Goal: Ask a question: Seek information or help from site administrators or community

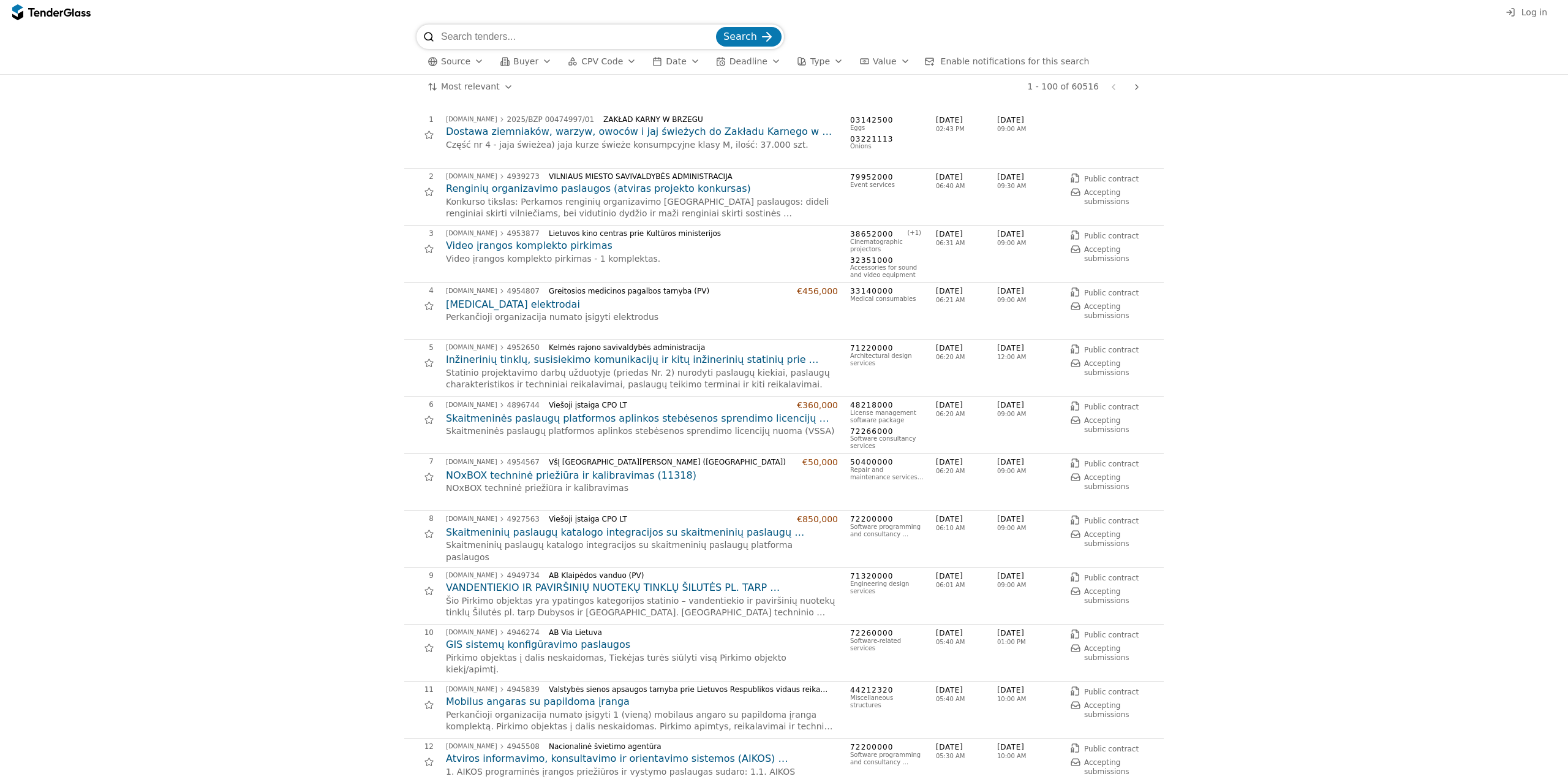
click at [1524, 13] on span "Log in" at bounding box center [1534, 12] width 26 height 9
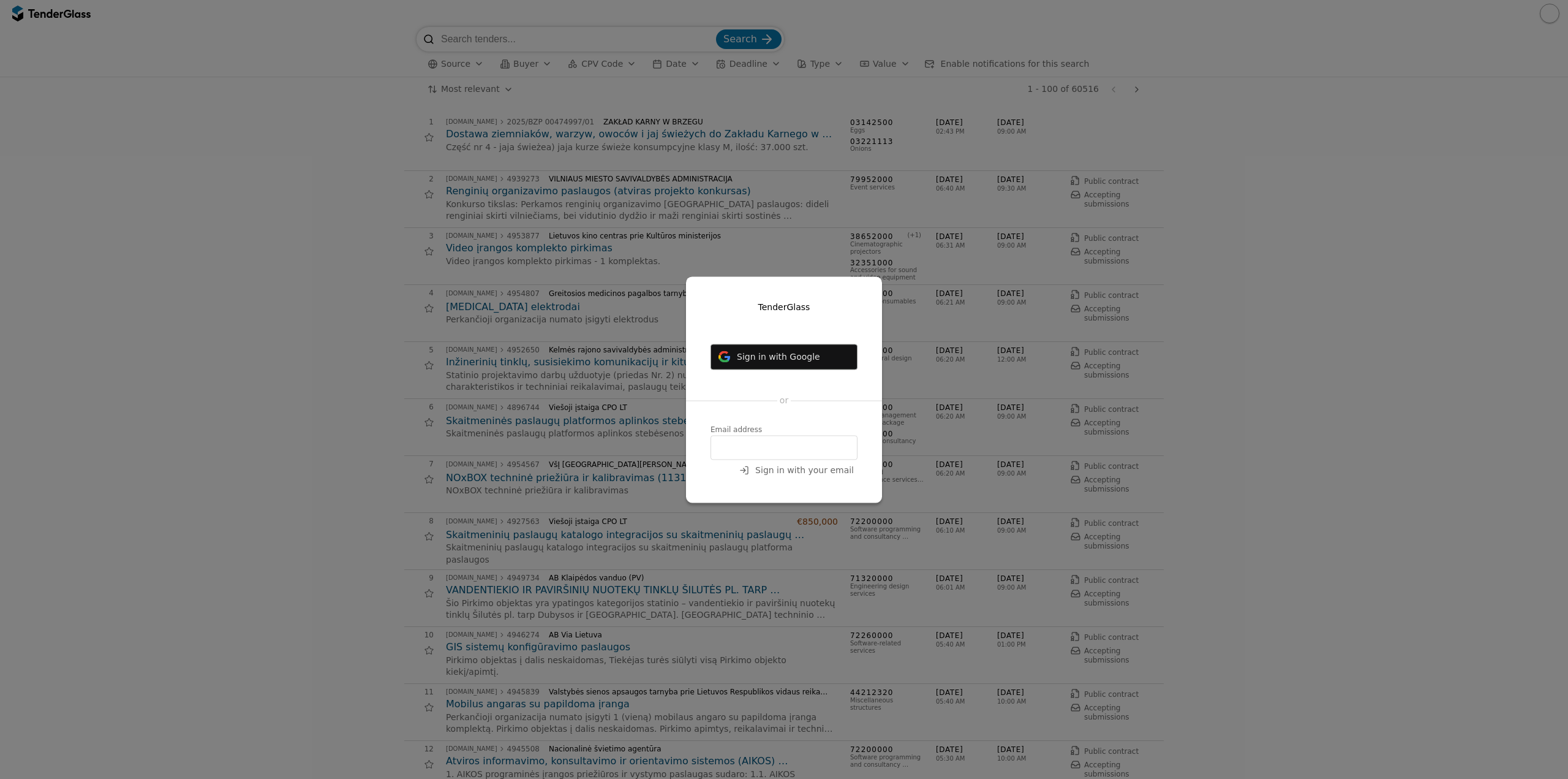
click at [770, 438] on input "email" at bounding box center [784, 447] width 147 height 24
click at [773, 447] on input "email" at bounding box center [784, 447] width 147 height 24
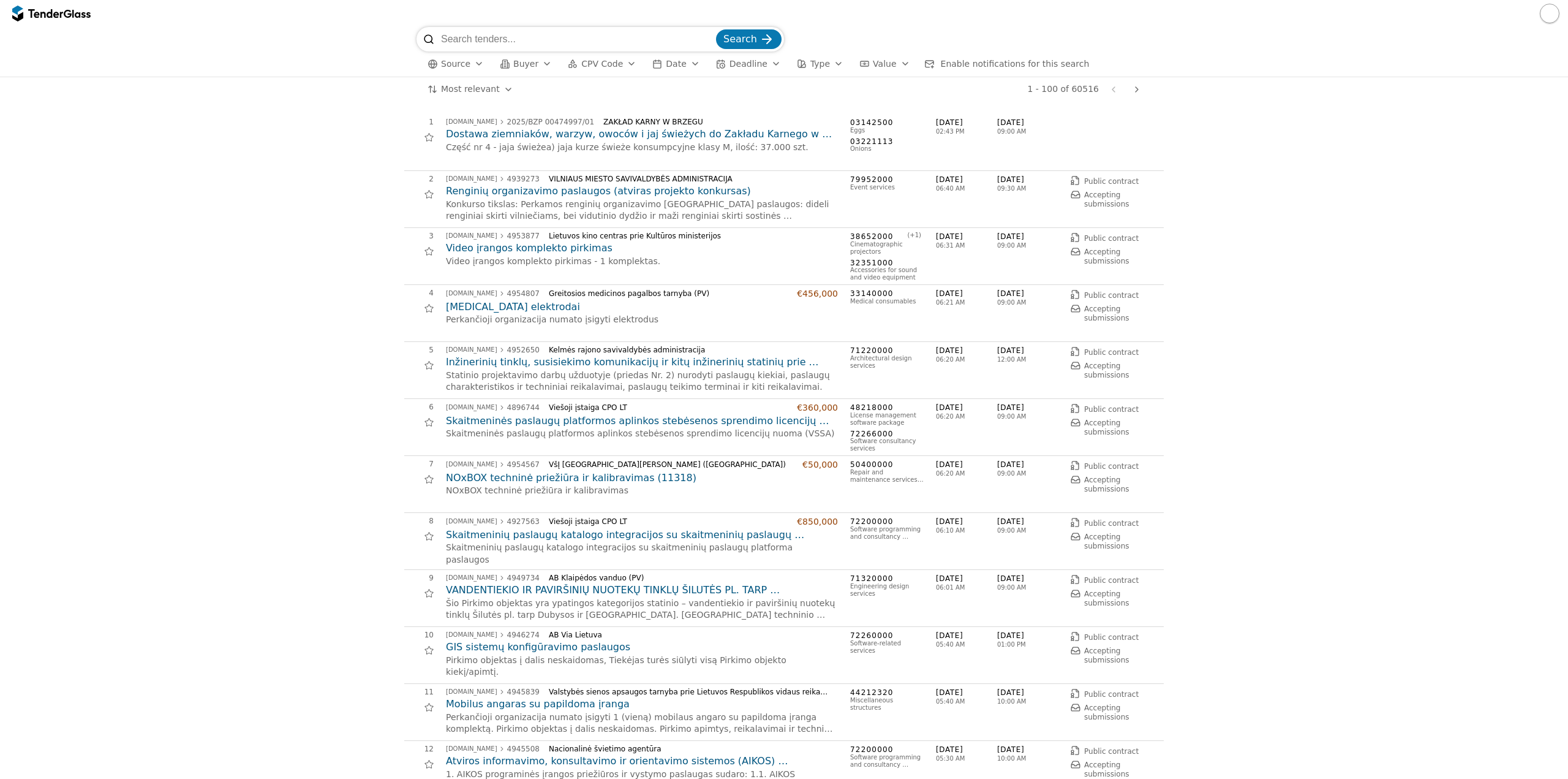
click at [496, 39] on input "search" at bounding box center [577, 39] width 273 height 24
paste input "1494601"
type input "1494601"
click at [741, 37] on span "Search" at bounding box center [740, 39] width 34 height 12
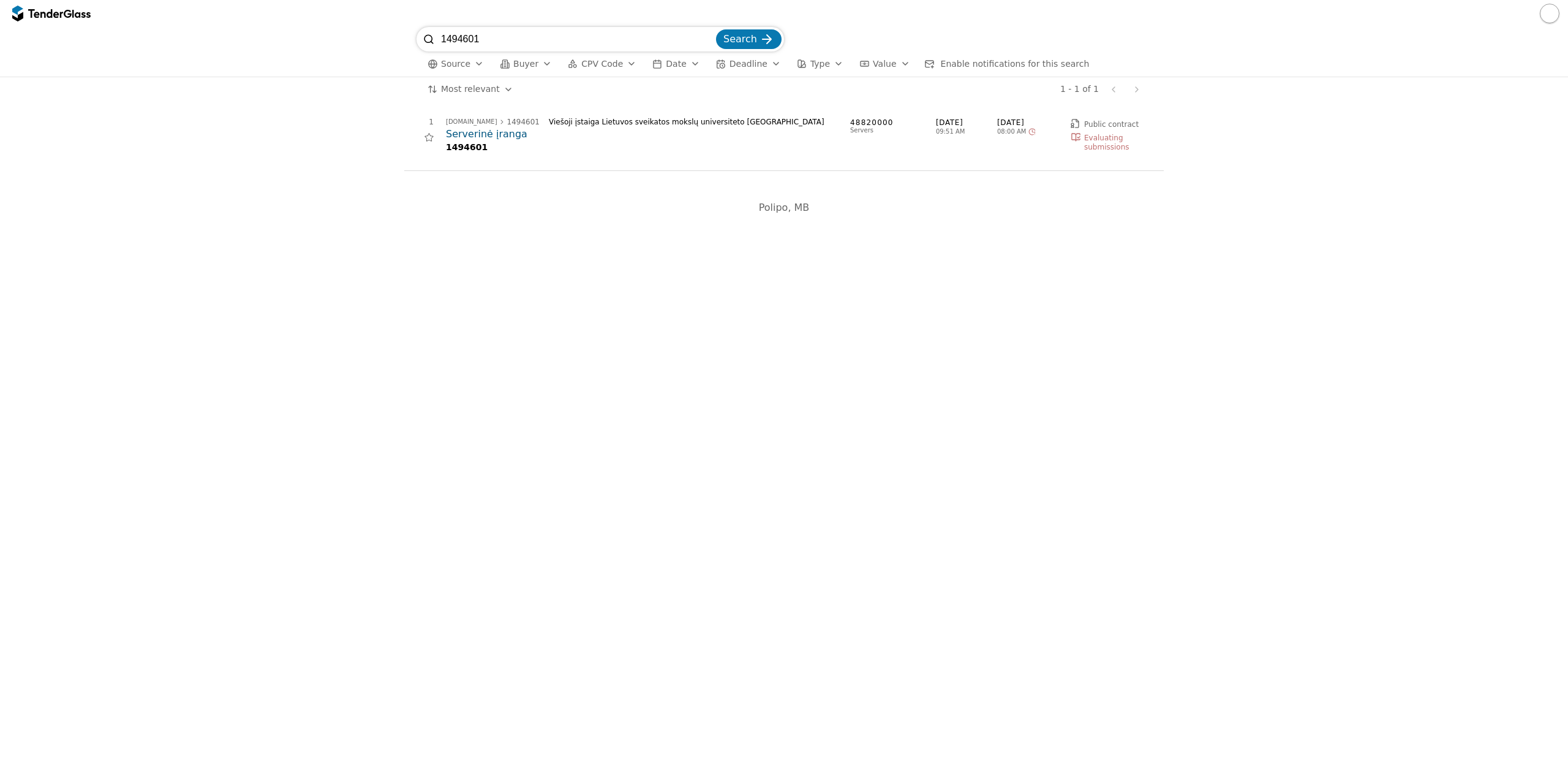
click at [484, 131] on h2 "Serverinė įranga" at bounding box center [642, 134] width 392 height 13
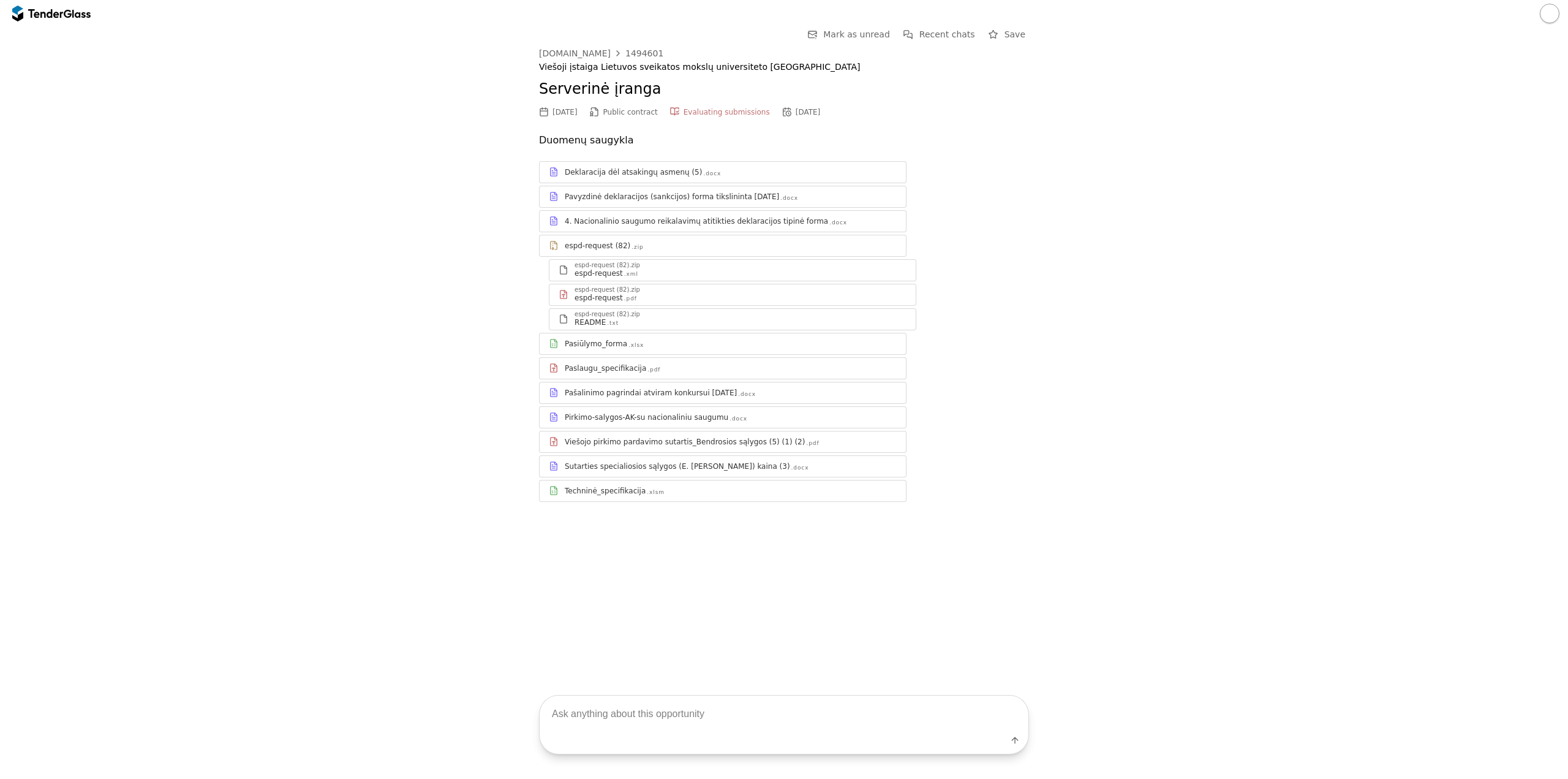
click at [618, 713] on textarea at bounding box center [784, 714] width 489 height 36
type textarea "pra6au nurodyk kokius dokumentus reikia pateikti norint dalyvauti pirkime"
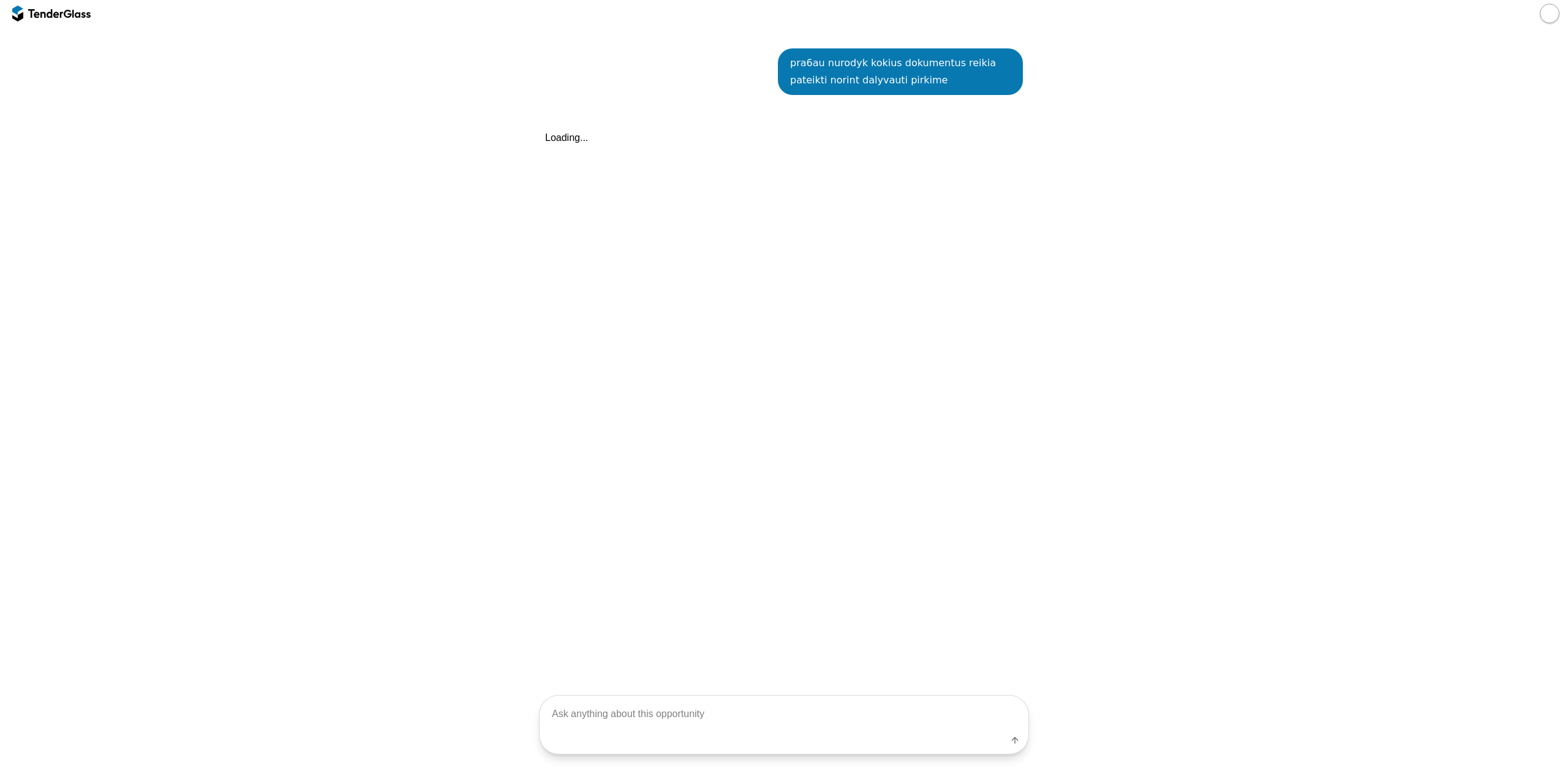
scroll to position [491, 0]
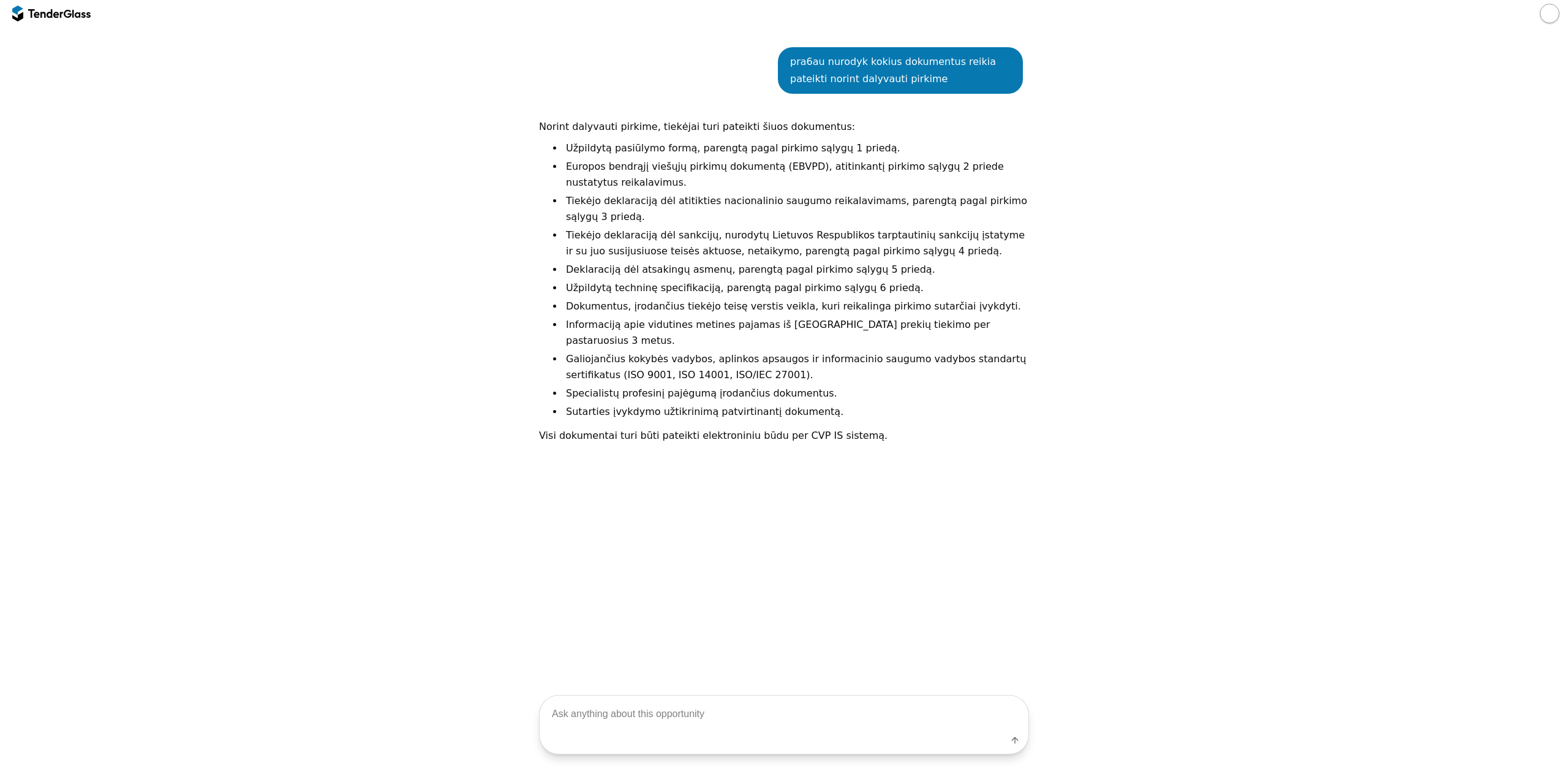
click at [646, 718] on textarea at bounding box center [784, 714] width 489 height 36
type textarea "p"
type textarea "kokiue dokumentus reikia pateikti, kurie nurodyti techninėje specifikacijoje"
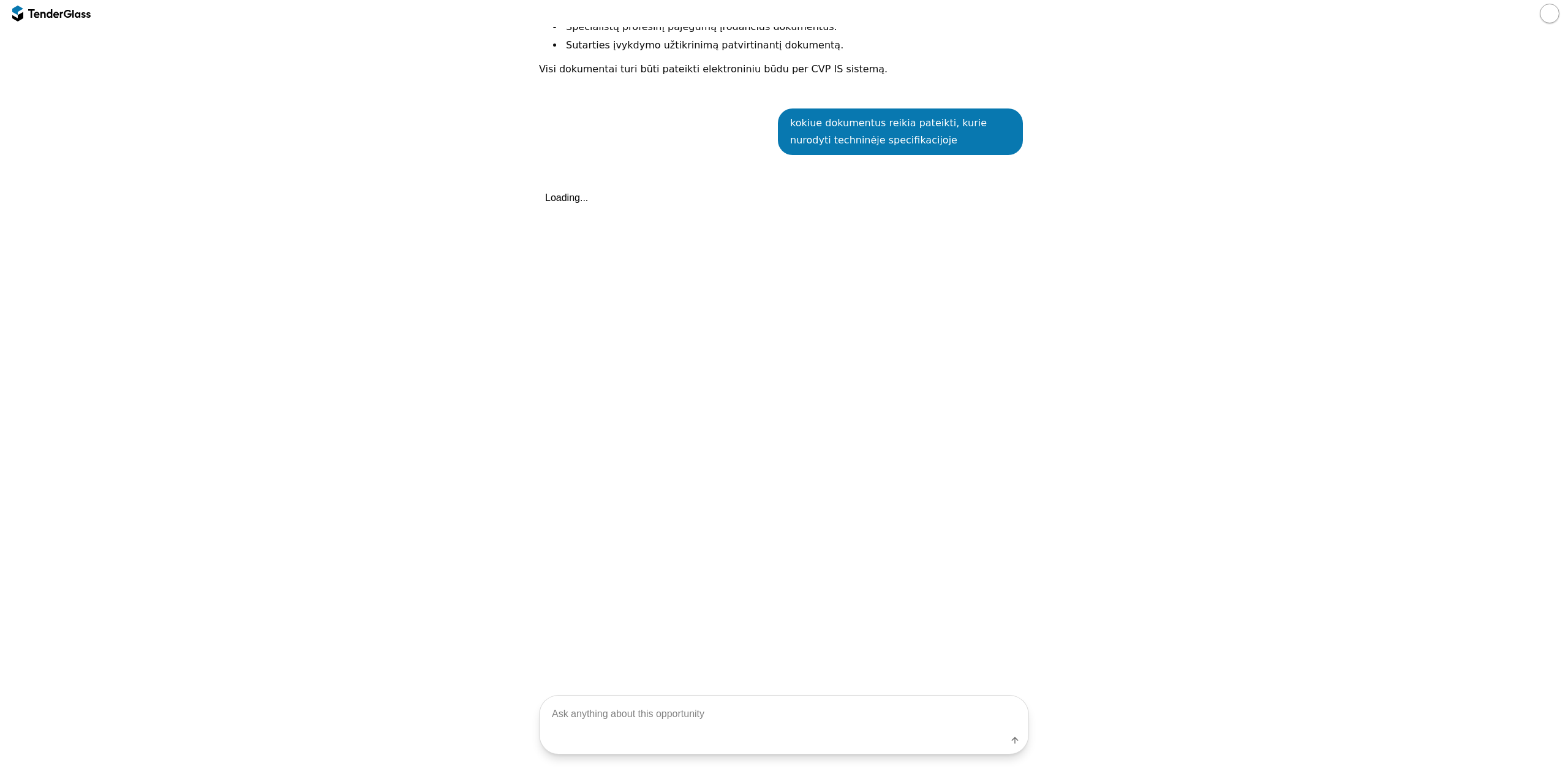
scroll to position [903, 0]
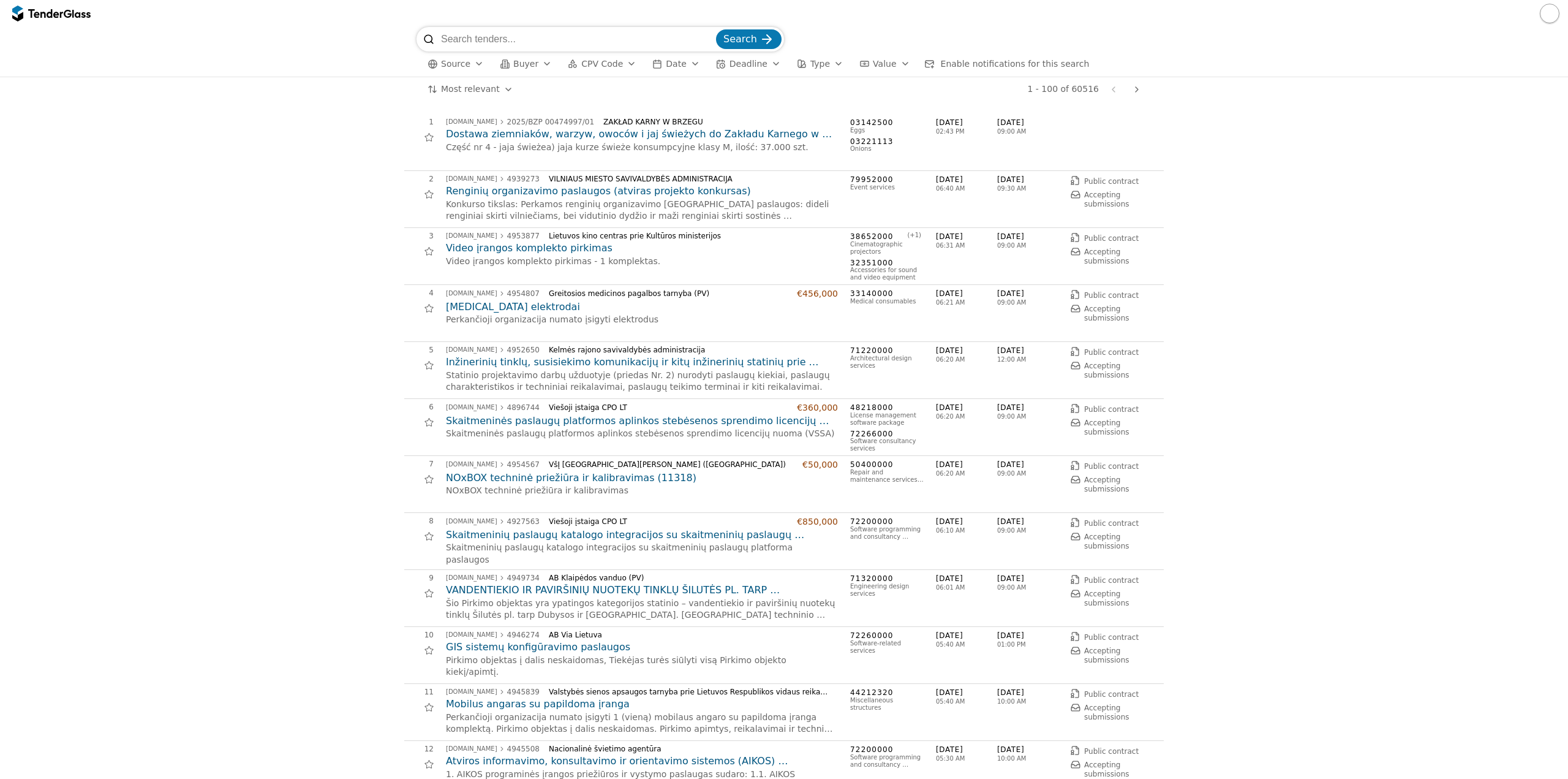
click at [513, 42] on input "search" at bounding box center [577, 39] width 273 height 24
paste input "1501363"
type input "1501363"
click at [744, 35] on span "Search" at bounding box center [740, 39] width 34 height 12
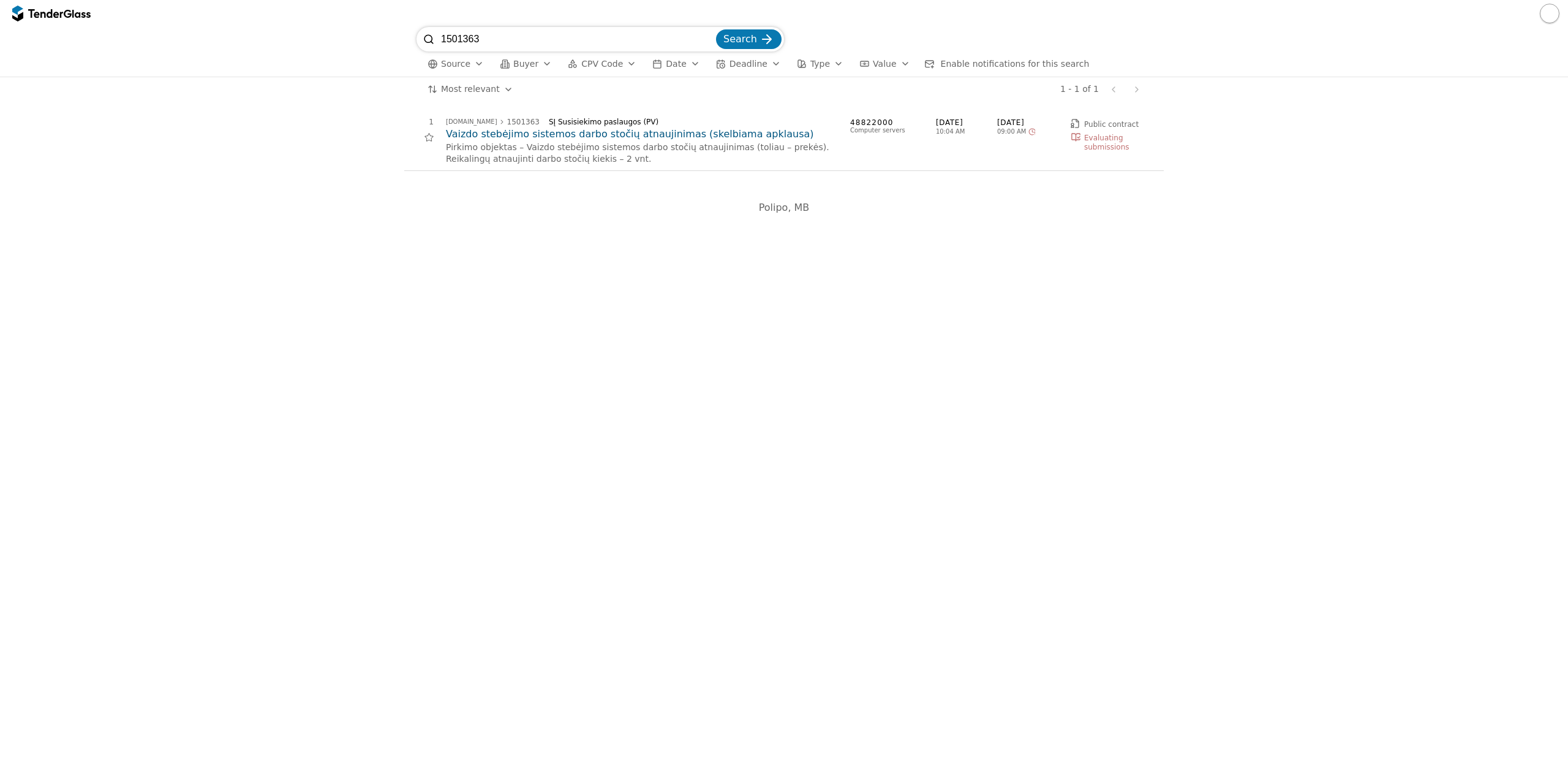
click at [538, 131] on h2 "Vaizdo stebėjimo sistemos darbo stočių atnaujinimas (skelbiama apklausa)" at bounding box center [642, 134] width 392 height 13
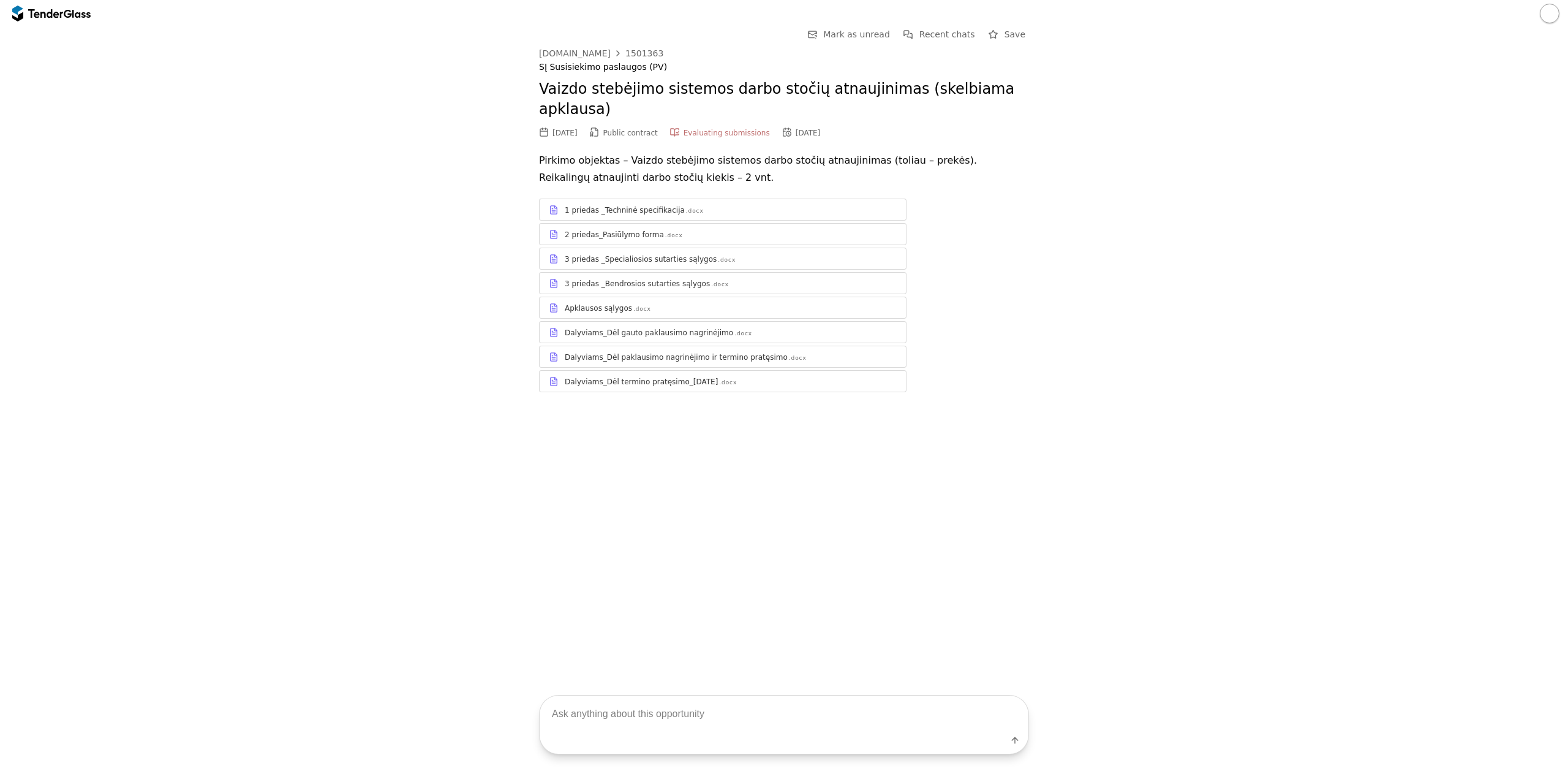
click at [640, 722] on textarea at bounding box center [784, 714] width 489 height 36
type textarea "prašau nurodyk kokius dokumentus reikia pateikti kartu su pasiūlymu"
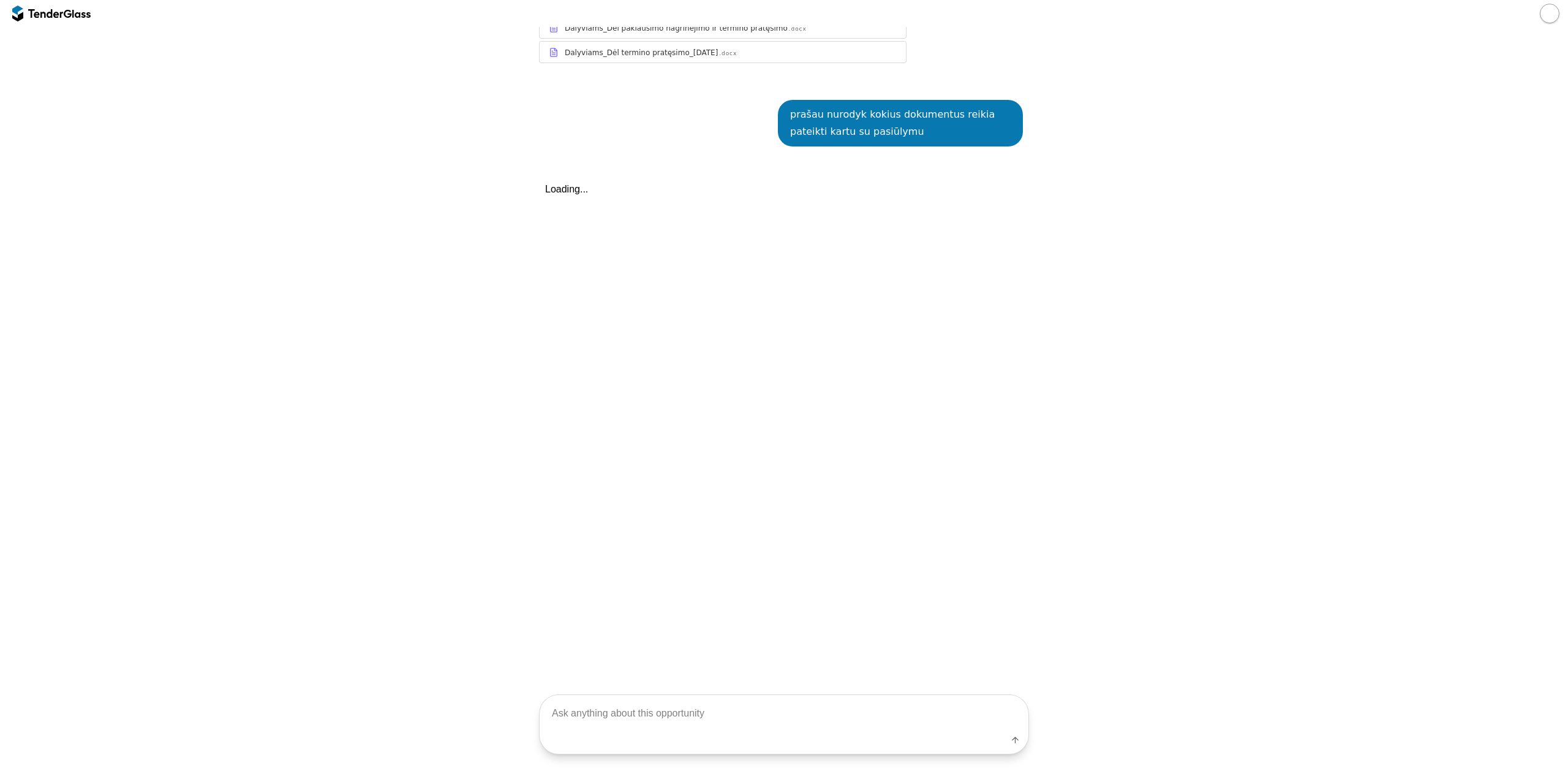
scroll to position [361, 0]
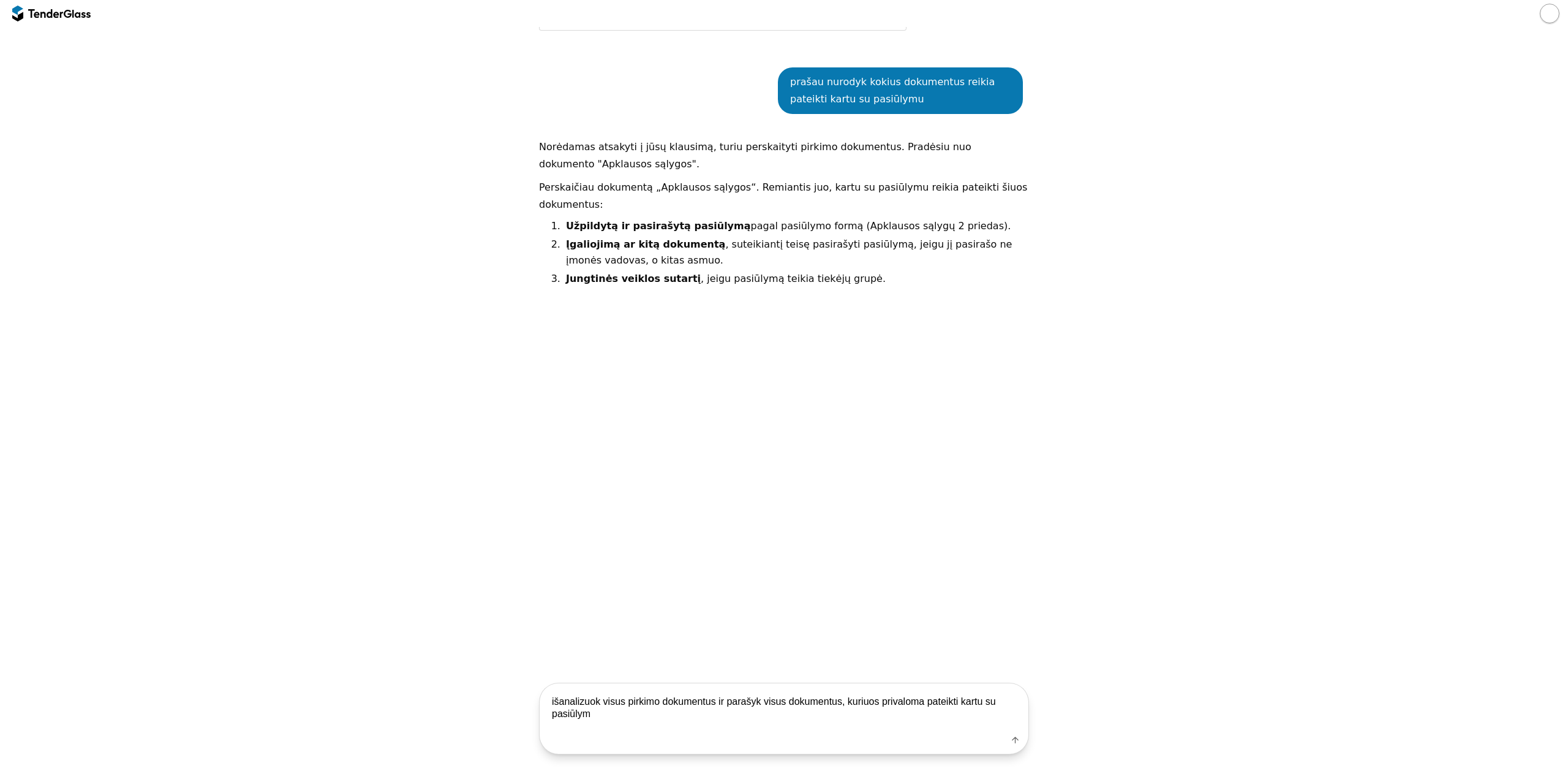
type textarea "išanalizuok visus pirkimo dokumentus ir parašyk visus dokumentus, kuriuos priva…"
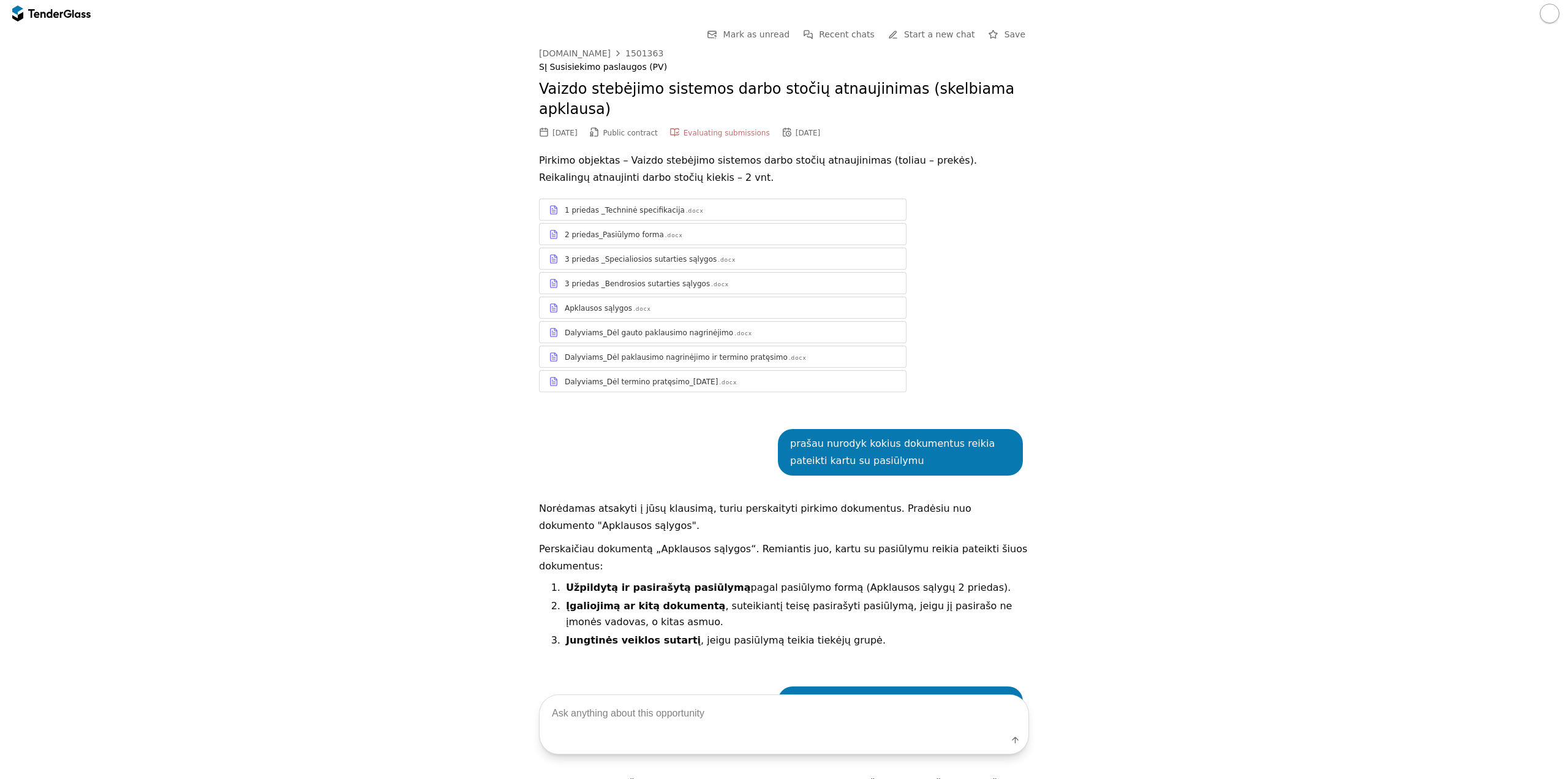
click at [31, 16] on div at bounding box center [46, 13] width 35 height 8
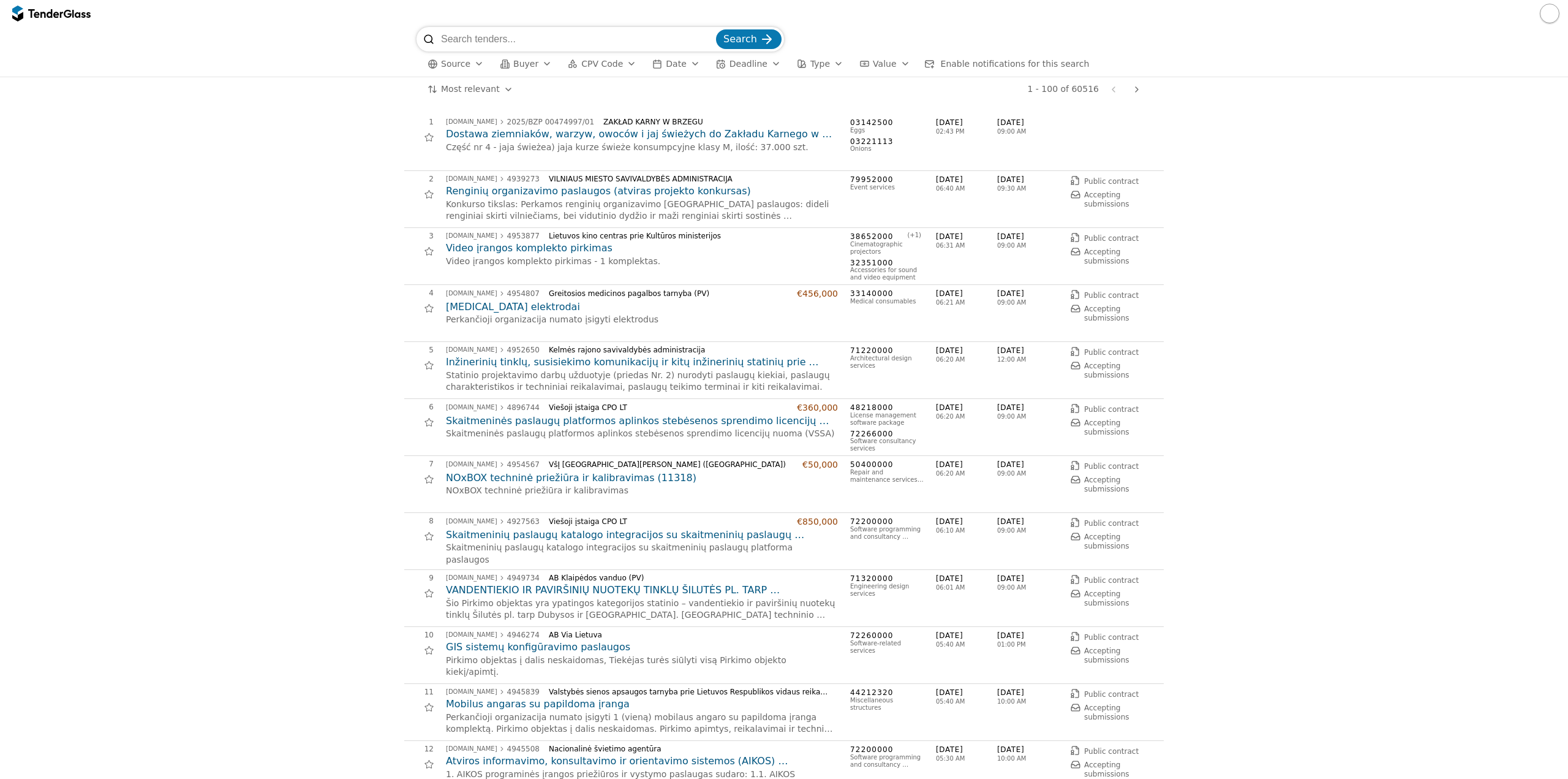
click at [487, 29] on input "search" at bounding box center [577, 39] width 273 height 24
click at [513, 39] on input "search" at bounding box center [577, 39] width 273 height 24
click at [488, 39] on input "search" at bounding box center [577, 39] width 273 height 24
paste input "1957466"
type input "1957466"
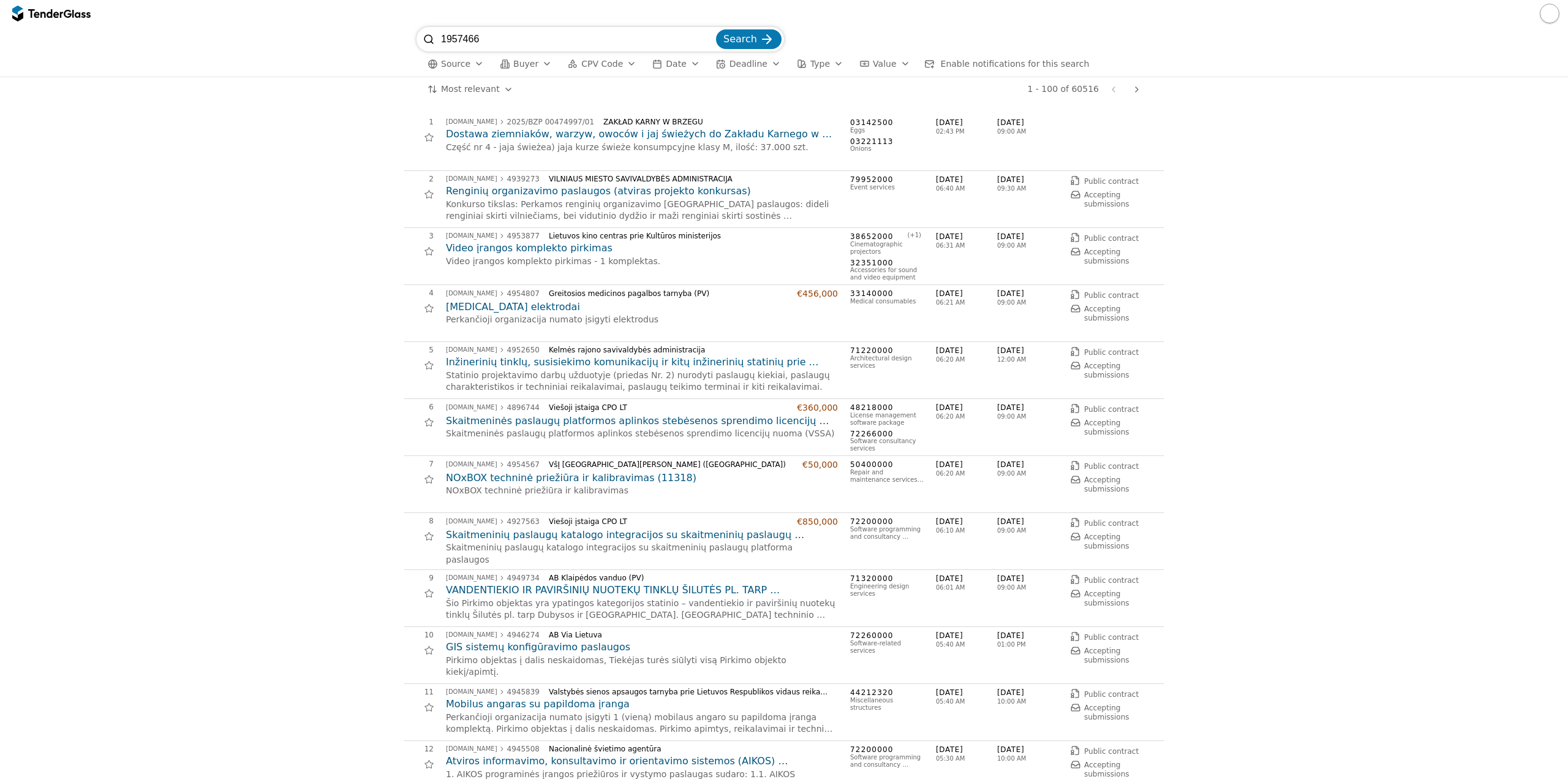
click at [742, 39] on span "Search" at bounding box center [740, 39] width 34 height 12
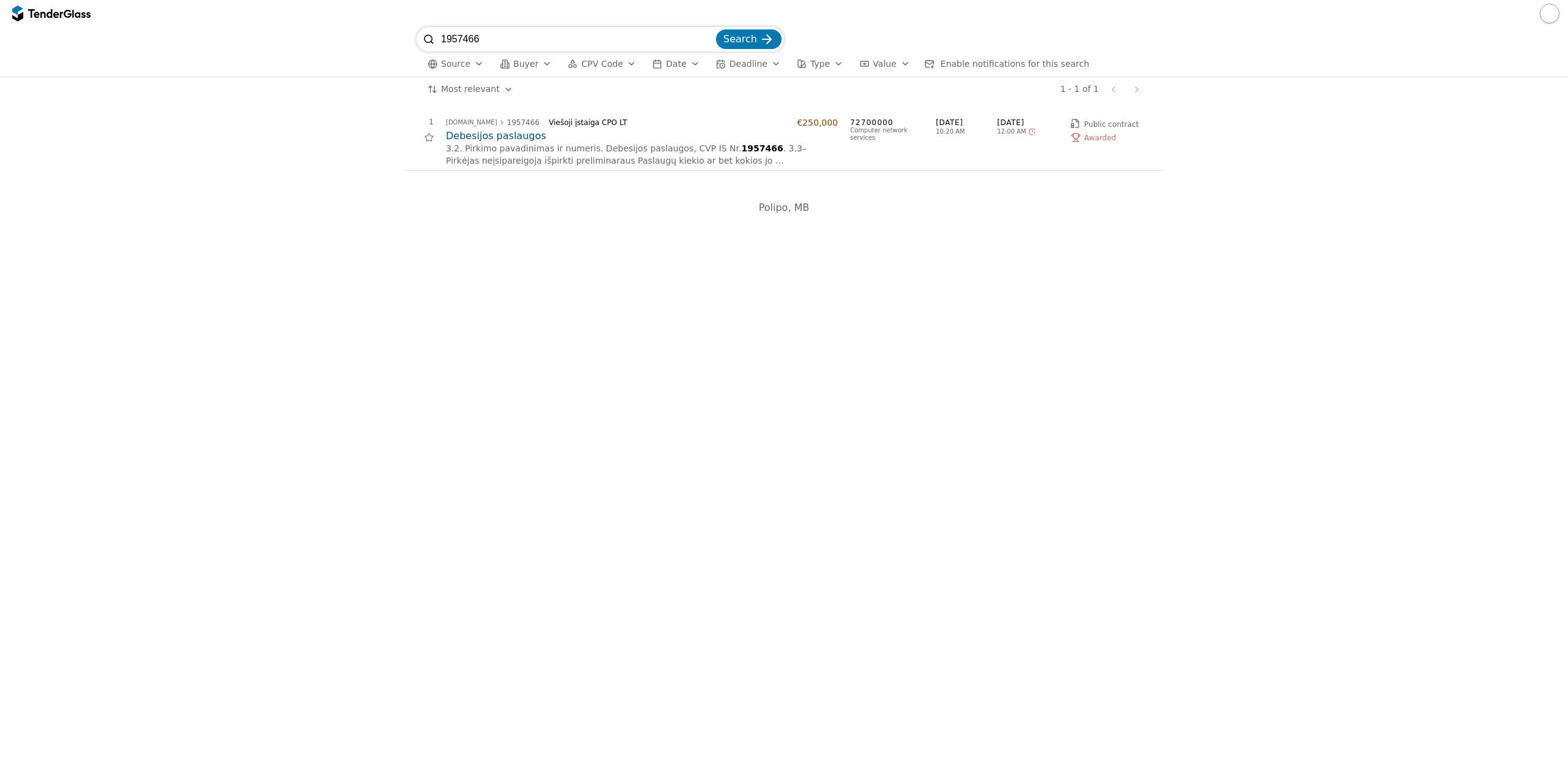
click at [489, 133] on h2 "Debesijos paslaugos" at bounding box center [642, 135] width 392 height 13
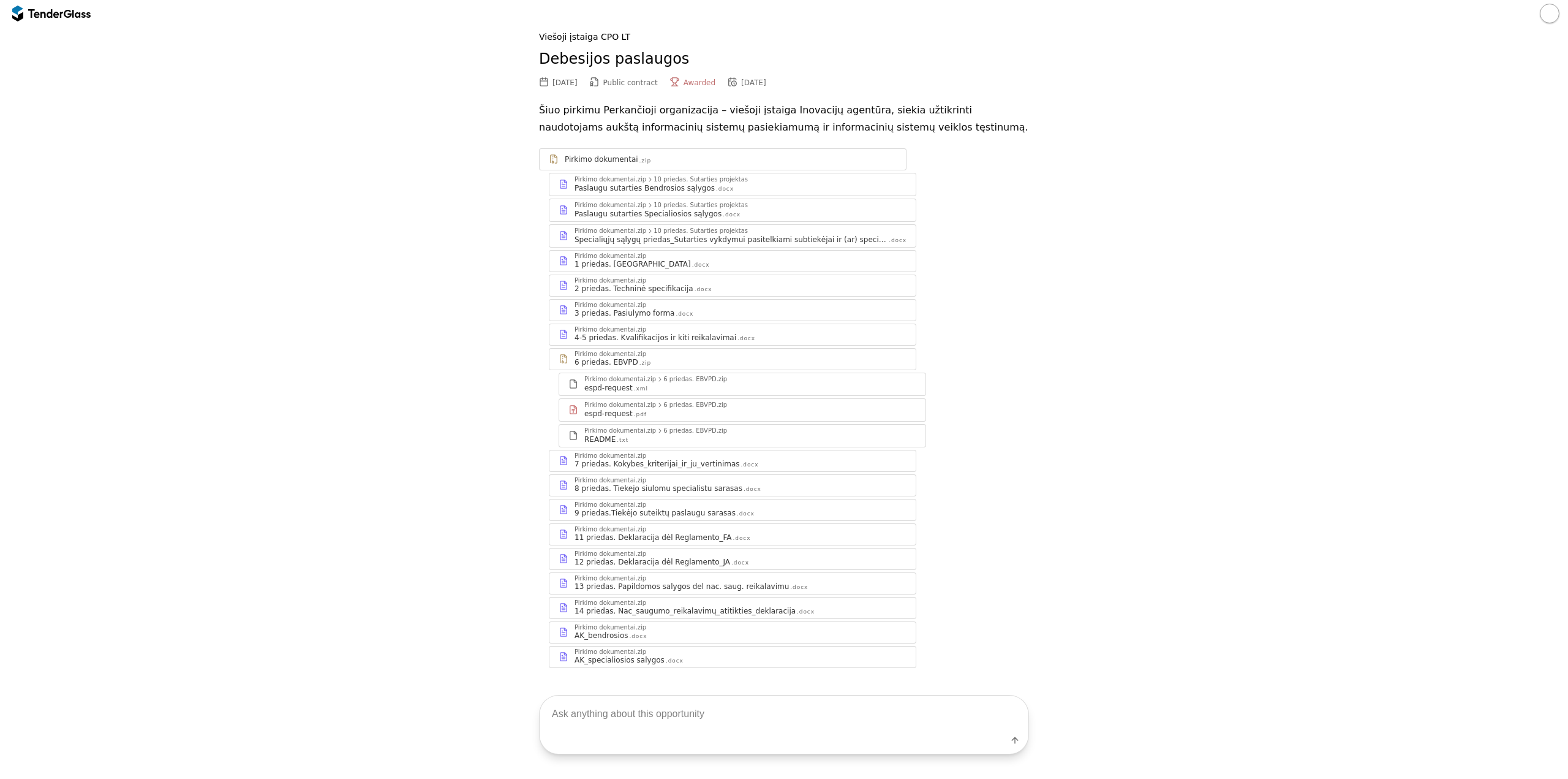
scroll to position [49, 0]
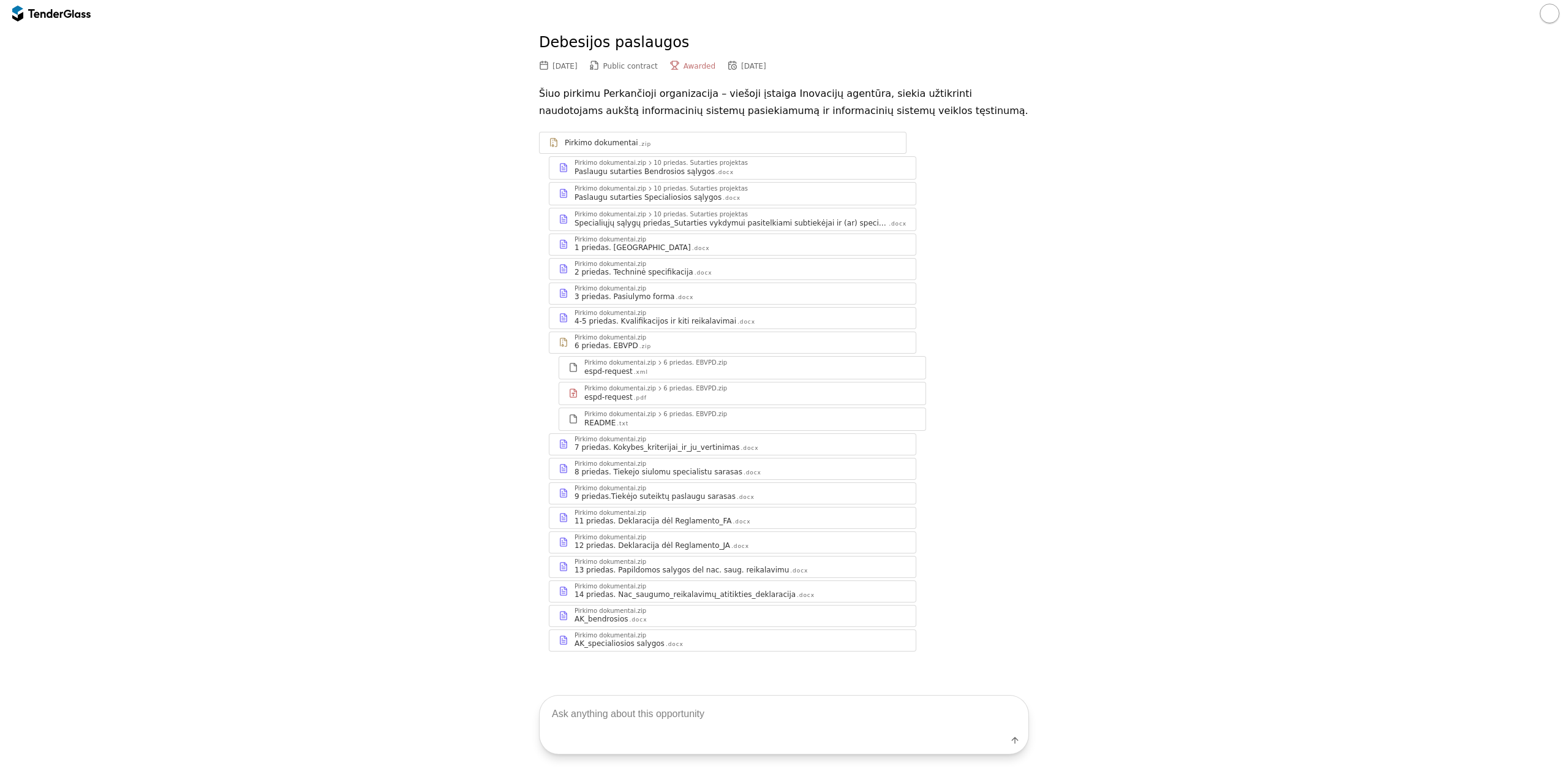
click at [618, 715] on textarea at bounding box center [784, 714] width 489 height 36
type textarea "išanaliuzuok visus pirkimo dokumentus ir parenk sąrašą dokumentų, kuriuos reiki…"
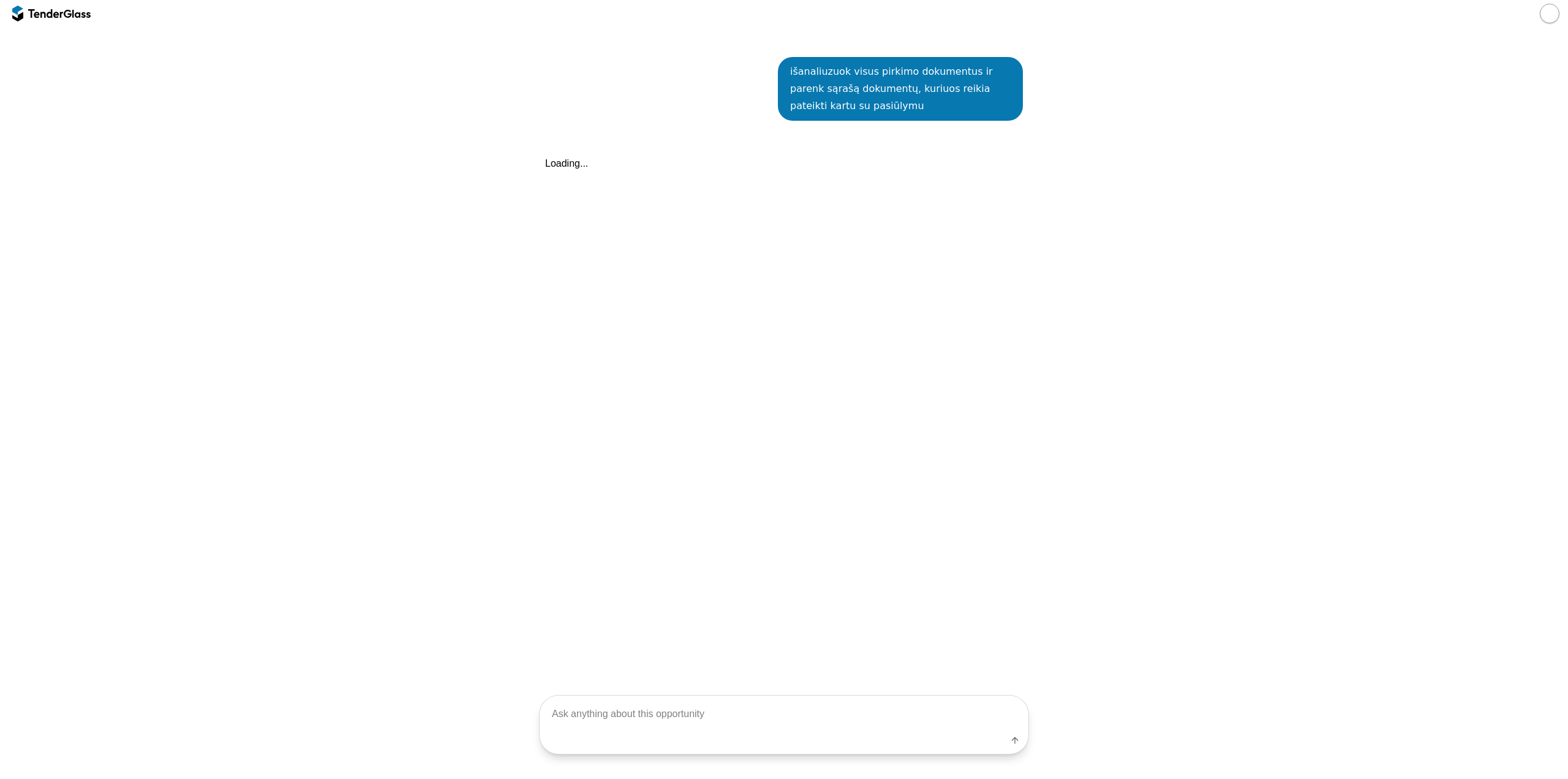
scroll to position [689, 0]
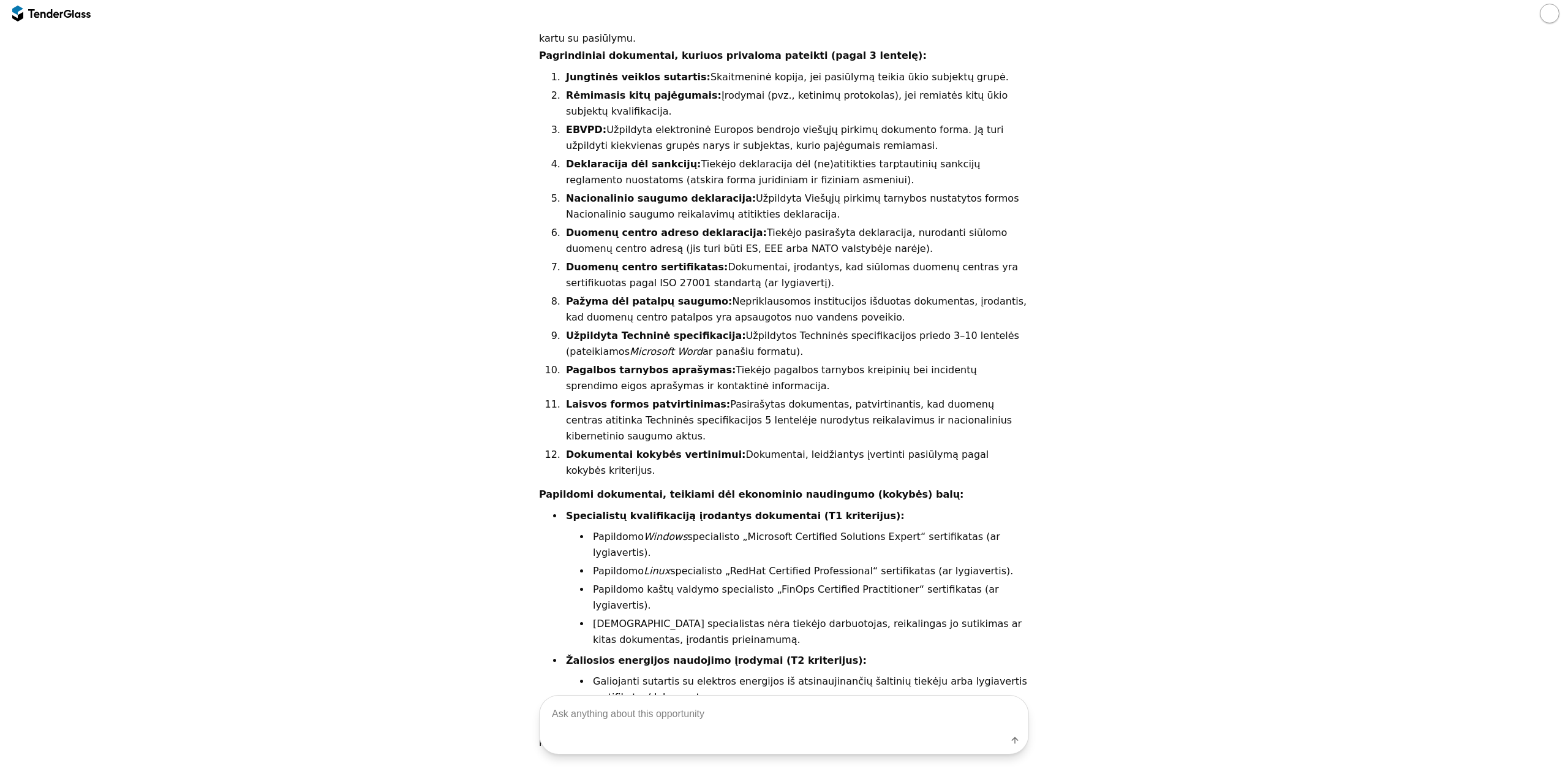
scroll to position [873, 0]
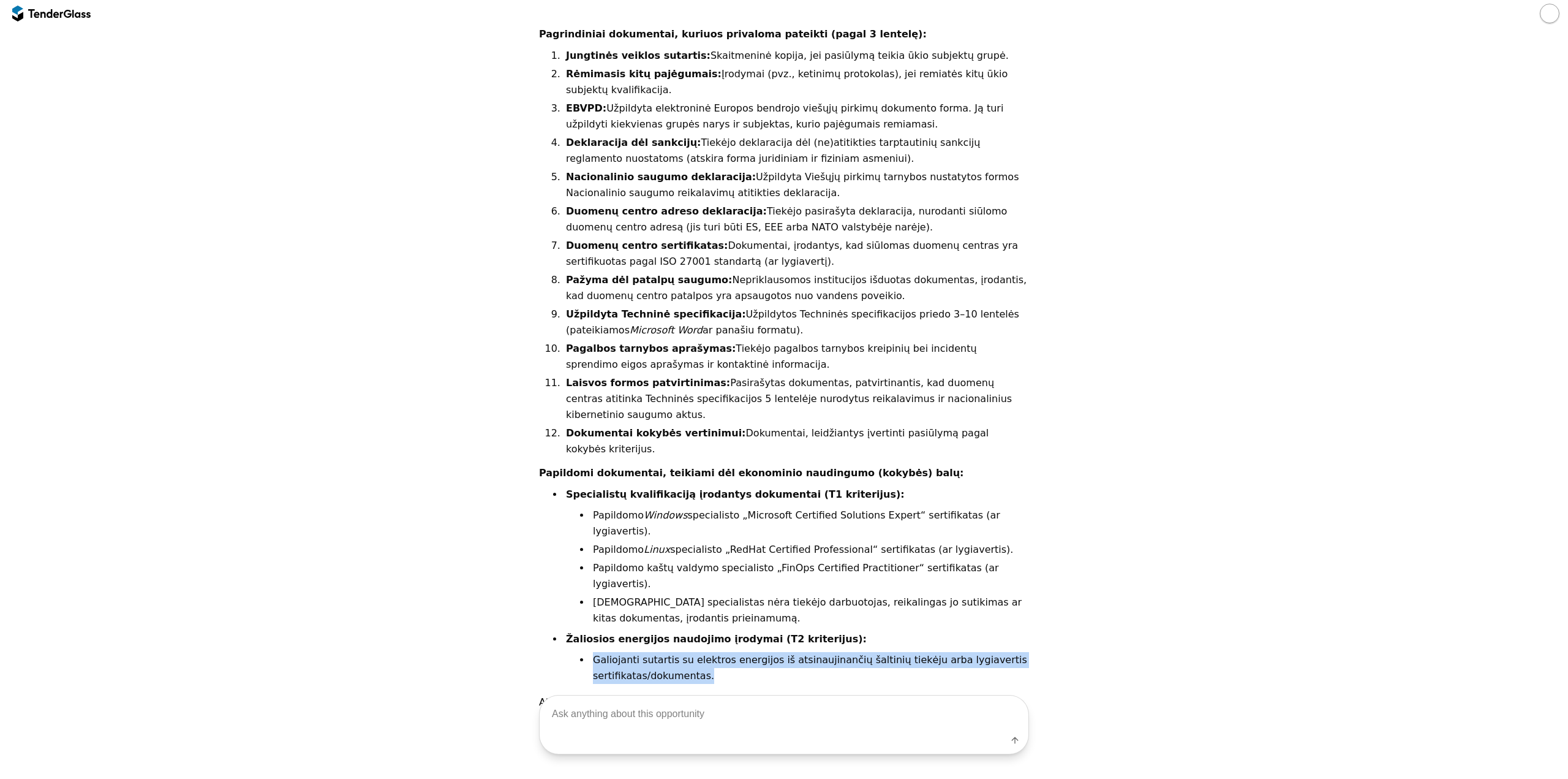
drag, startPoint x: 591, startPoint y: 600, endPoint x: 697, endPoint y: 615, distance: 107.1
click at [697, 652] on li "Galiojanti sutartis su elektros energijos iš atsinaujinančių šaltinių tiekėju a…" at bounding box center [810, 668] width 439 height 31
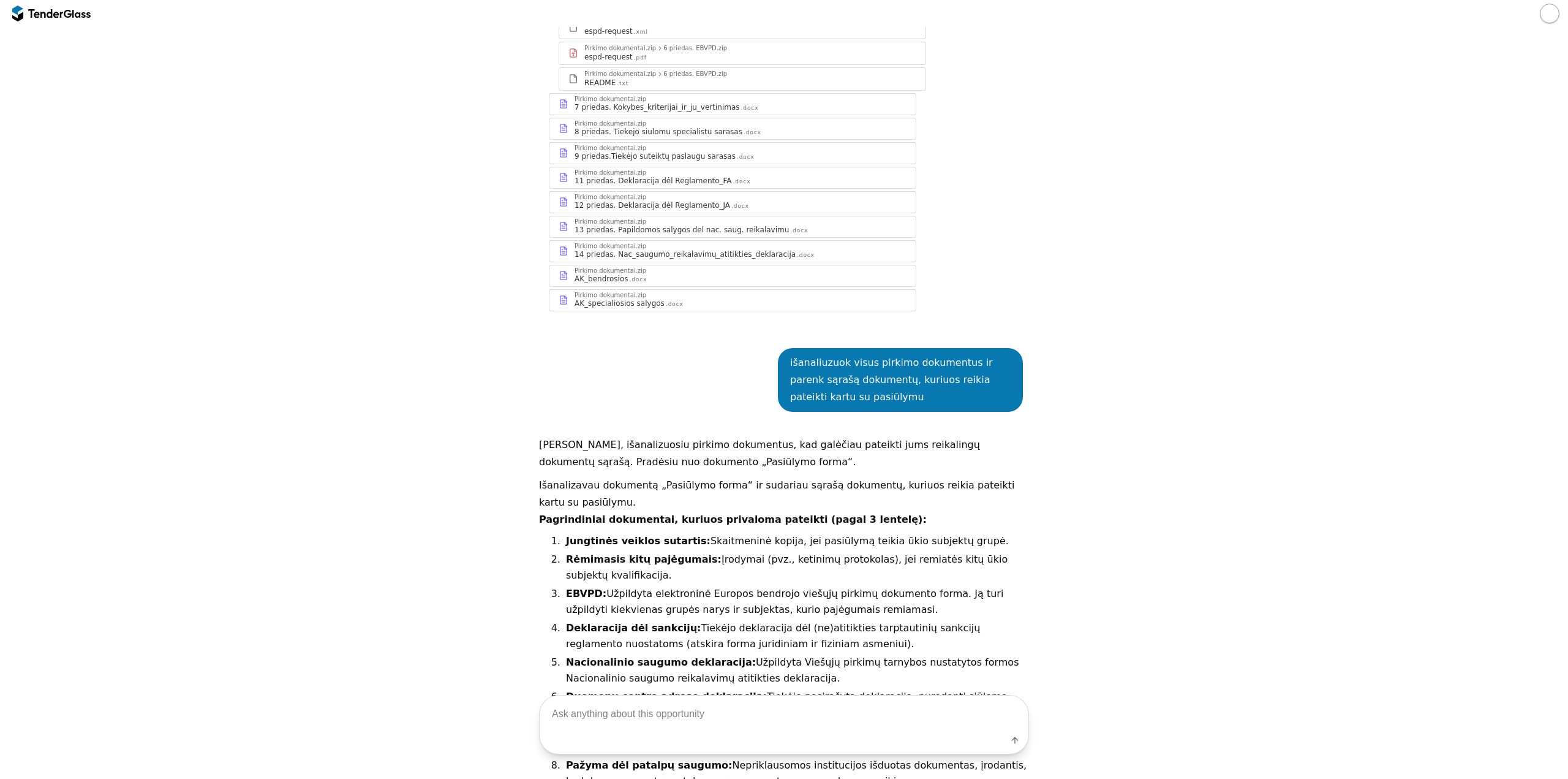
scroll to position [429, 0]
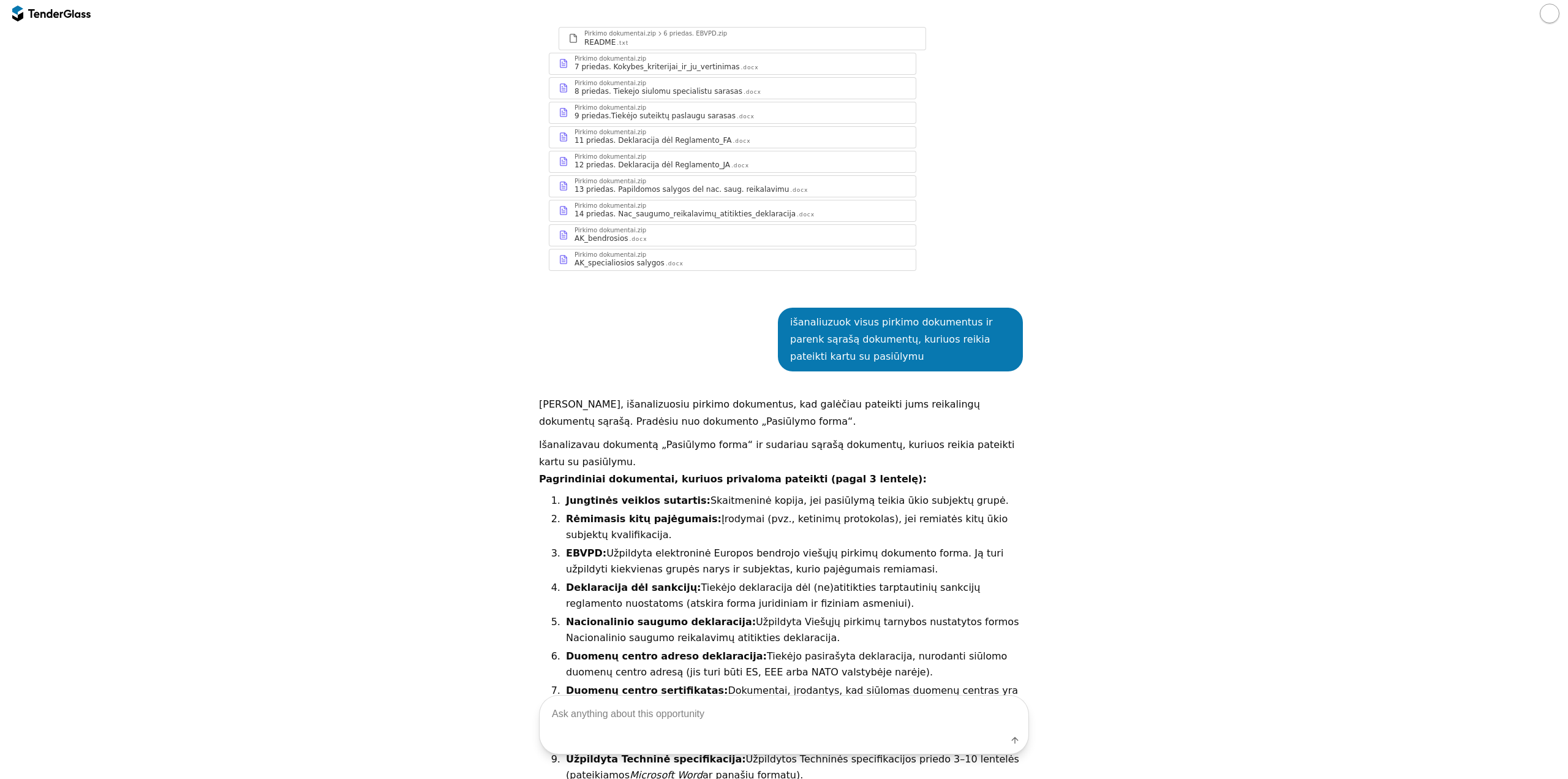
click at [790, 322] on div "išanaliuzuok visus pirkimo dokumentus ir parenk sąrašą dokumentų, kuriuos reiki…" at bounding box center [900, 339] width 220 height 51
click at [57, 12] on div at bounding box center [46, 13] width 35 height 8
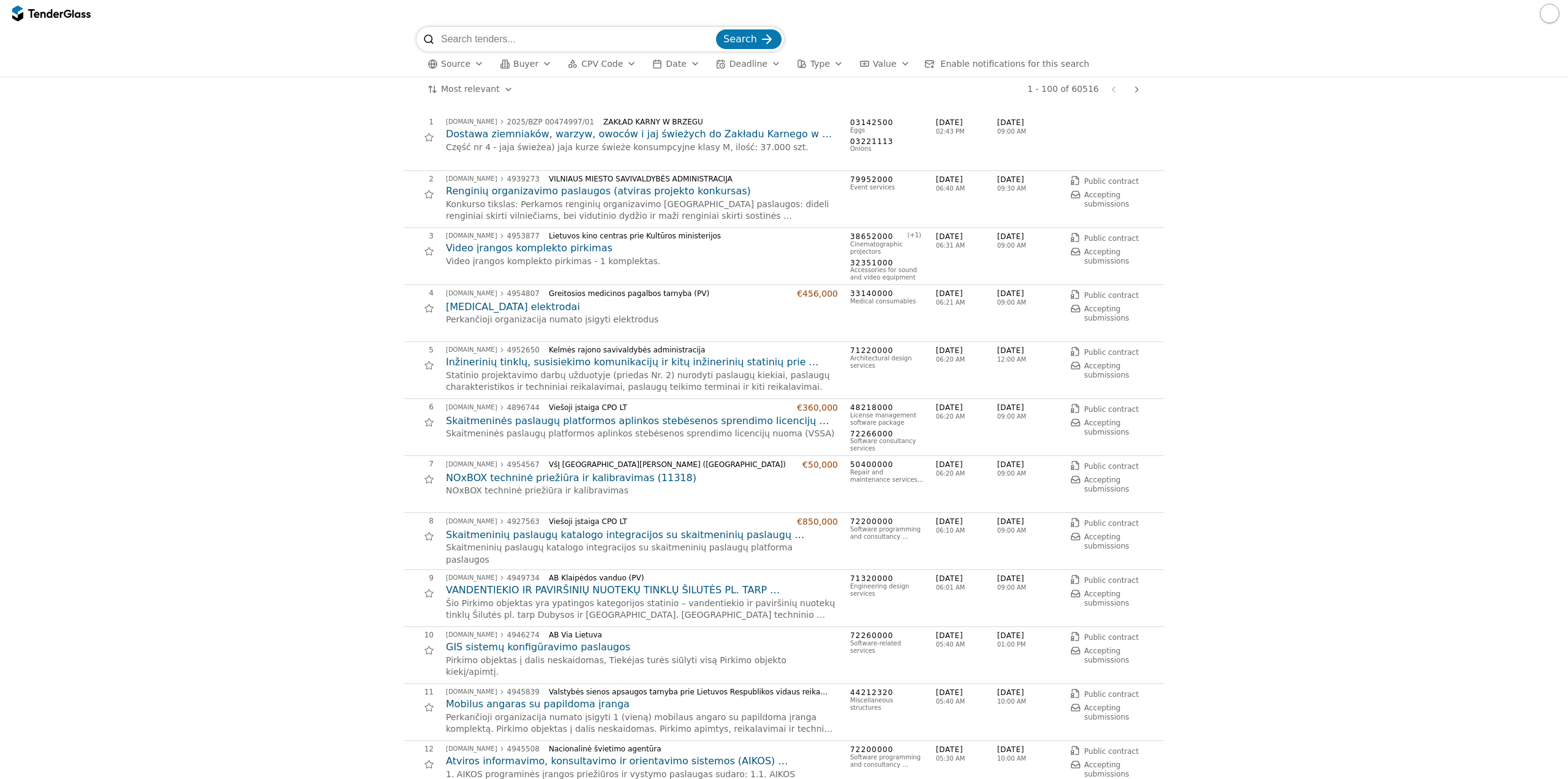
click at [479, 40] on input "search" at bounding box center [577, 39] width 273 height 24
paste input "1668213"
type input "1668213"
click at [754, 37] on span "Search" at bounding box center [740, 39] width 34 height 12
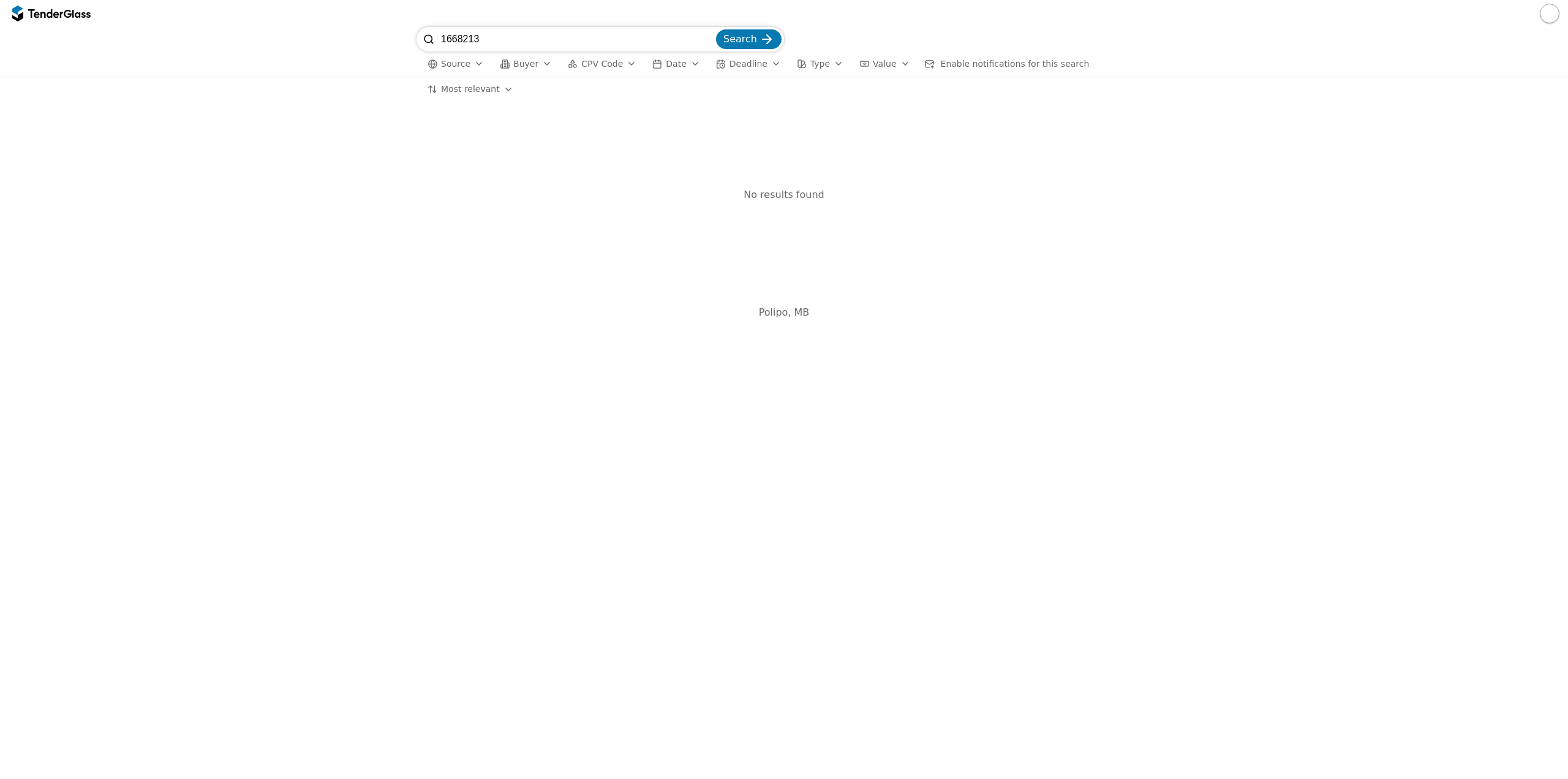
click at [743, 45] on span "Search" at bounding box center [740, 39] width 34 height 12
click at [467, 37] on input "1668213" at bounding box center [577, 39] width 273 height 24
click at [736, 40] on span "Search" at bounding box center [740, 39] width 34 height 12
click at [469, 95] on html "1668213 Search Source Buyer CPV Code Date Deadline Type Value Enable notificati…" at bounding box center [784, 390] width 1568 height 779
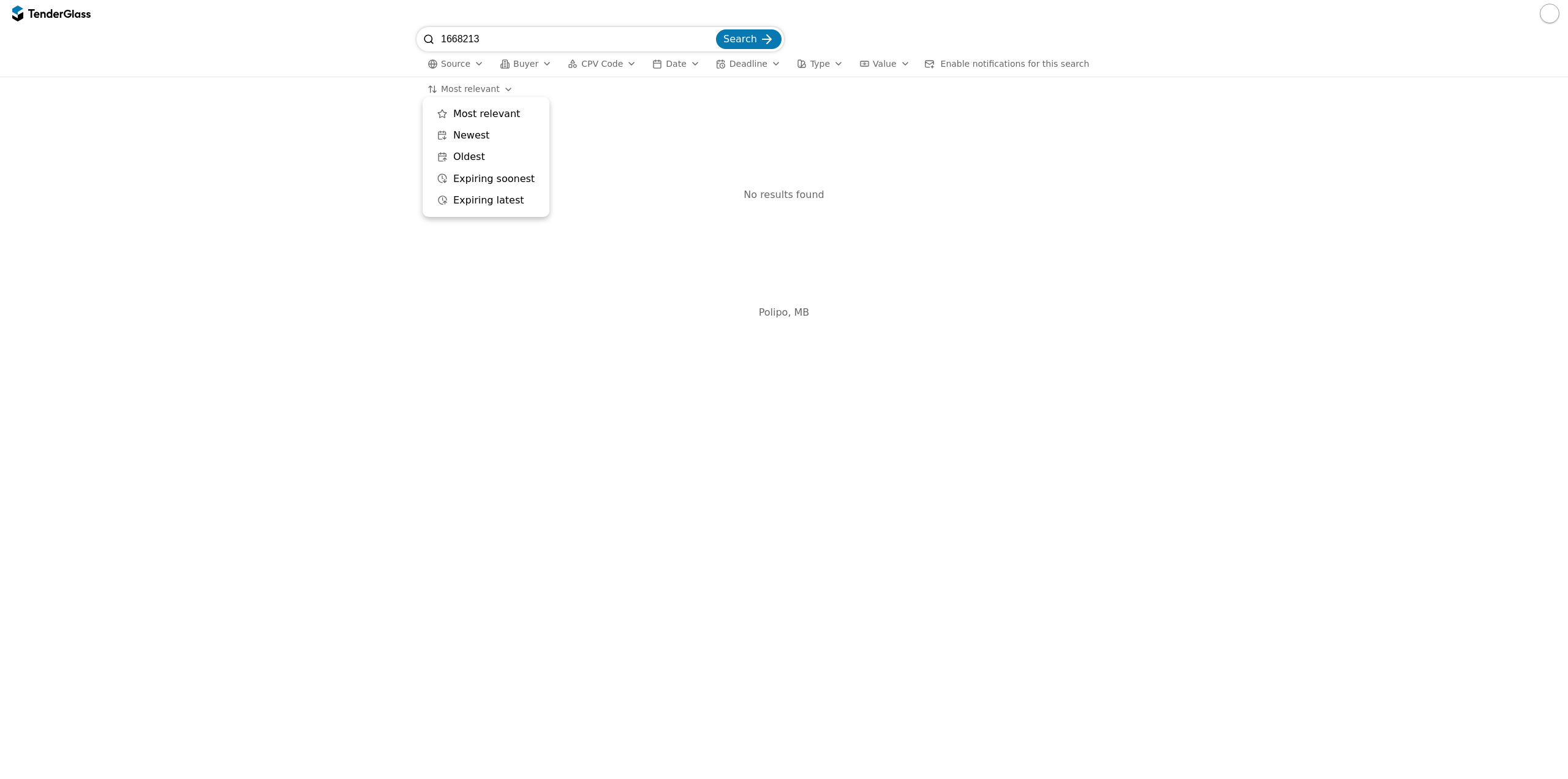
click at [560, 521] on html "1668213 Search Source Buyer CPV Code Date Deadline Type Value Enable notificati…" at bounding box center [784, 390] width 1568 height 779
click at [469, 32] on input "1668213" at bounding box center [577, 39] width 273 height 24
paste input "2123516"
type input "2123516"
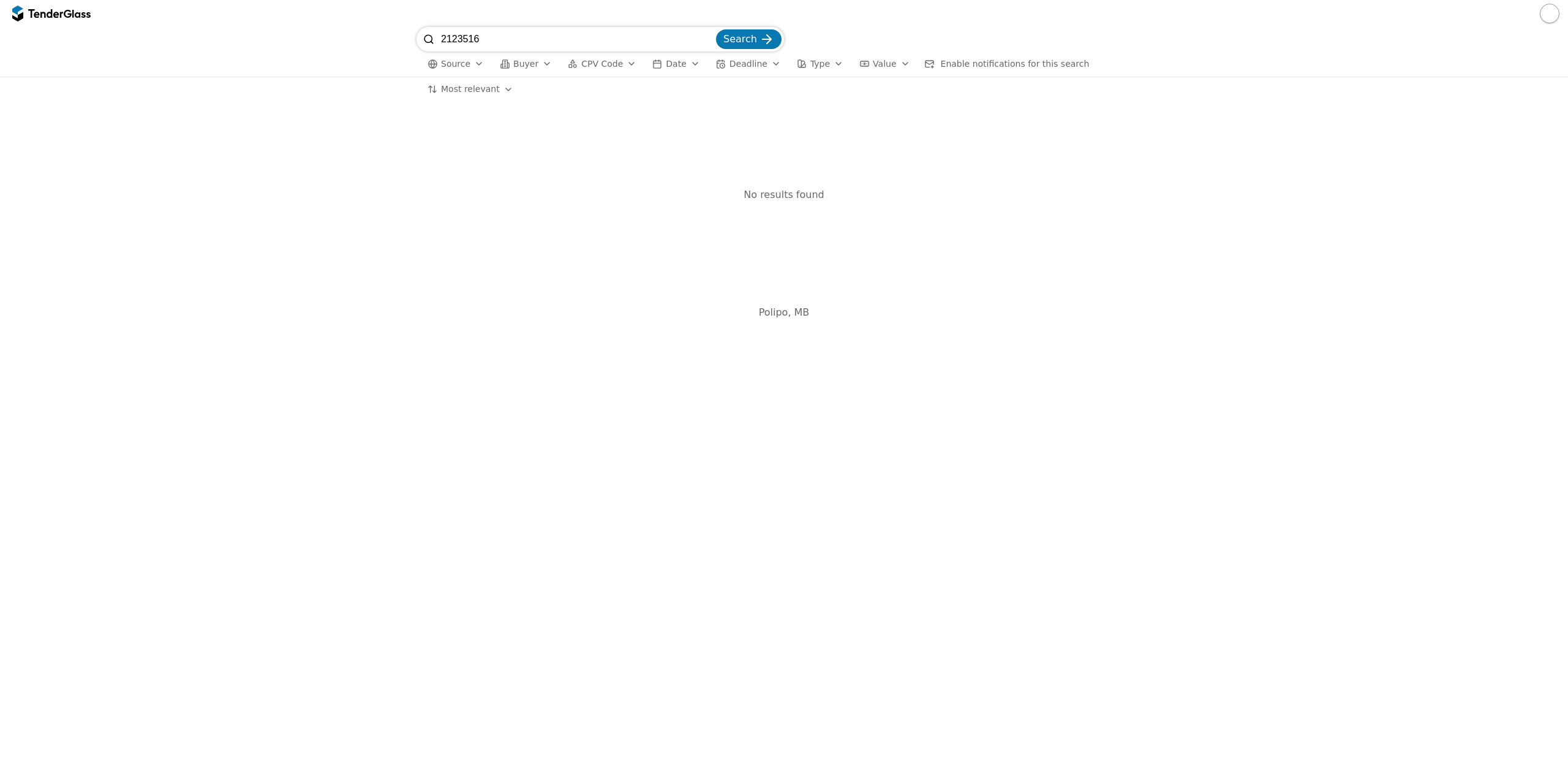
click at [738, 36] on span "Search" at bounding box center [740, 39] width 34 height 12
click at [46, 6] on div at bounding box center [52, 13] width 79 height 20
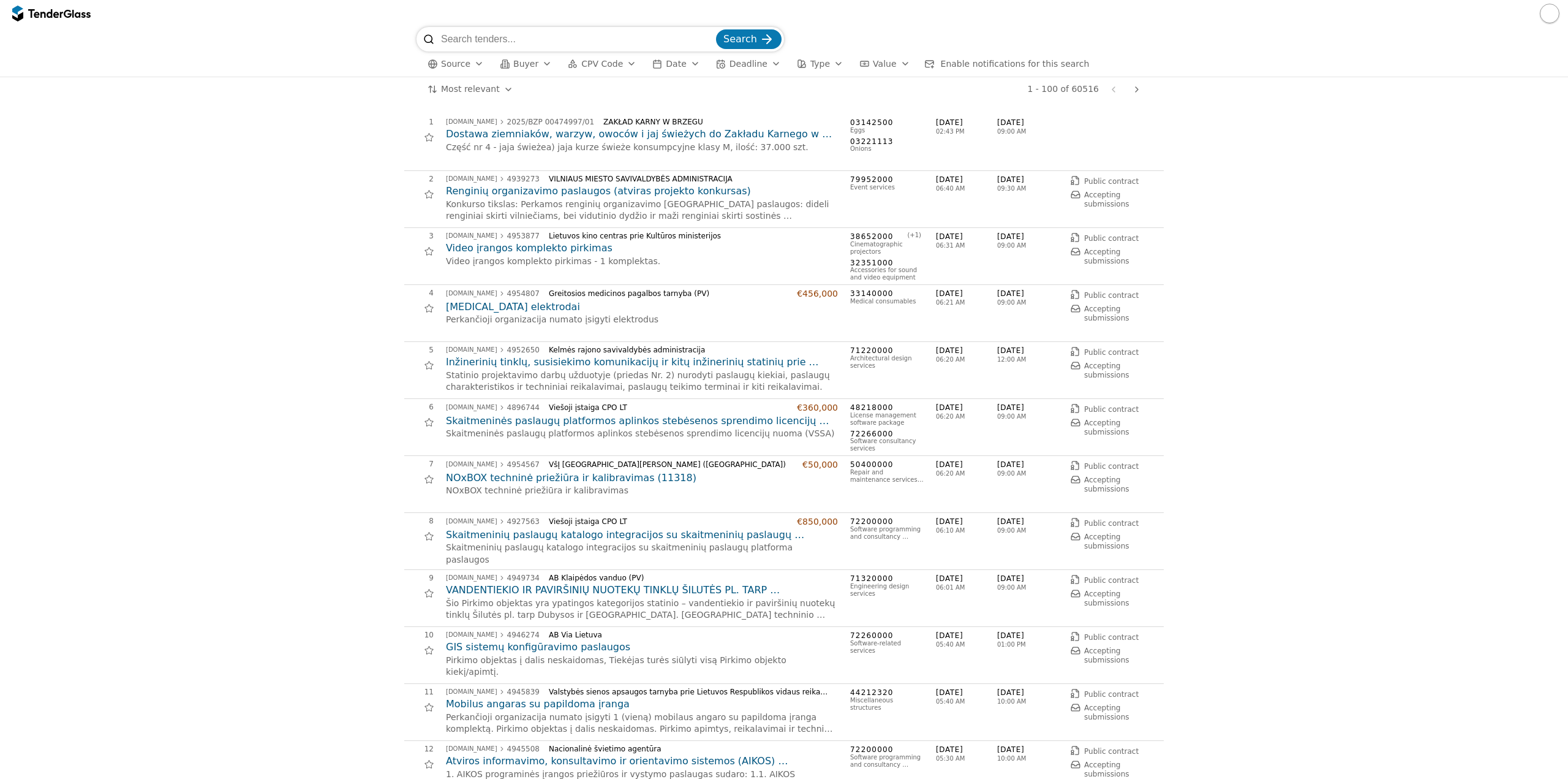
click at [468, 37] on input "search" at bounding box center [577, 39] width 273 height 24
paste input "2123516"
type input "2123516"
click at [756, 42] on span "Search" at bounding box center [740, 39] width 34 height 12
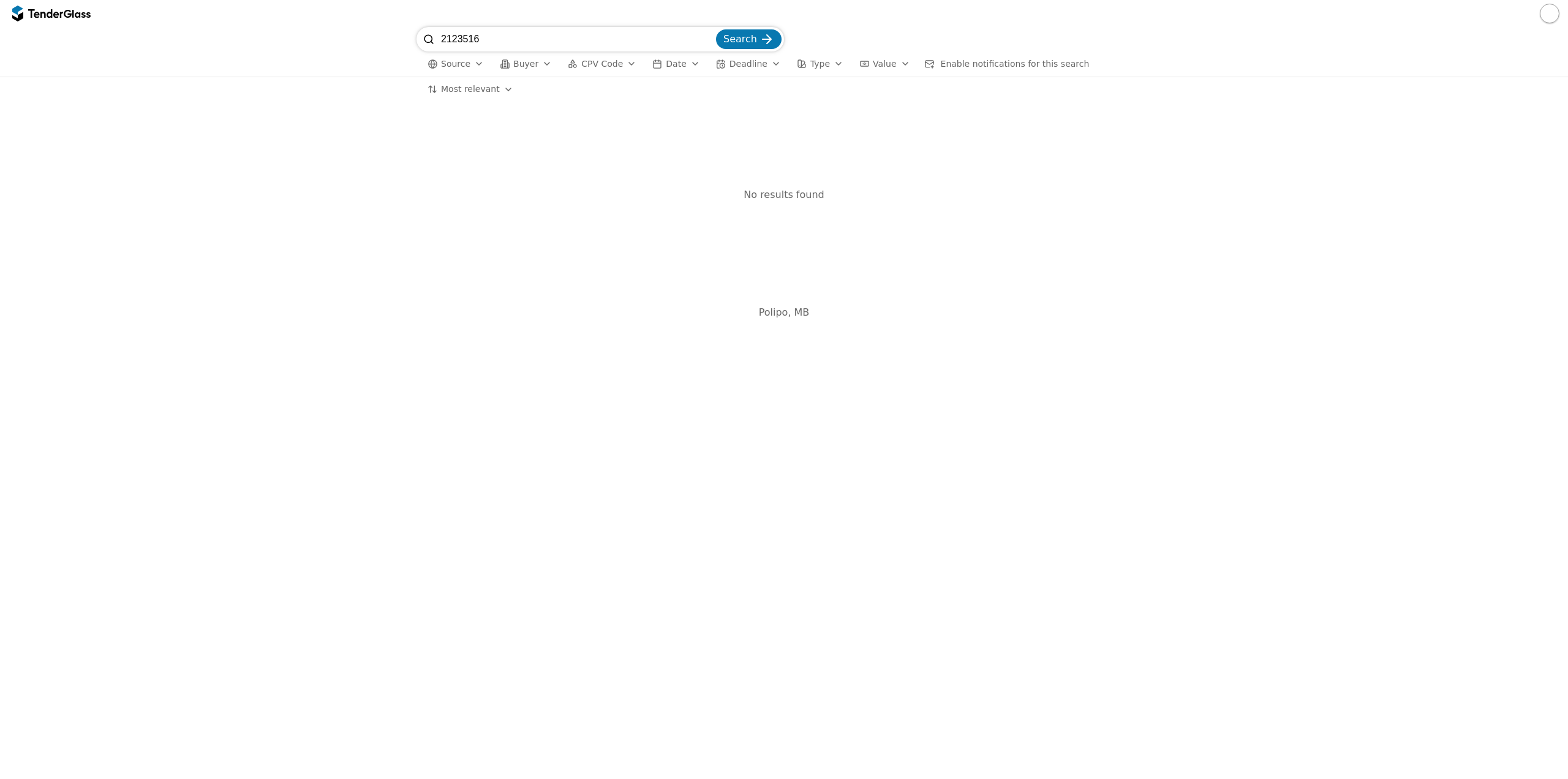
click at [484, 41] on input "2123516" at bounding box center [577, 39] width 273 height 24
paste input "2030"
type input "2203016"
click at [746, 42] on span "Search" at bounding box center [740, 39] width 34 height 12
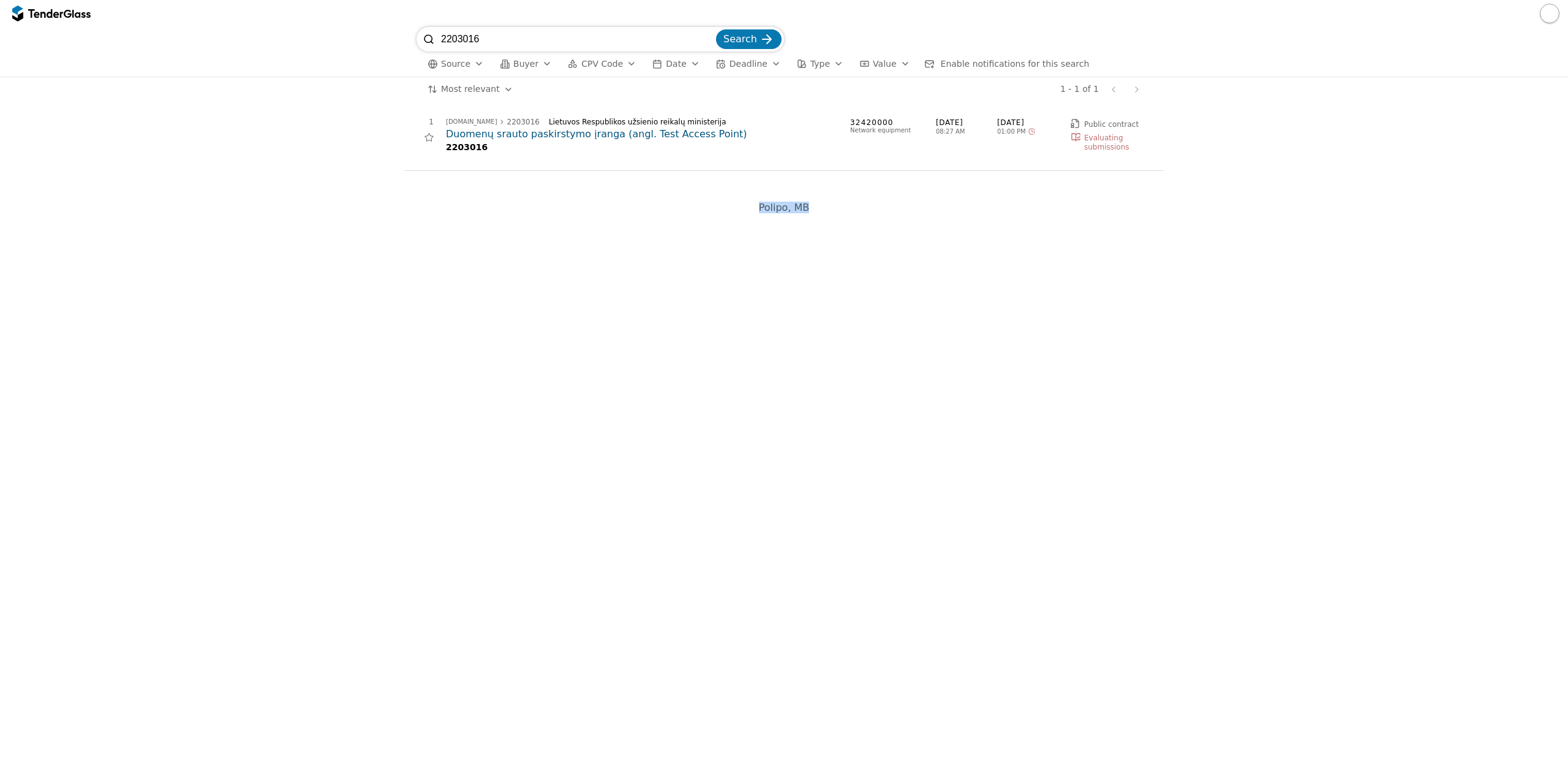
drag, startPoint x: 758, startPoint y: 212, endPoint x: 806, endPoint y: 209, distance: 48.1
click at [806, 209] on div "Polipo, MB" at bounding box center [784, 208] width 588 height 36
click at [806, 209] on span "Polipo, MB" at bounding box center [784, 207] width 51 height 12
click at [633, 135] on h2 "Duomenų srauto paskirstymo įranga (angl. Test Access Point)" at bounding box center [642, 134] width 392 height 13
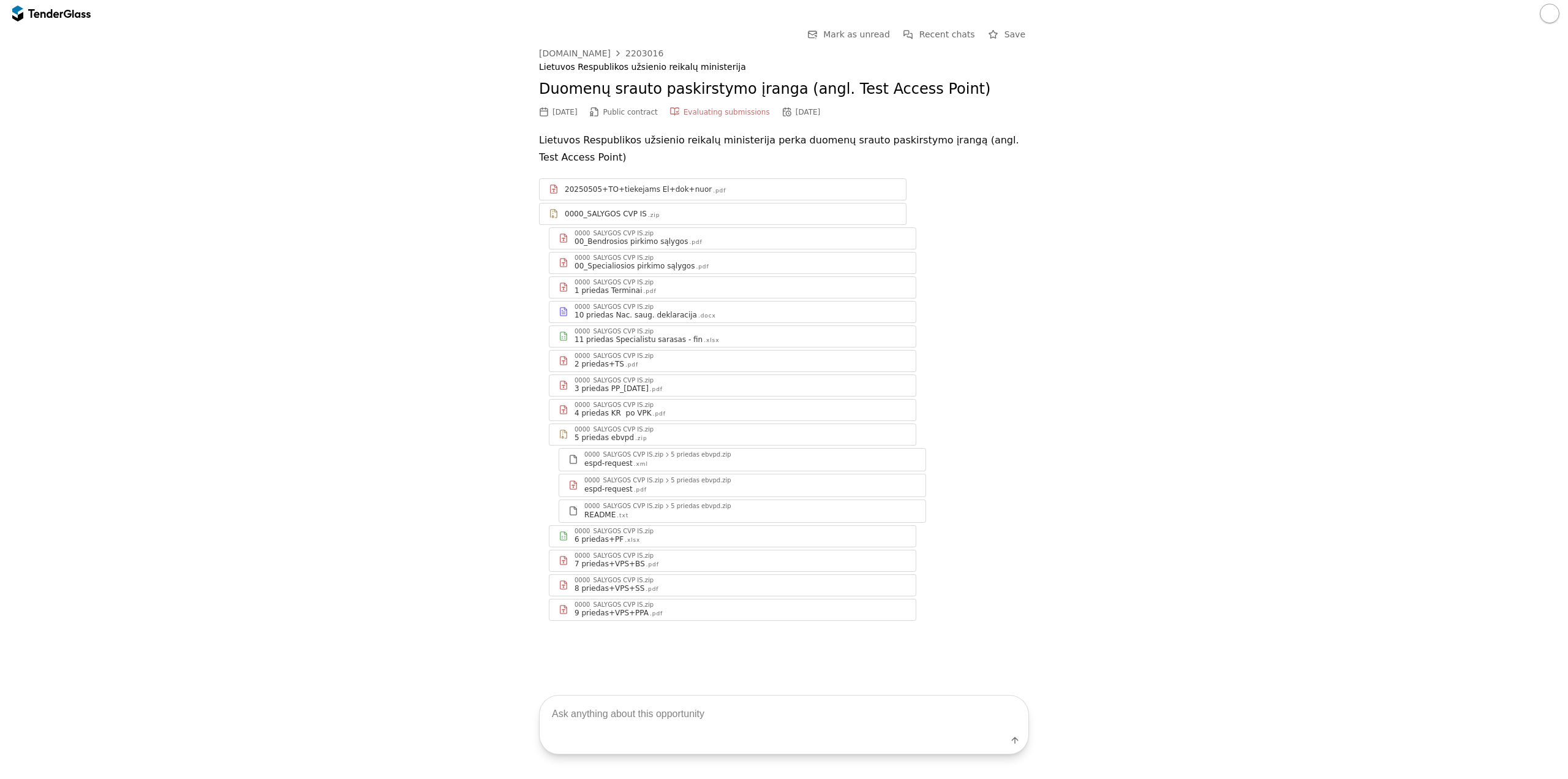
click at [602, 718] on textarea at bounding box center [784, 714] width 489 height 36
type textarea "išanalizuok visus pirkimo dokumentus ir padaryk sąrašą kokius dokumentus prival…"
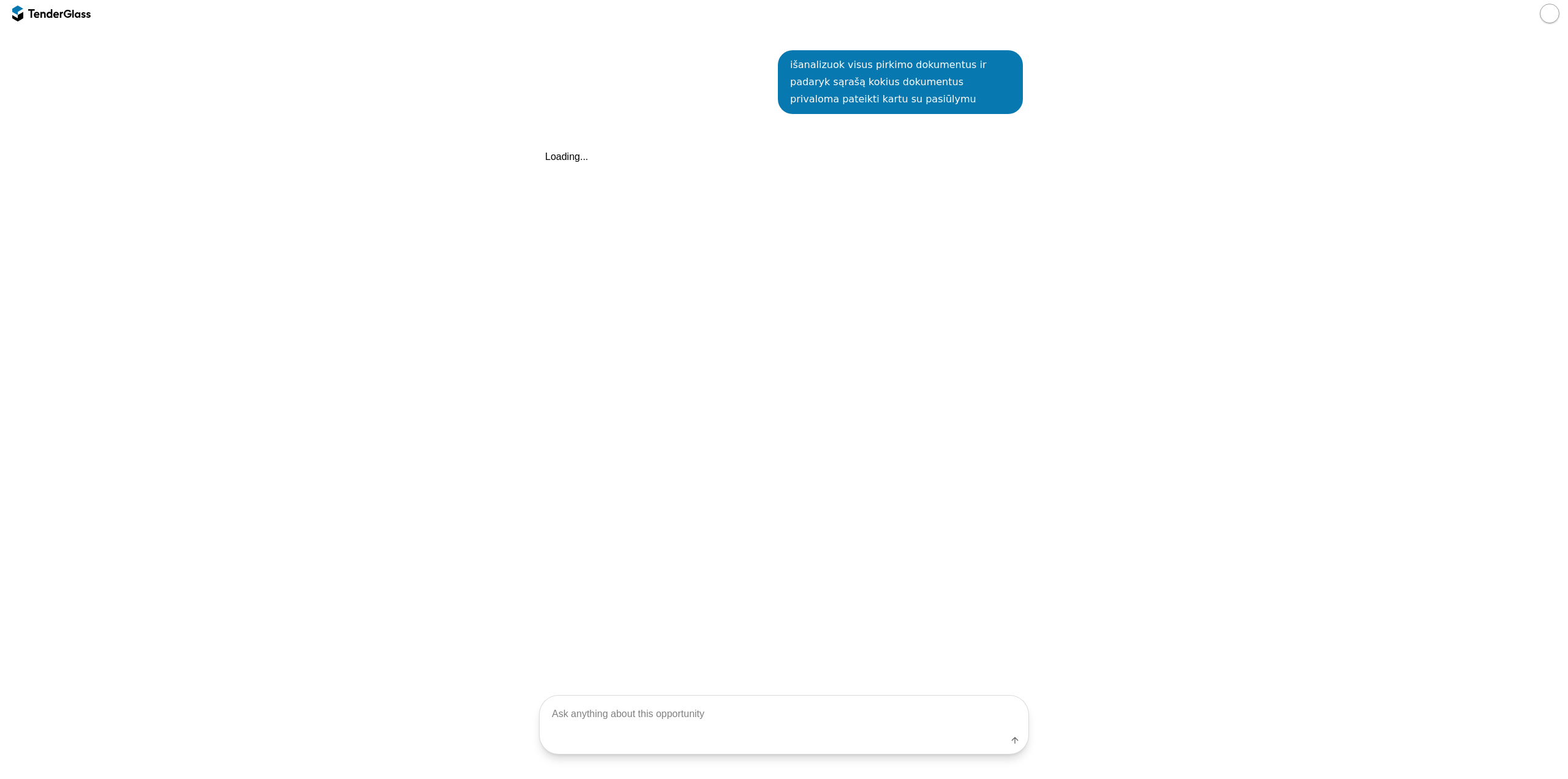
scroll to position [611, 0]
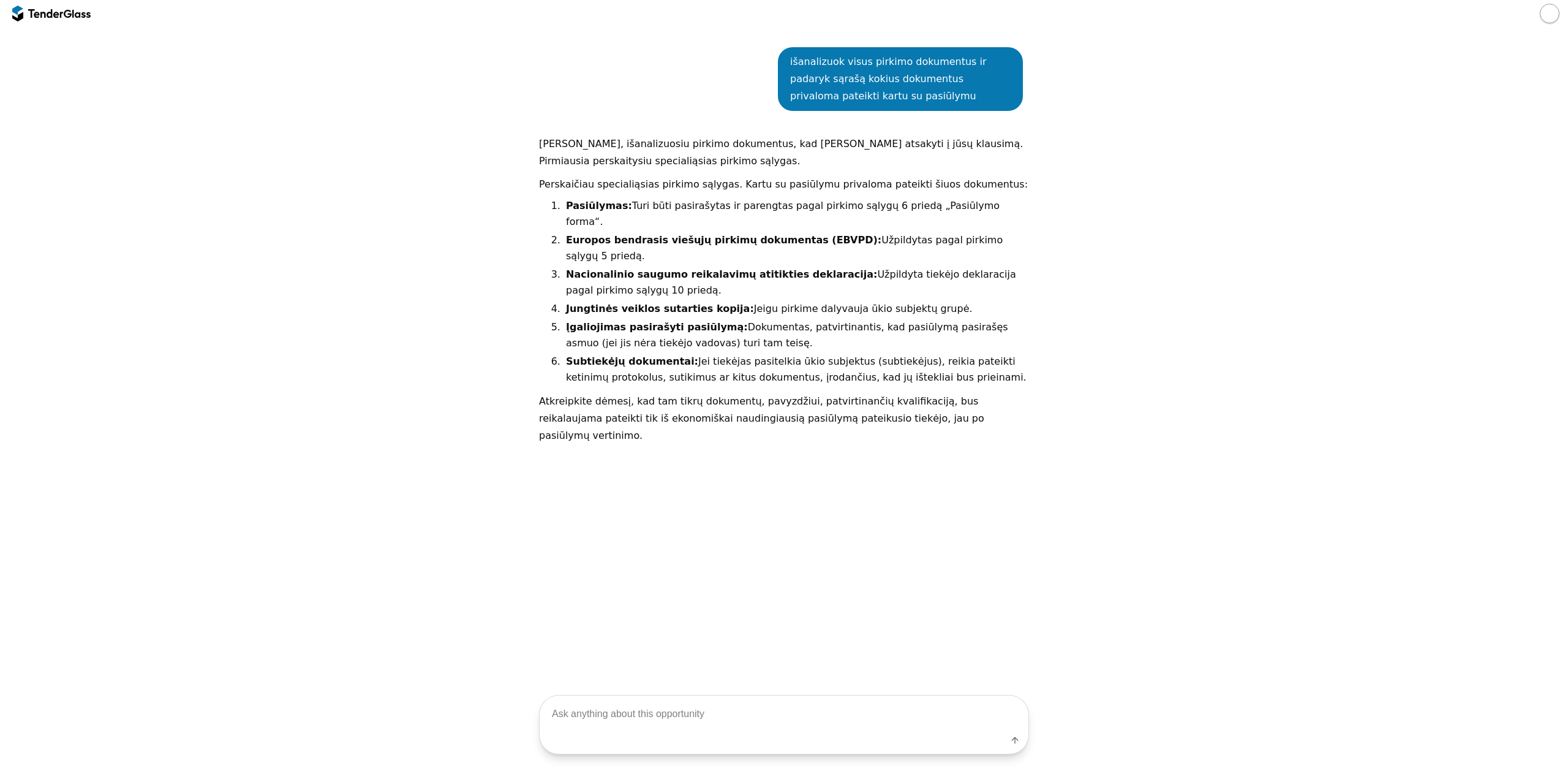
click at [642, 713] on textarea at bounding box center [784, 714] width 489 height 36
type textarea "išanalizuok visus pirkimo dokumentus ir patikslink sąrašą"
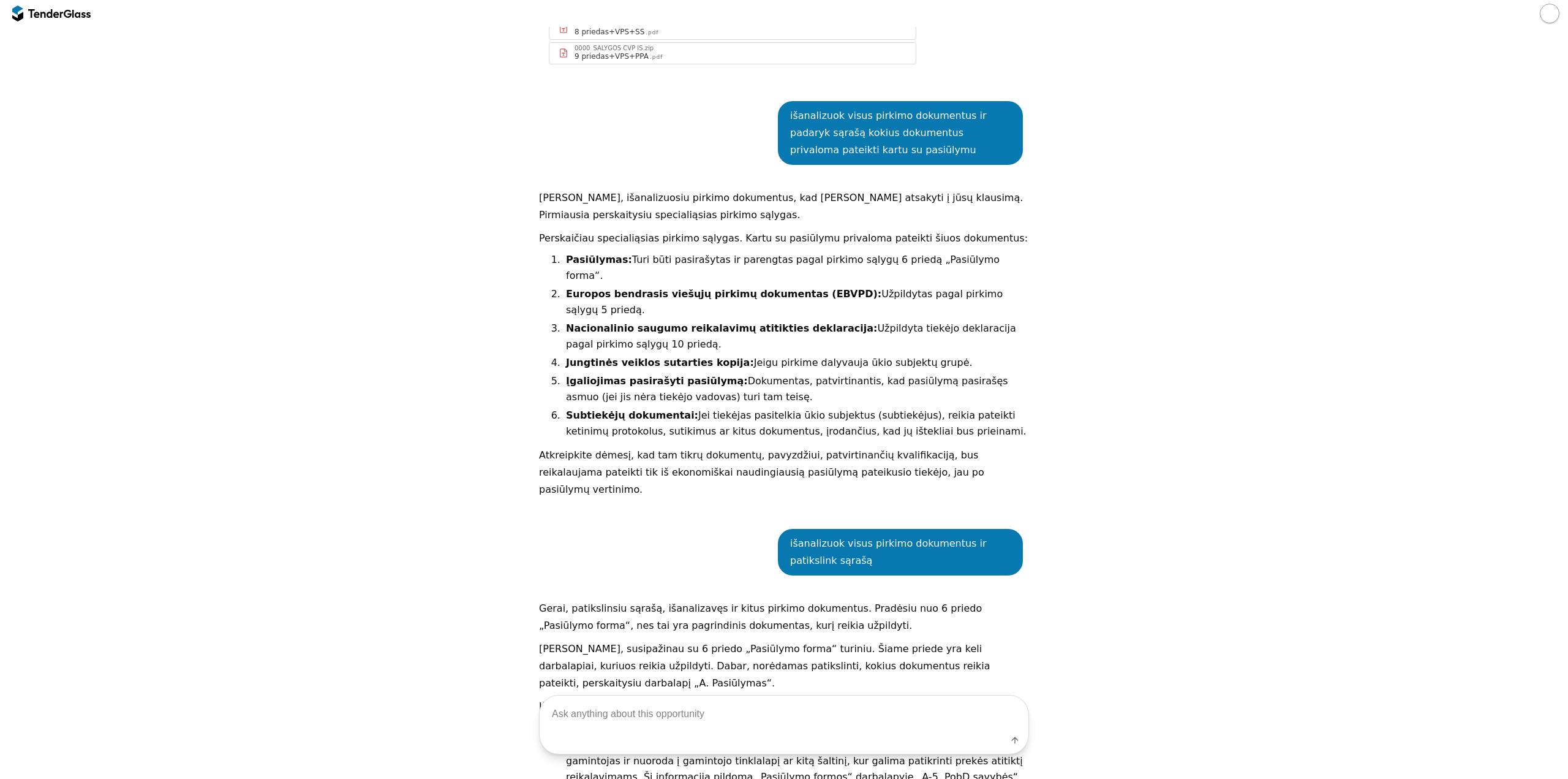
scroll to position [456, 0]
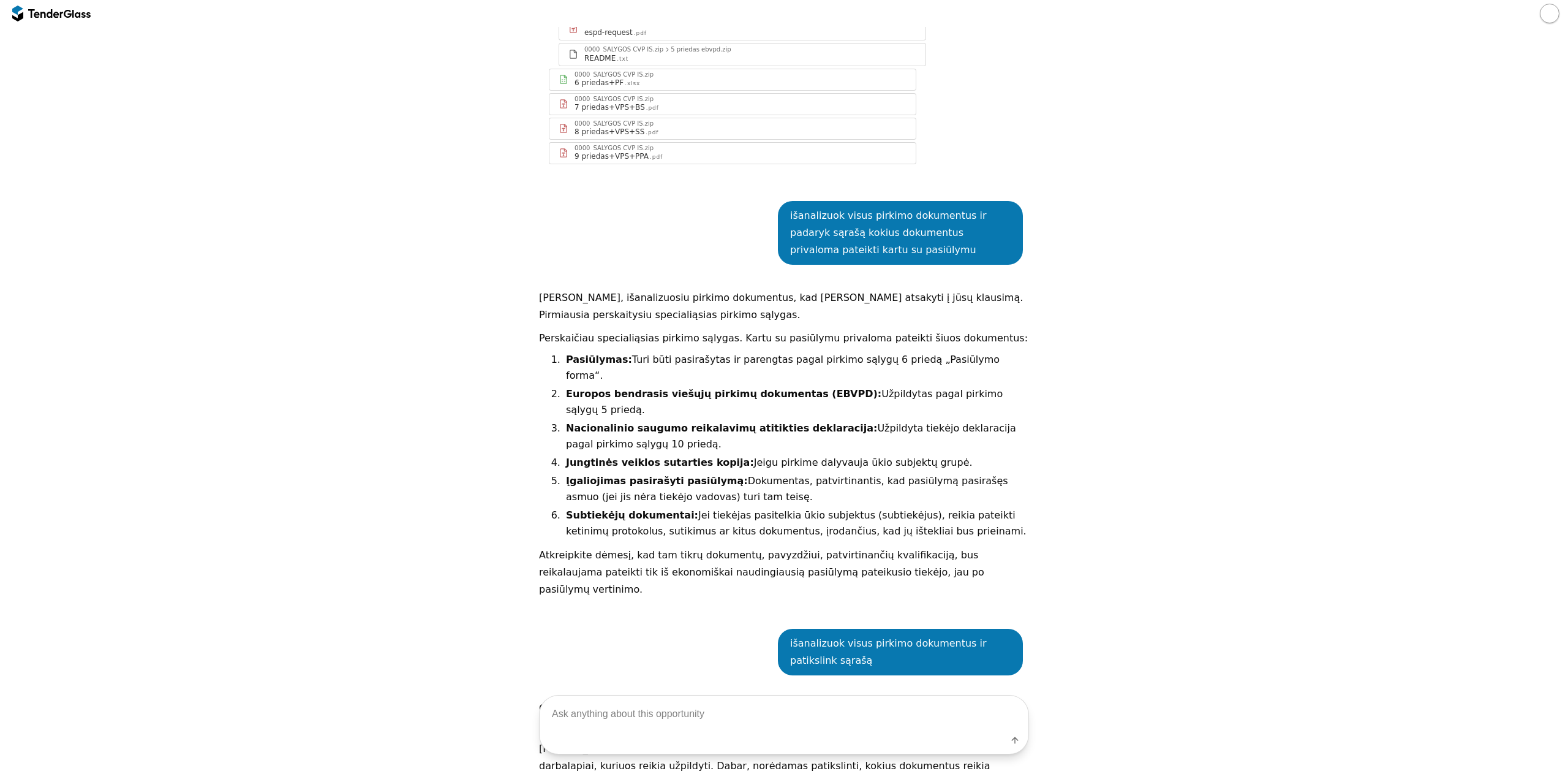
click at [42, 25] on div at bounding box center [784, 13] width 1568 height 27
click at [42, 20] on div at bounding box center [52, 13] width 79 height 20
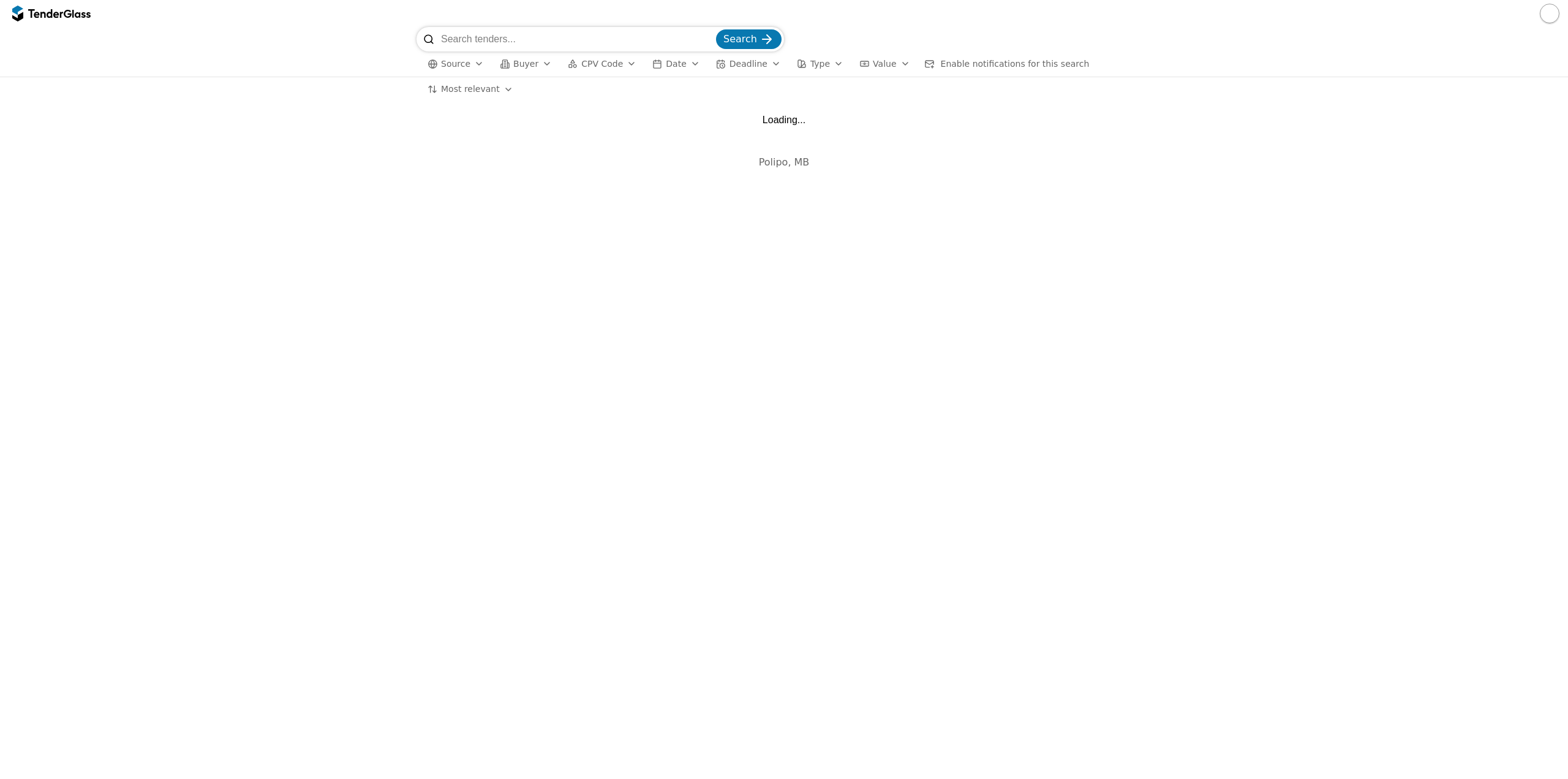
click at [483, 43] on input "search" at bounding box center [577, 39] width 273 height 24
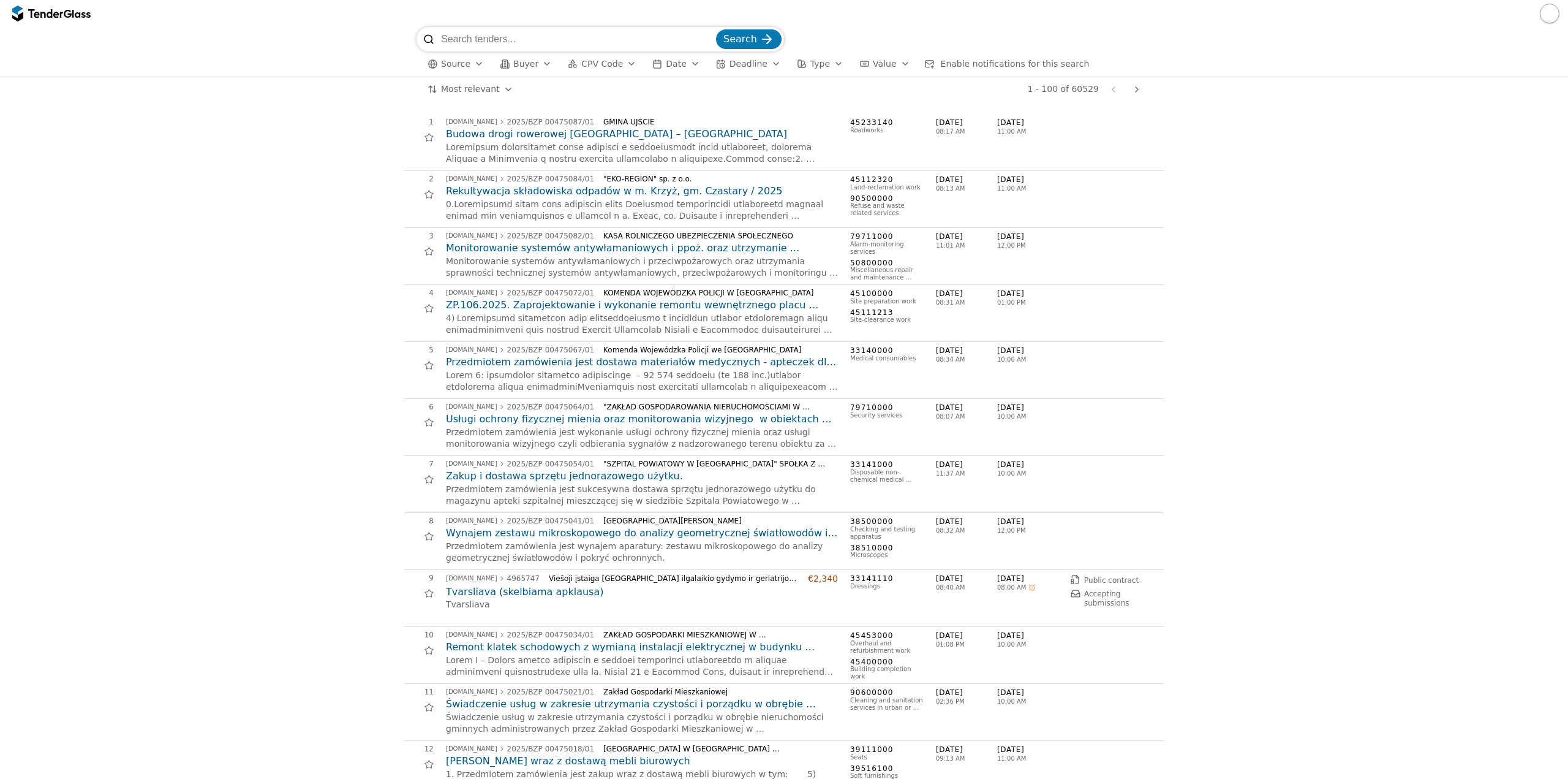
paste input "2285639"
type input "2285639"
click at [734, 39] on span "Search" at bounding box center [740, 39] width 34 height 12
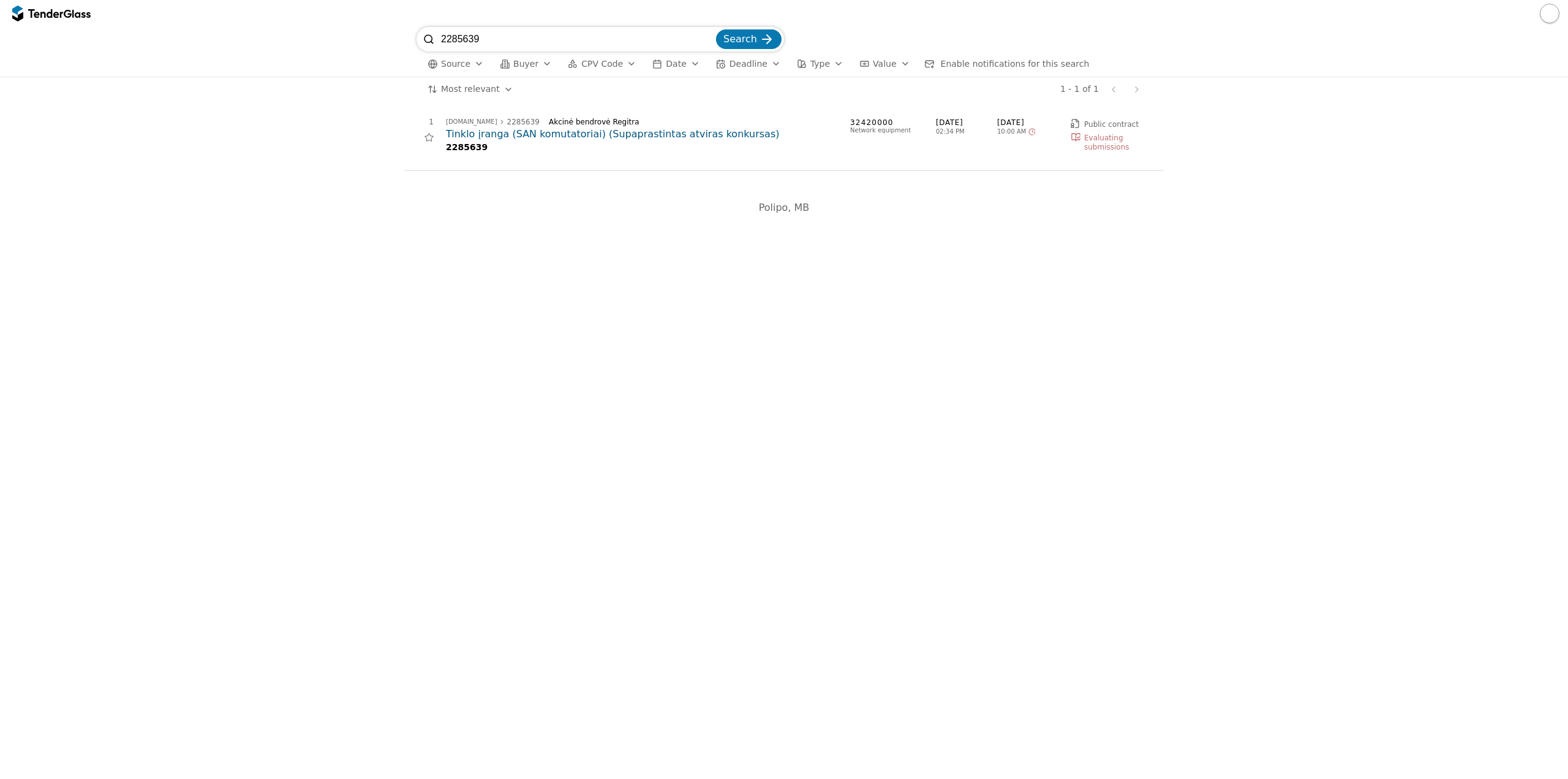
click at [638, 135] on h2 "Tinklo įranga (SAN komutatoriai) (Supaprastintas atviras konkursas)" at bounding box center [642, 134] width 392 height 13
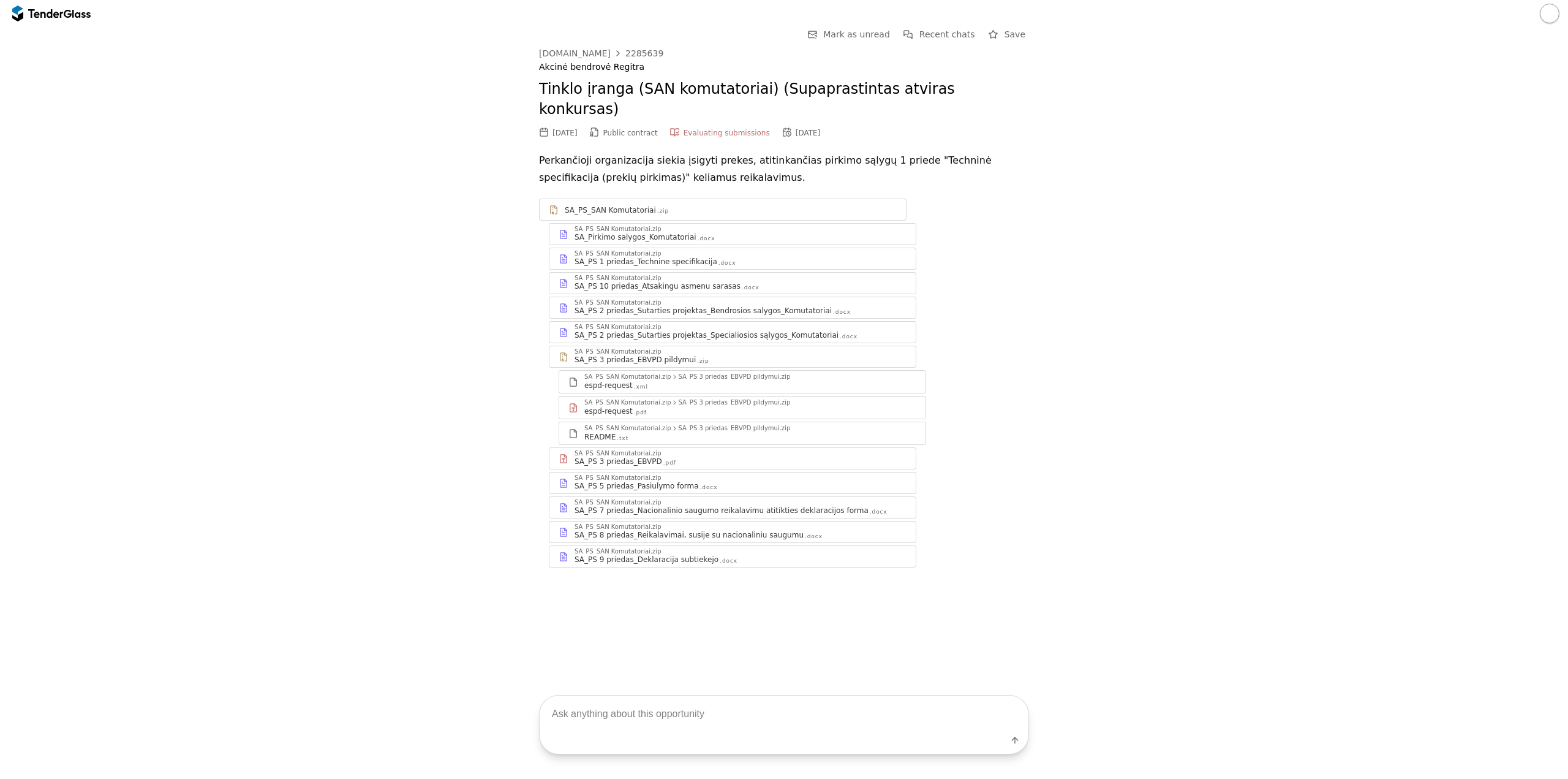
click at [645, 715] on textarea at bounding box center [784, 714] width 489 height 36
type textarea "išanalizuok visus pirkimo dokumentus ir padaryk sąrašą dokumentų, kuriuos priva…"
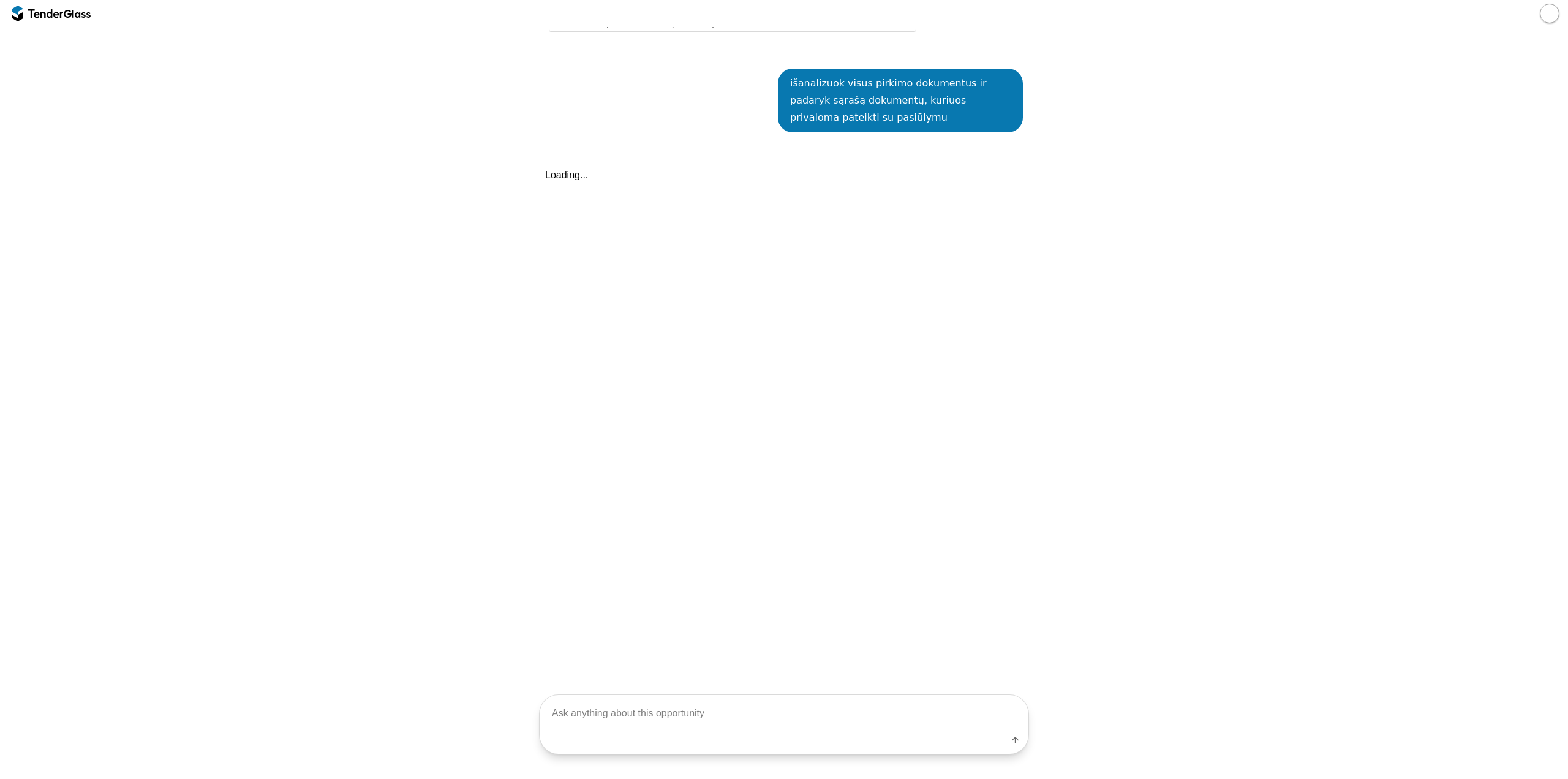
scroll to position [537, 0]
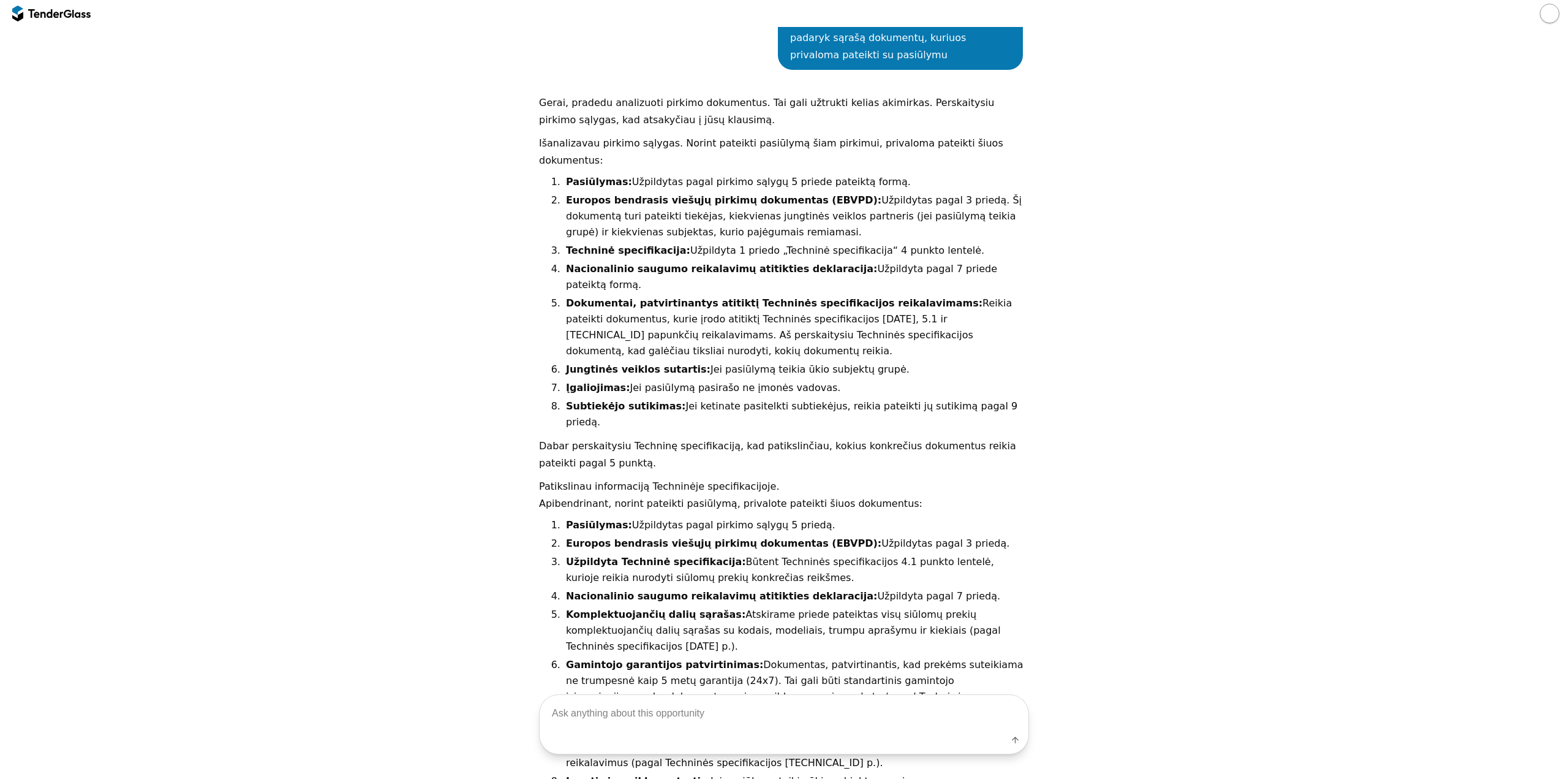
scroll to position [650, 0]
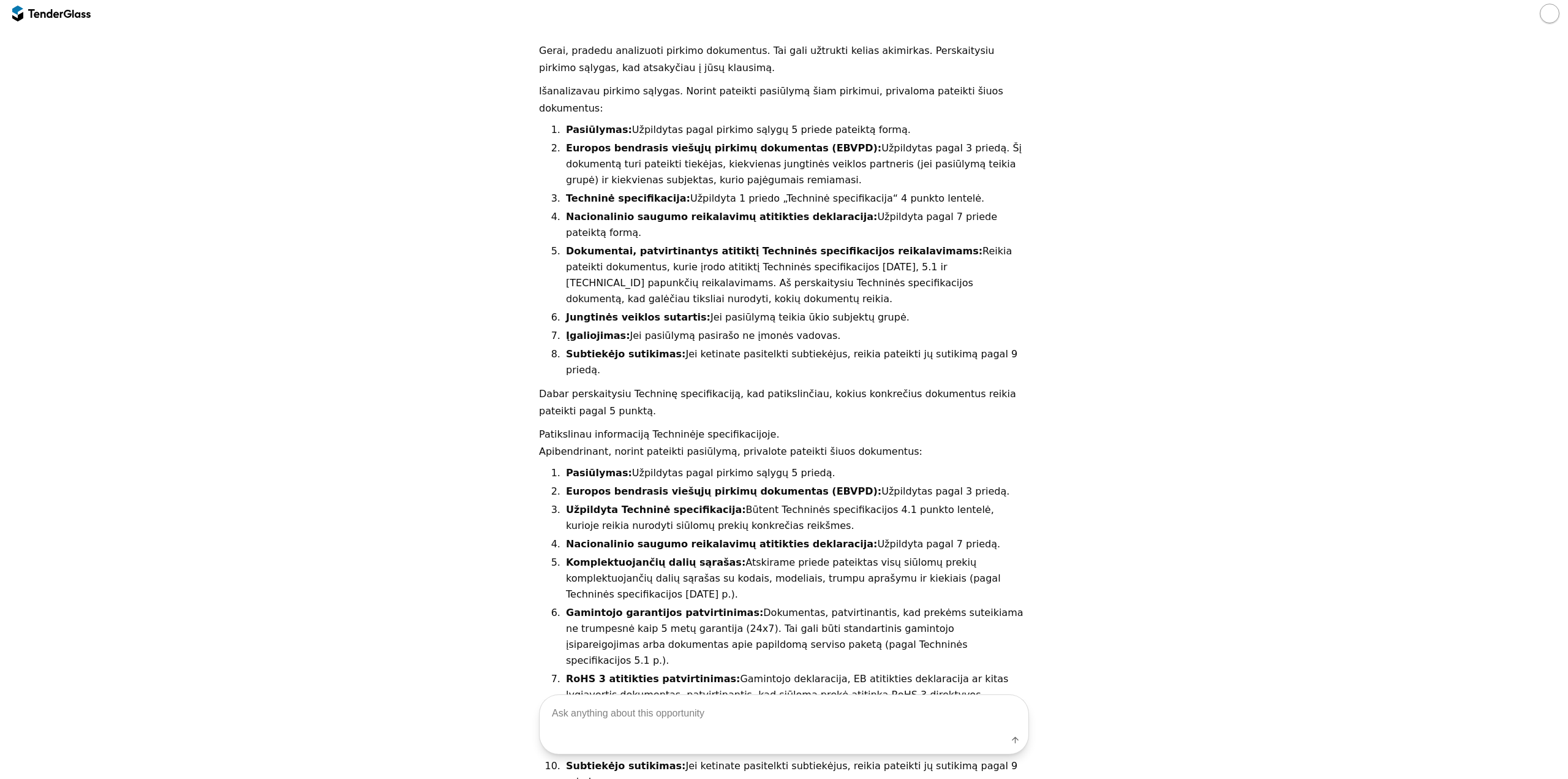
click at [649, 716] on textarea at bounding box center [784, 714] width 489 height 36
type textarea "o kas laimėjo šį pirkimą?"
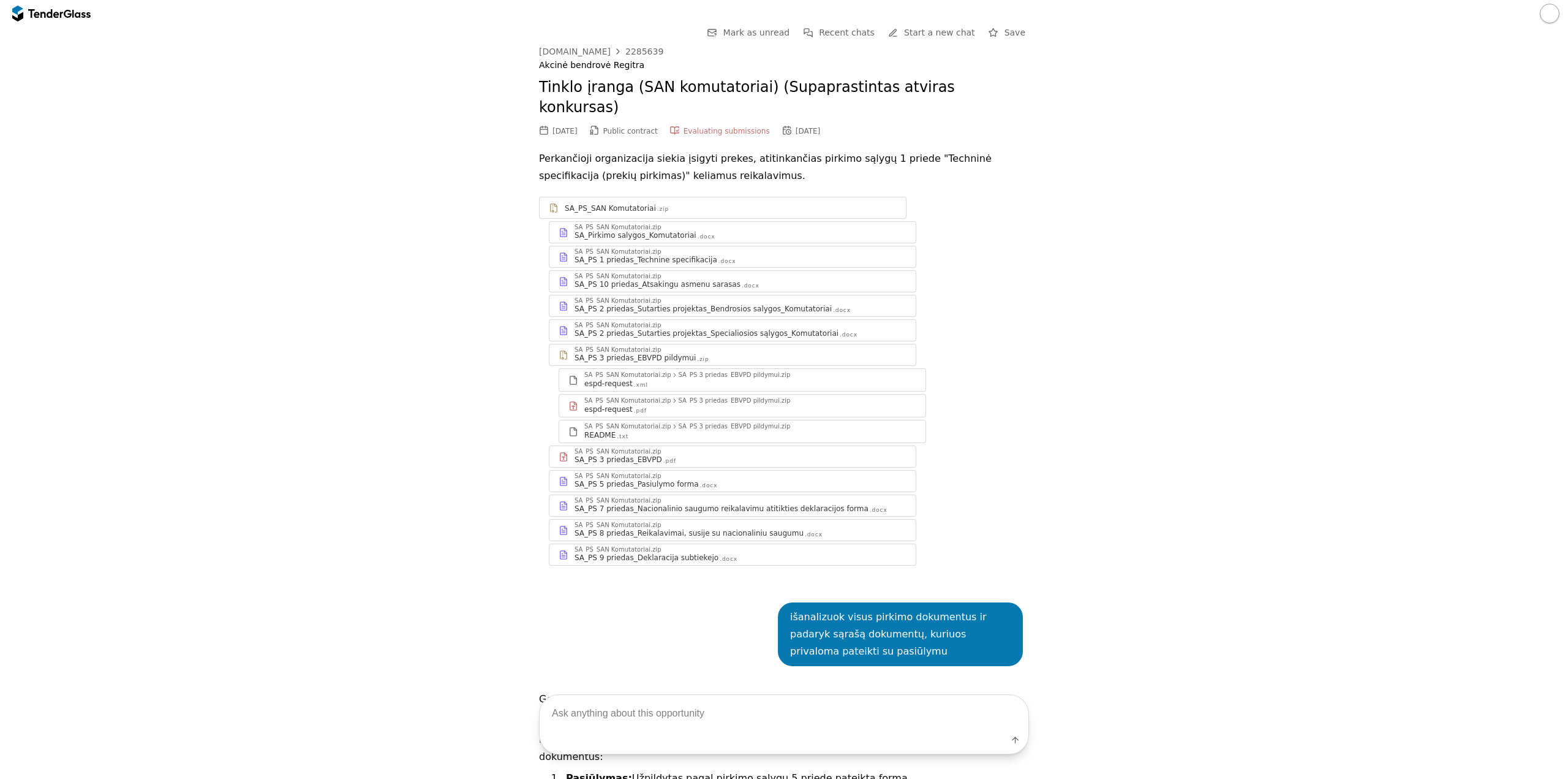
scroll to position [0, 0]
click at [25, 9] on div at bounding box center [52, 13] width 79 height 20
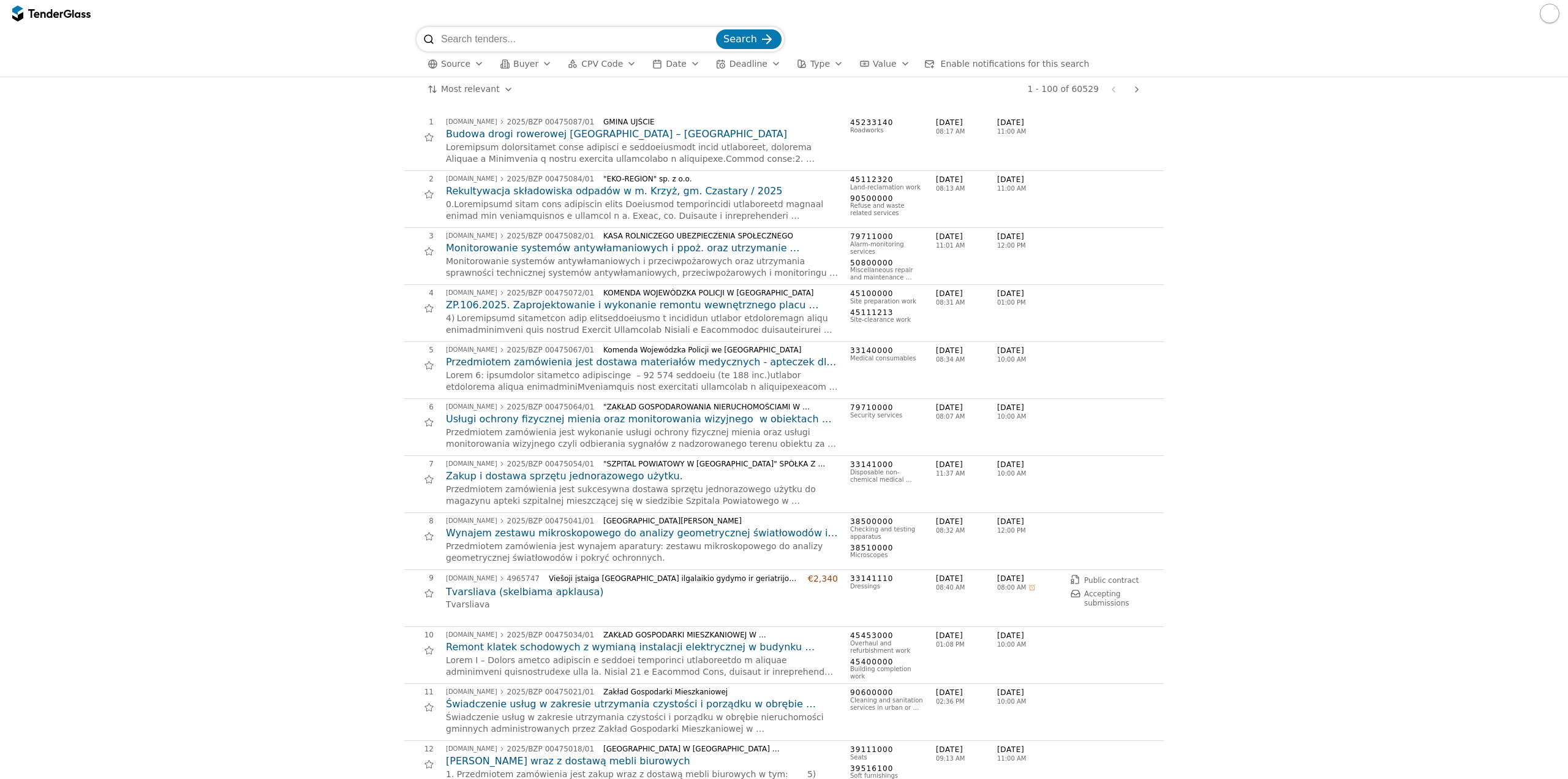
click at [977, 64] on span "Enable notifications for this search" at bounding box center [1015, 64] width 149 height 9
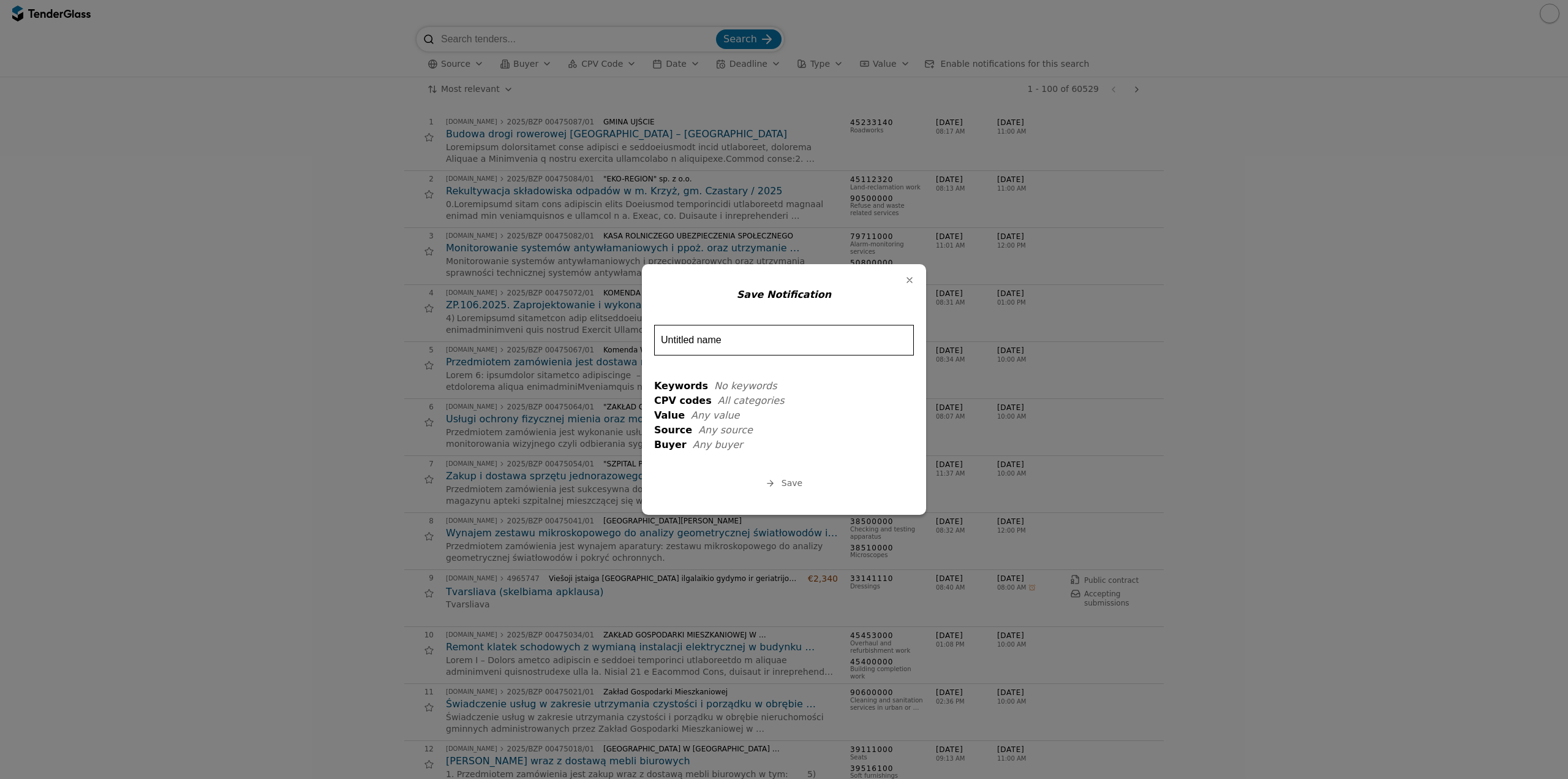
click at [909, 279] on div "button" at bounding box center [909, 280] width 31 height 31
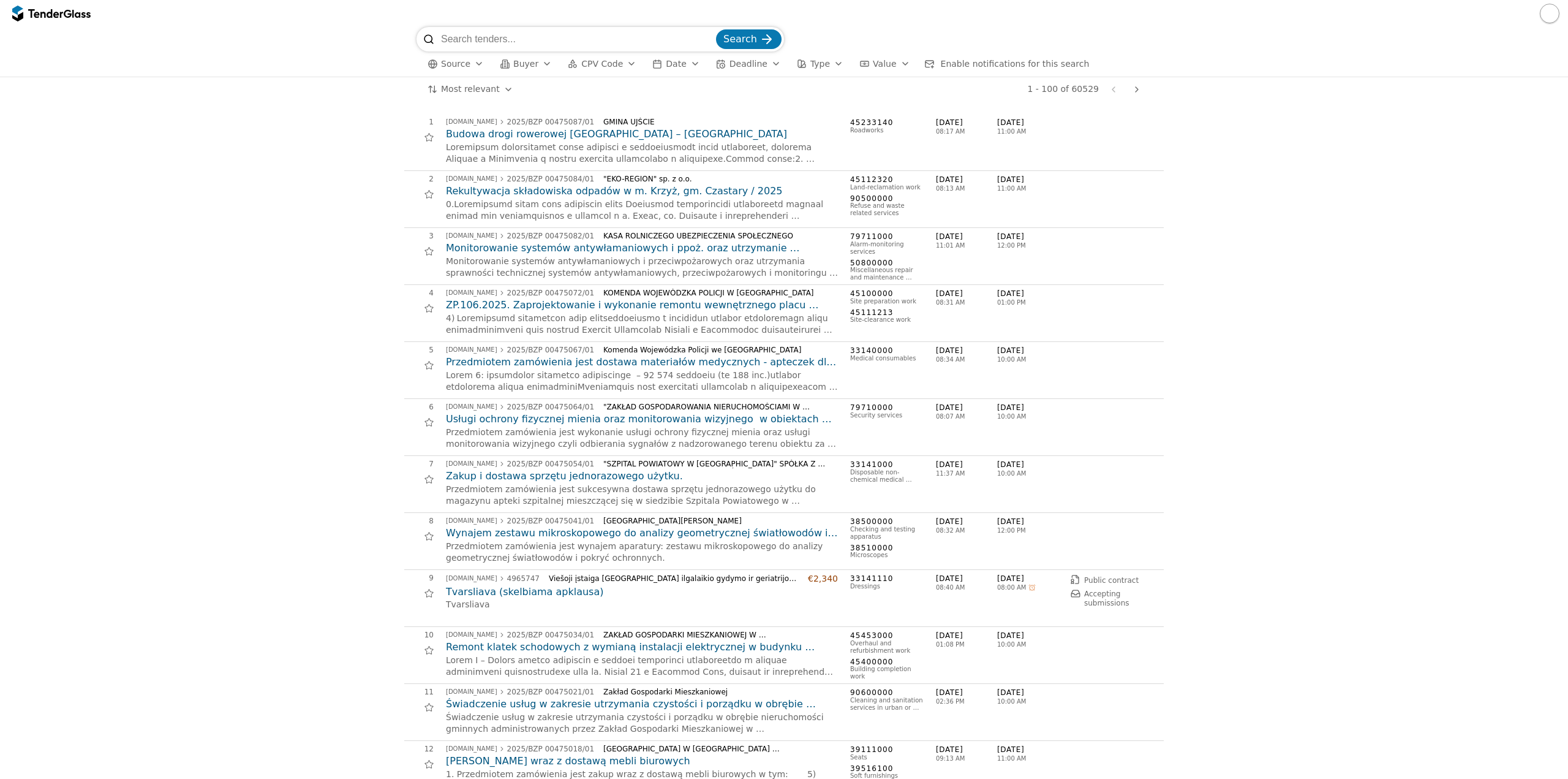
click at [517, 43] on input "search" at bounding box center [577, 39] width 273 height 24
type input "saugumo operacijų centro"
click at [779, 42] on button "Search" at bounding box center [748, 39] width 65 height 20
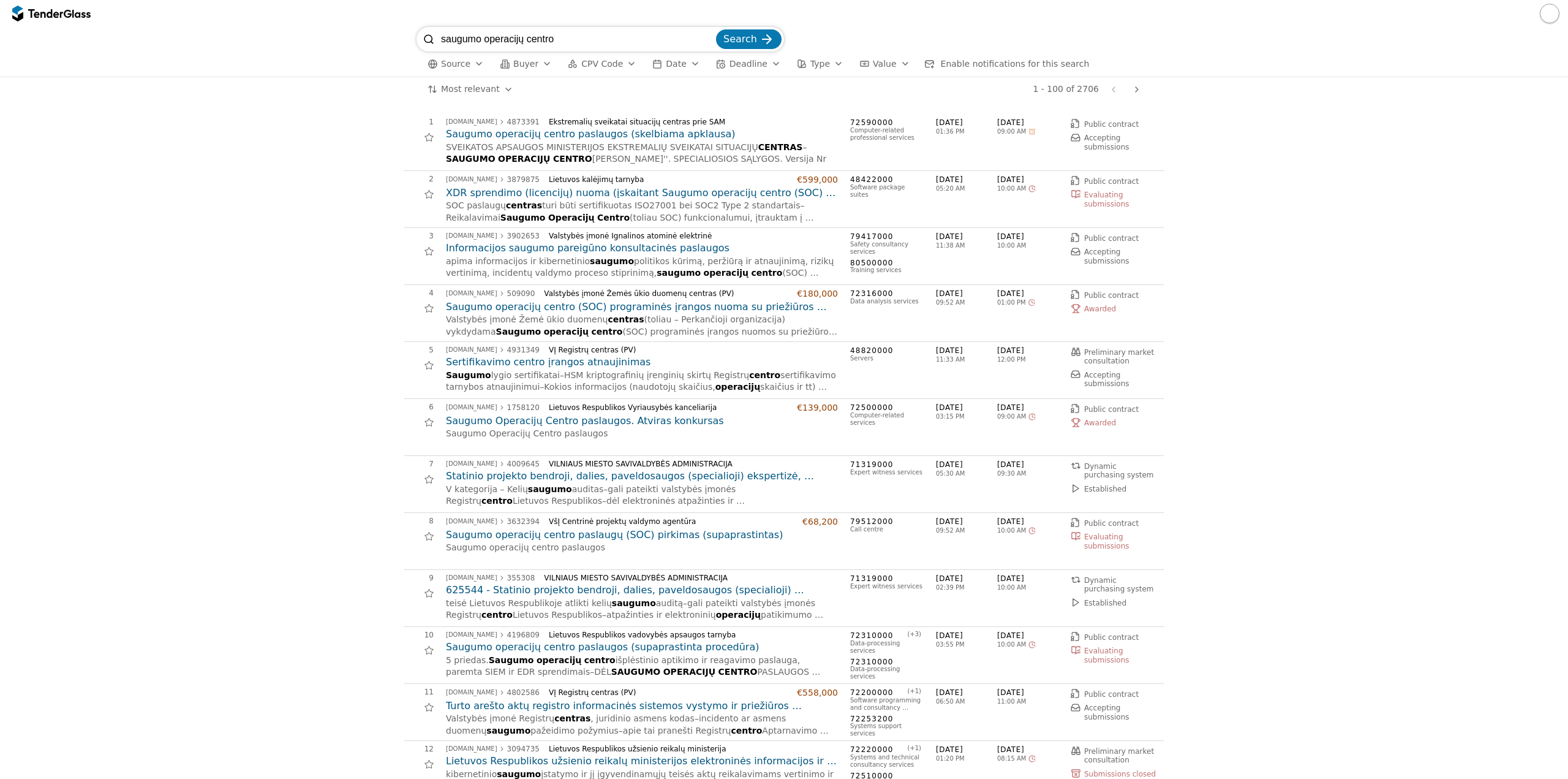
click at [990, 59] on span "Enable notifications for this search" at bounding box center [1015, 64] width 149 height 9
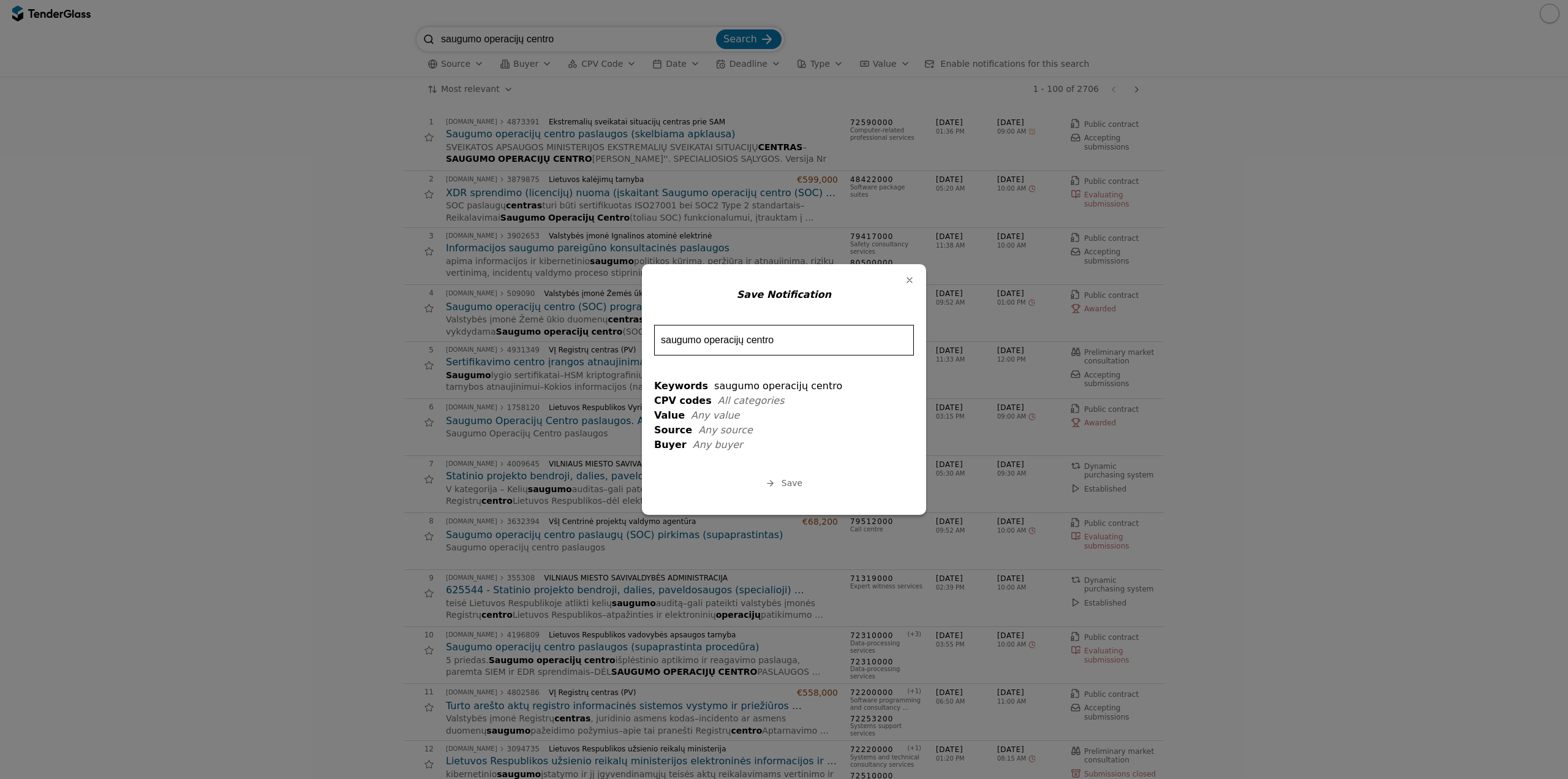
click at [910, 281] on div "button" at bounding box center [909, 280] width 31 height 31
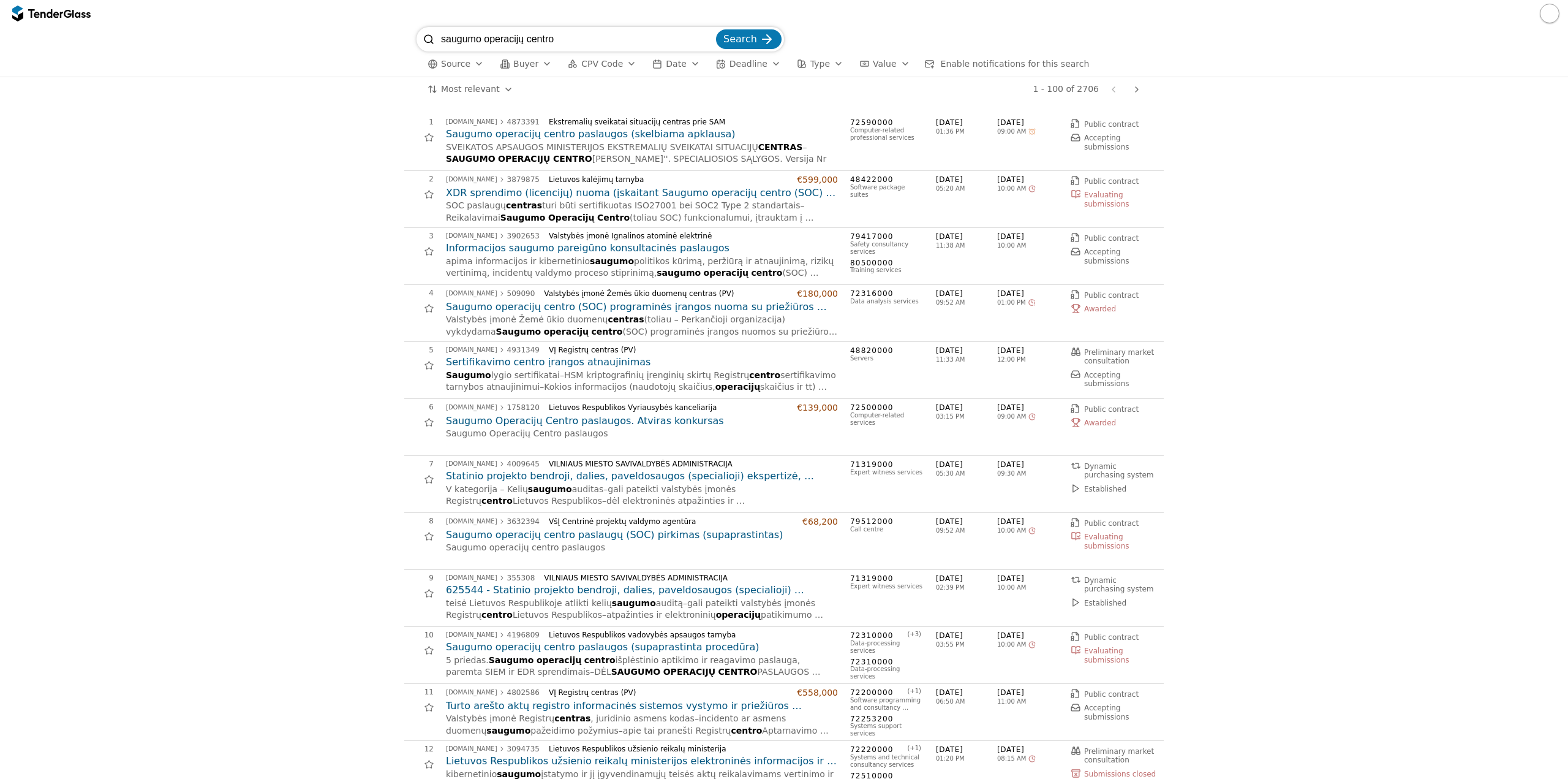
click at [583, 68] on span "CPV Code" at bounding box center [602, 64] width 42 height 9
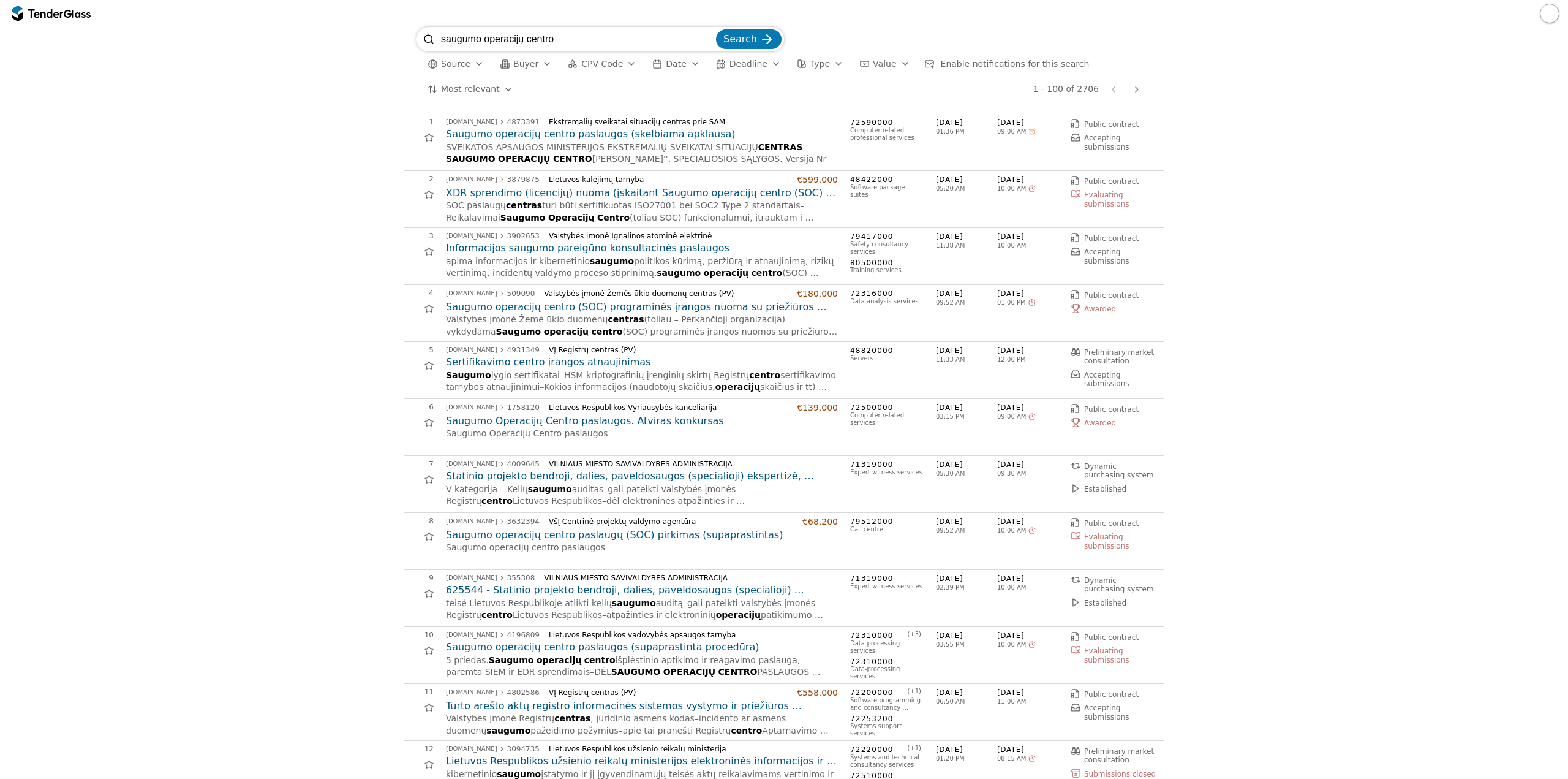
click at [533, 32] on input "saugumo operacijų centro" at bounding box center [577, 39] width 273 height 24
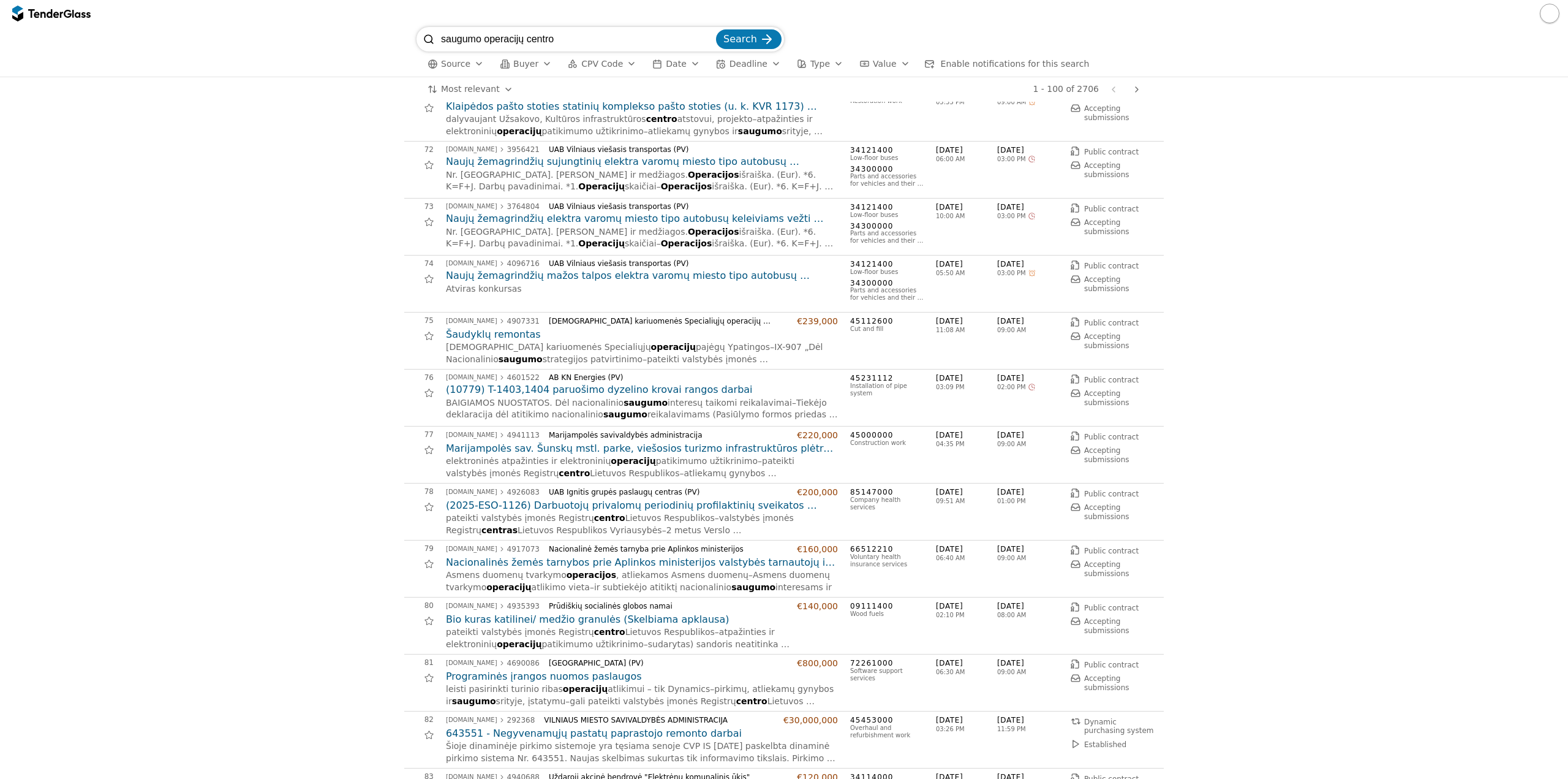
scroll to position [4351, 0]
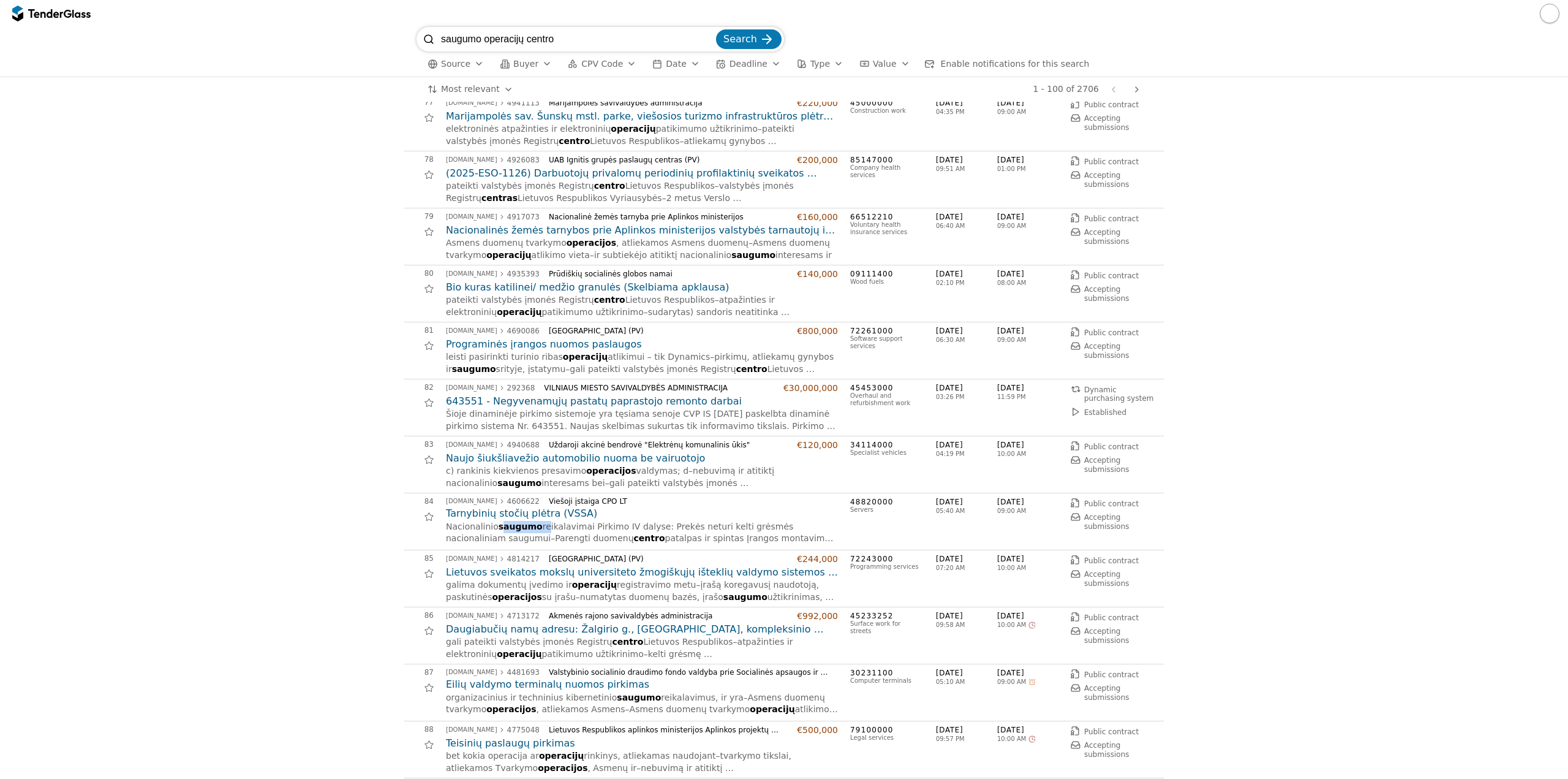
drag, startPoint x: 493, startPoint y: 522, endPoint x: 533, endPoint y: 524, distance: 40.0
click at [533, 524] on div "Nacionalinio saugumo reikalavimai Pirkimo IV dalyse: Prekės neturi kelti grėsmė…" at bounding box center [642, 533] width 392 height 24
click at [533, 524] on span "reikalavimai Pirkimo IV dalyse: Prekės neturi kelti grėsmės nacionaliniam saugu…" at bounding box center [621, 533] width 350 height 22
drag, startPoint x: 561, startPoint y: 537, endPoint x: 583, endPoint y: 537, distance: 22.0
click at [634, 537] on span "centro" at bounding box center [650, 537] width 31 height 9
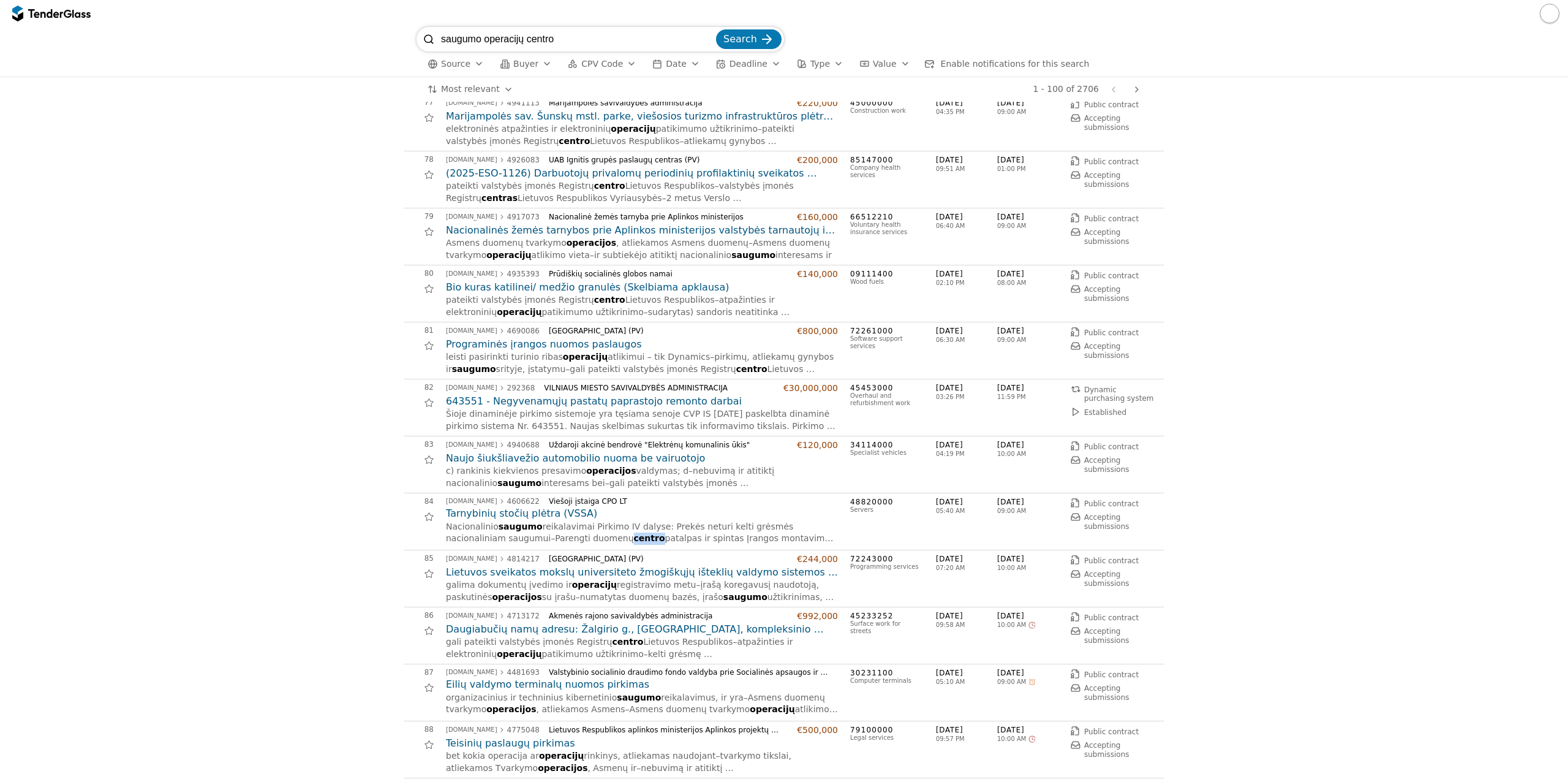
click at [634, 537] on span "centro" at bounding box center [650, 537] width 31 height 9
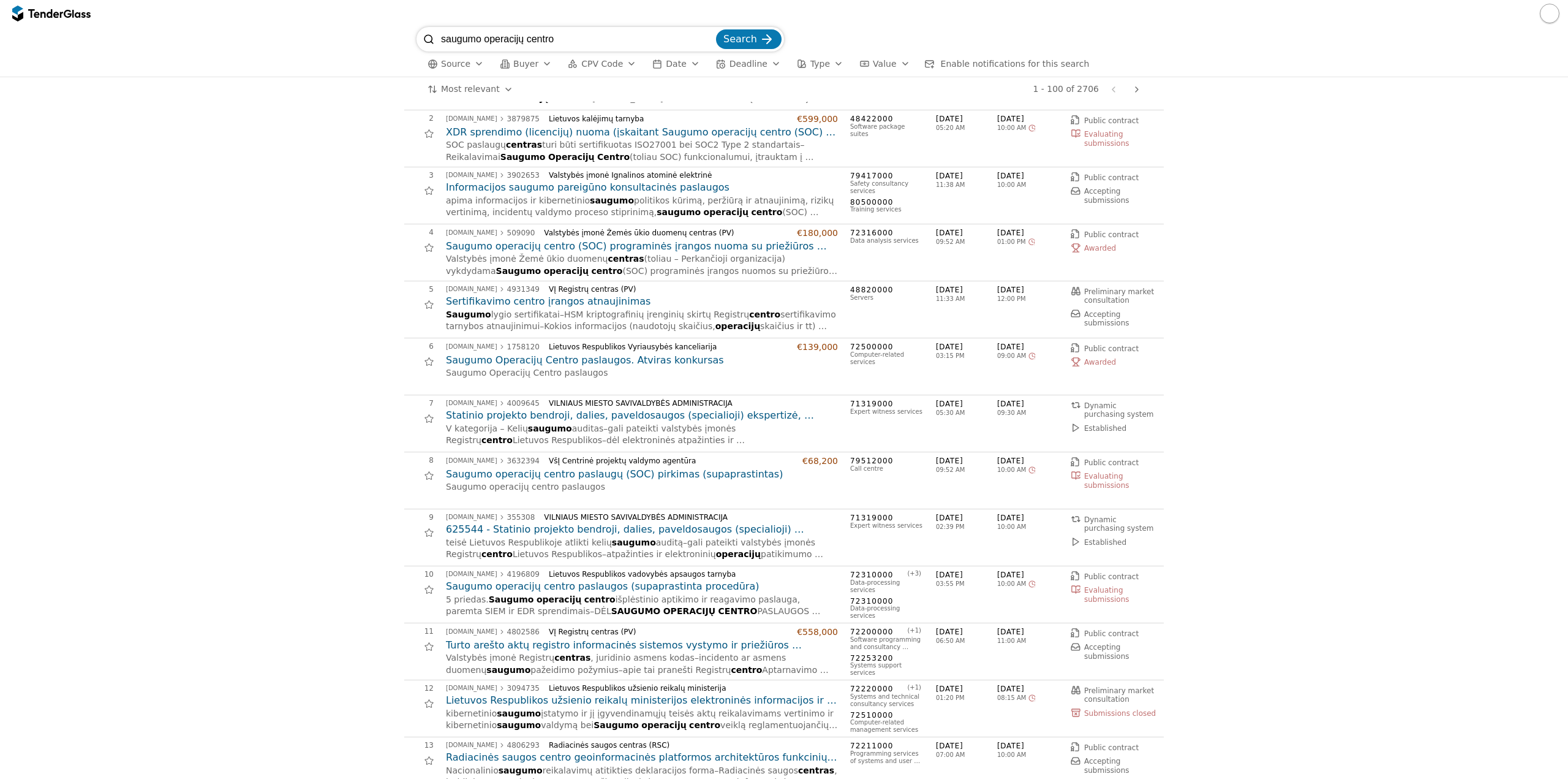
scroll to position [0, 0]
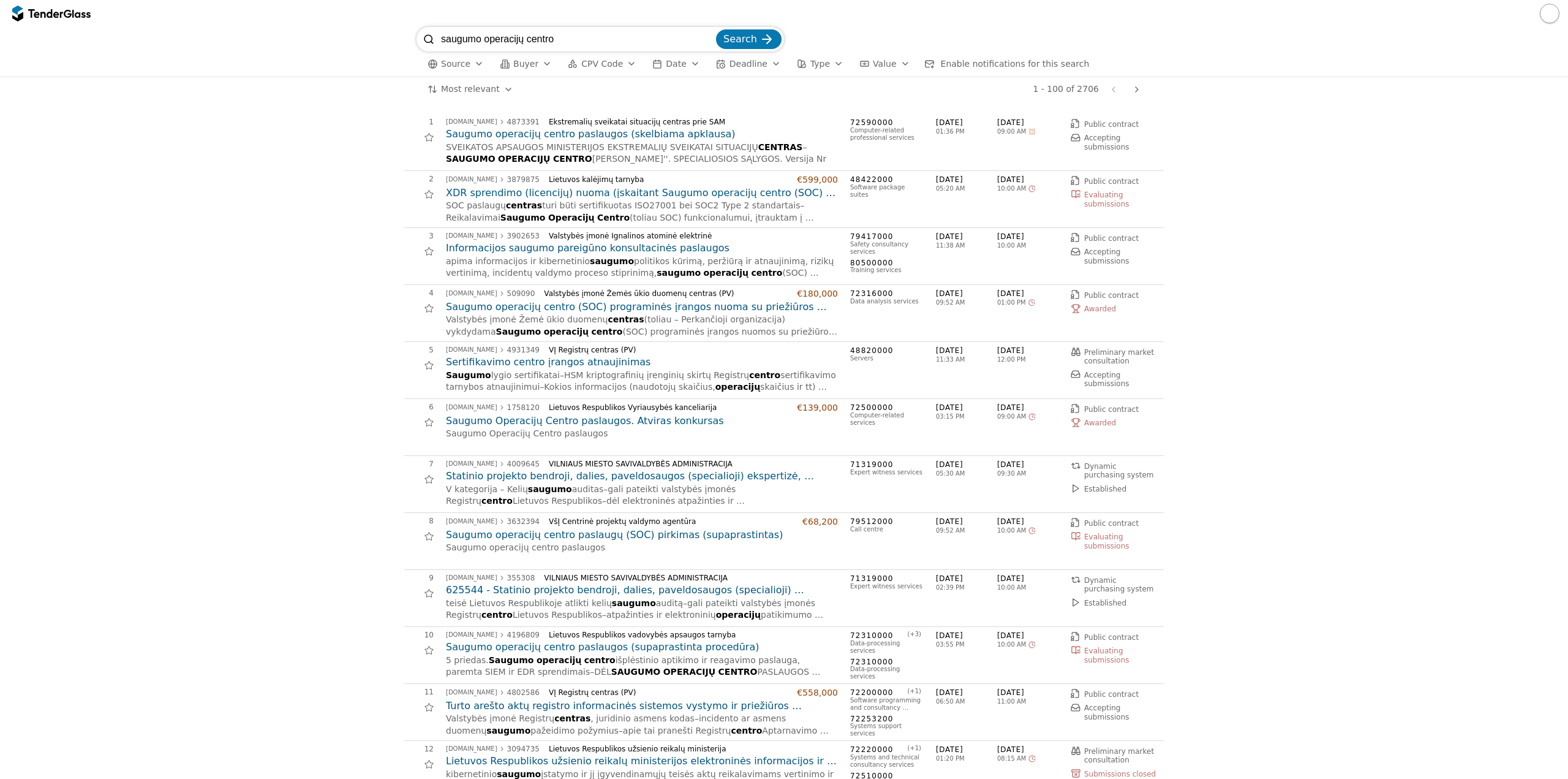
click at [544, 37] on input "saugumo operacijų centro" at bounding box center [577, 39] width 273 height 24
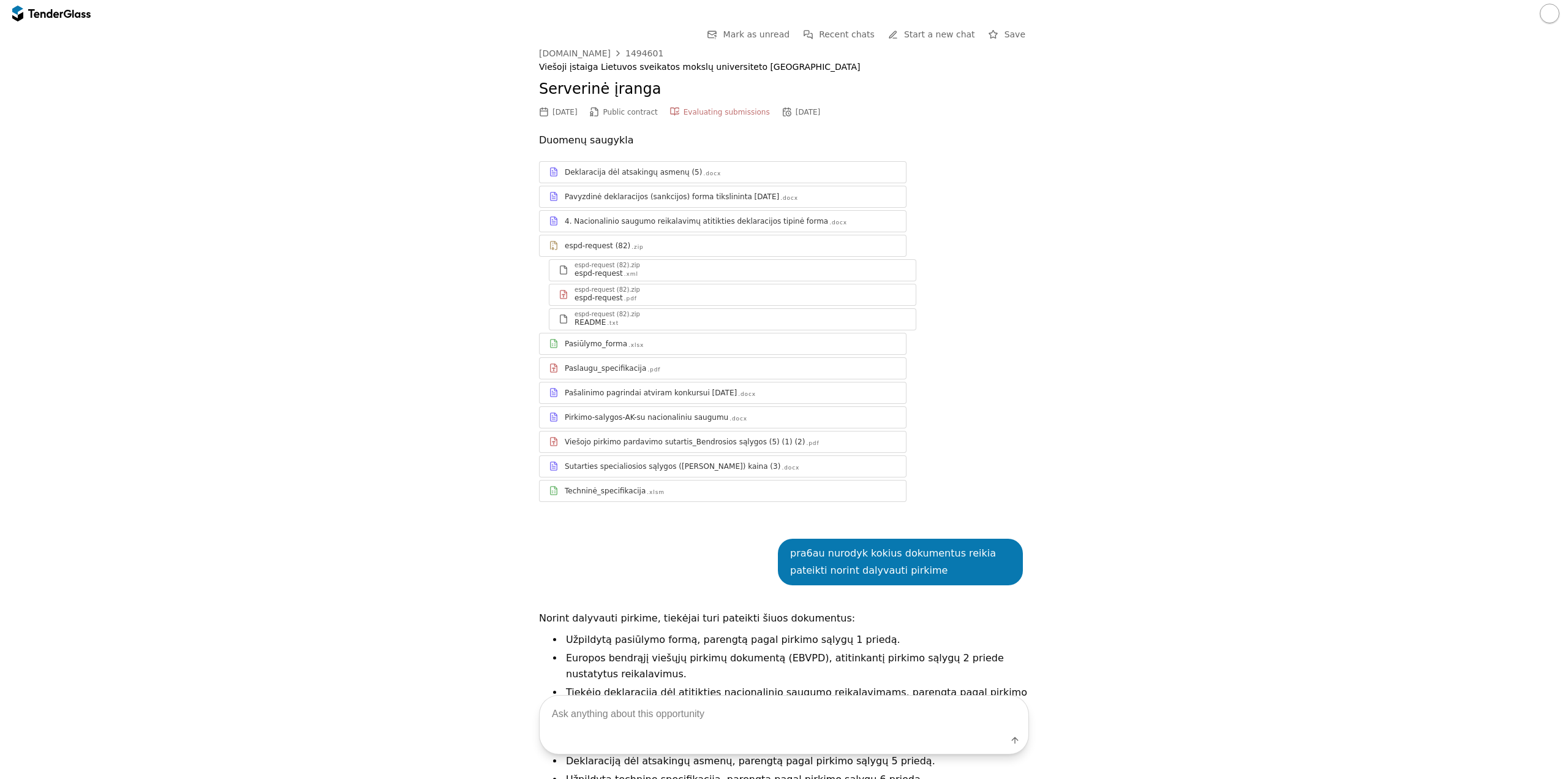
scroll to position [903, 0]
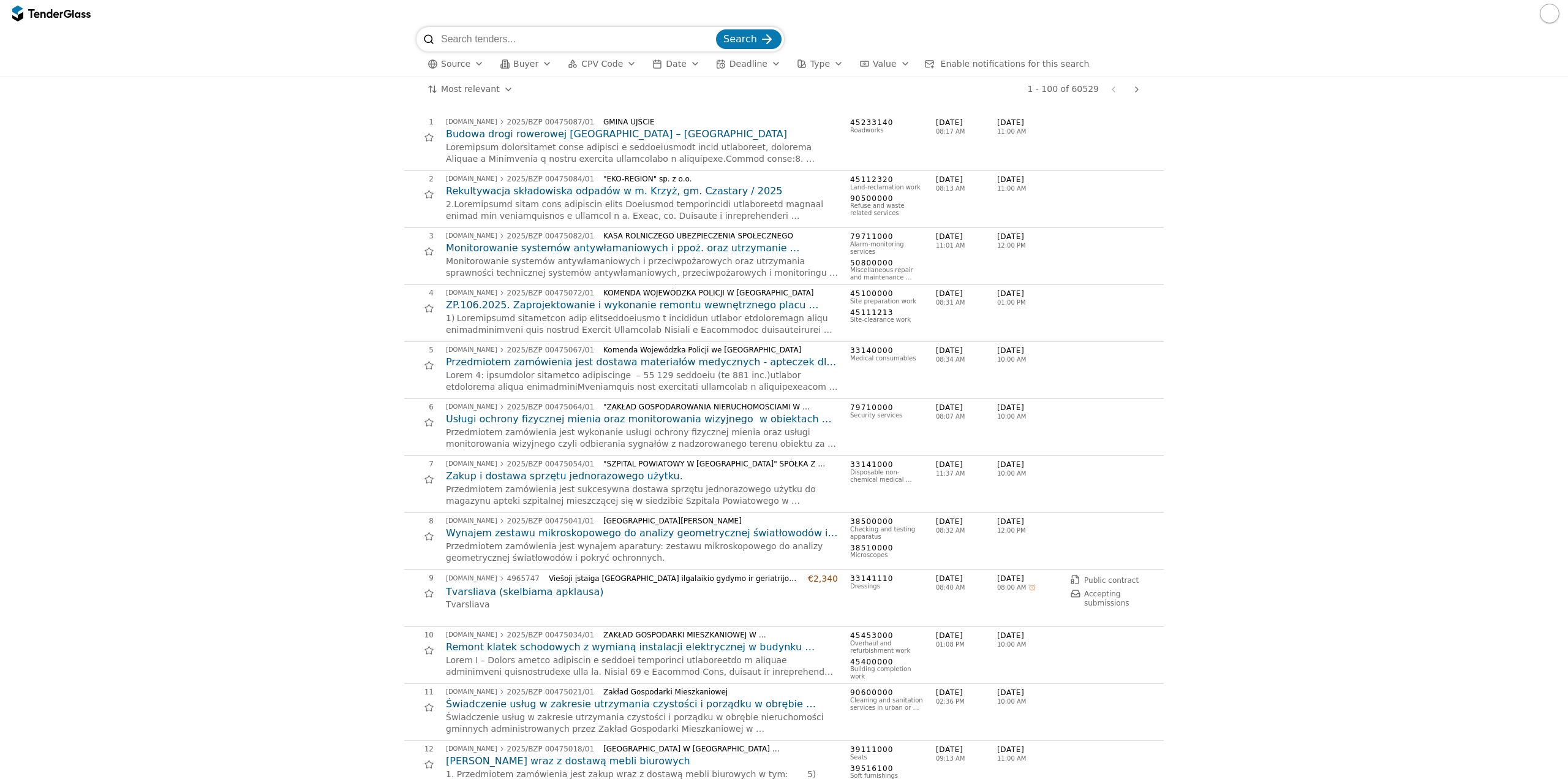
click at [448, 65] on span "Source" at bounding box center [456, 64] width 29 height 9
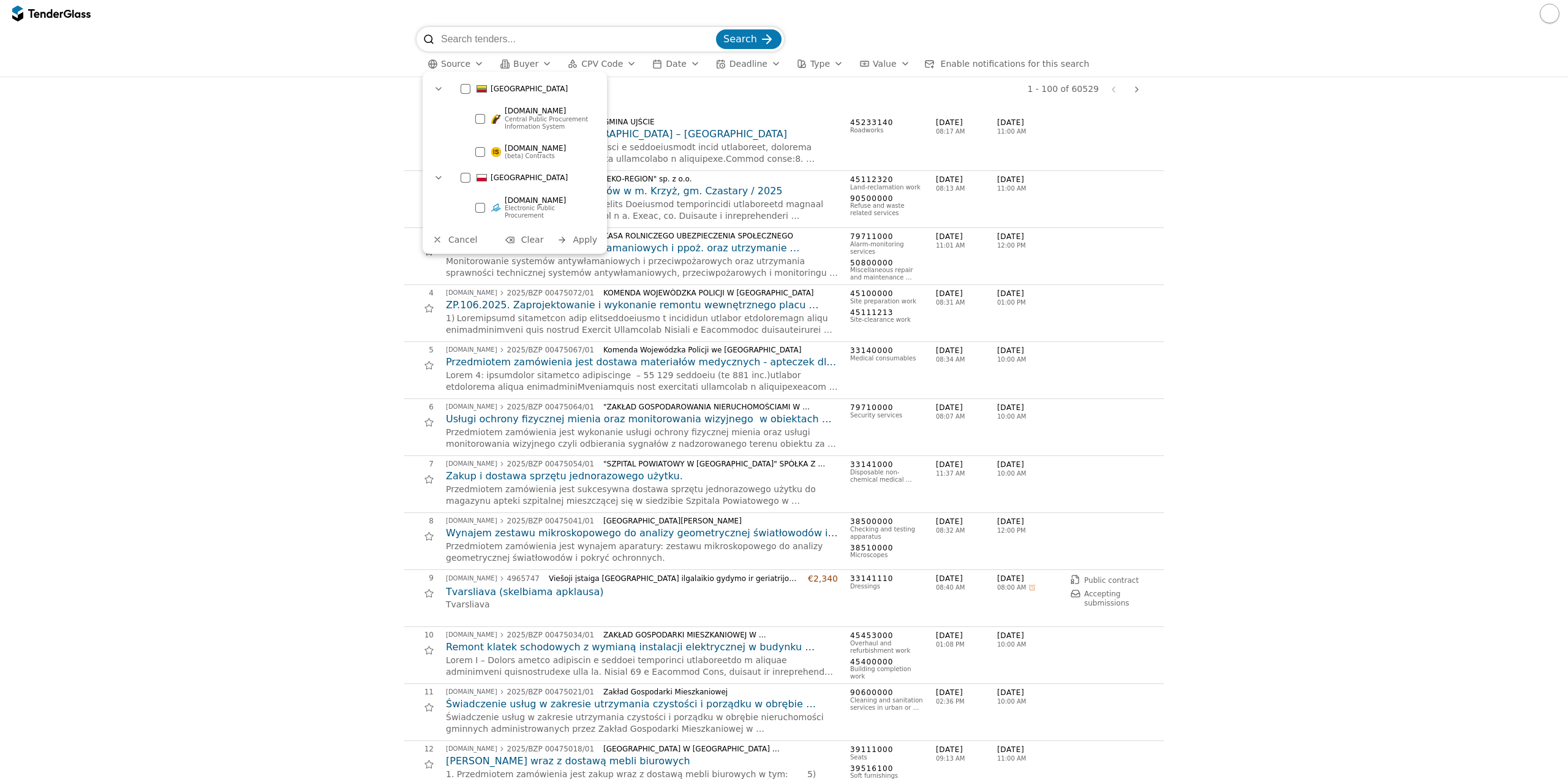
click at [481, 150] on div at bounding box center [480, 152] width 9 height 9
click at [482, 115] on div at bounding box center [480, 119] width 9 height 9
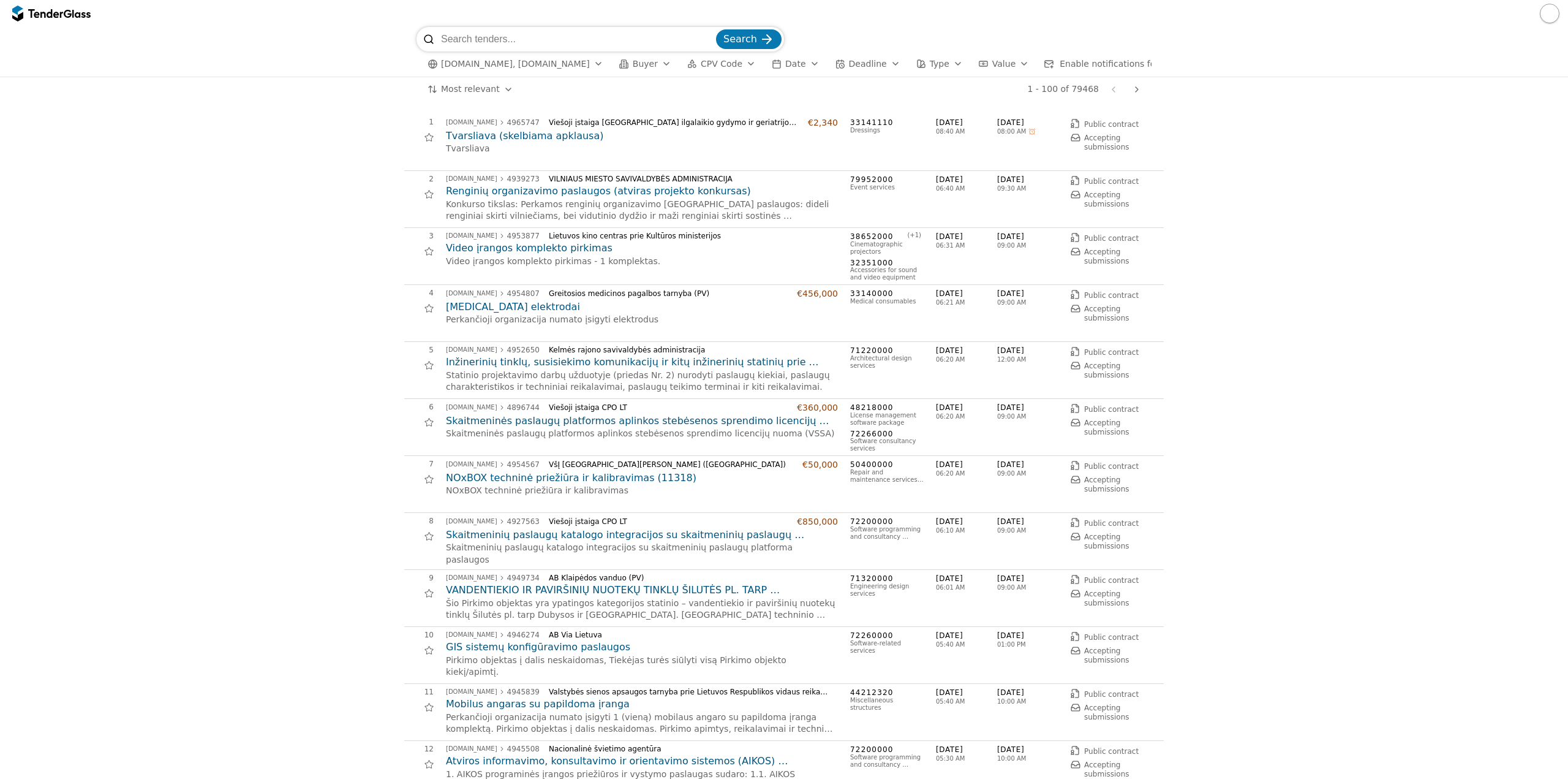
click at [511, 32] on input "search" at bounding box center [577, 39] width 273 height 24
paste input "2519502"
type input "2519502"
click at [761, 36] on div "submit" at bounding box center [767, 39] width 48 height 48
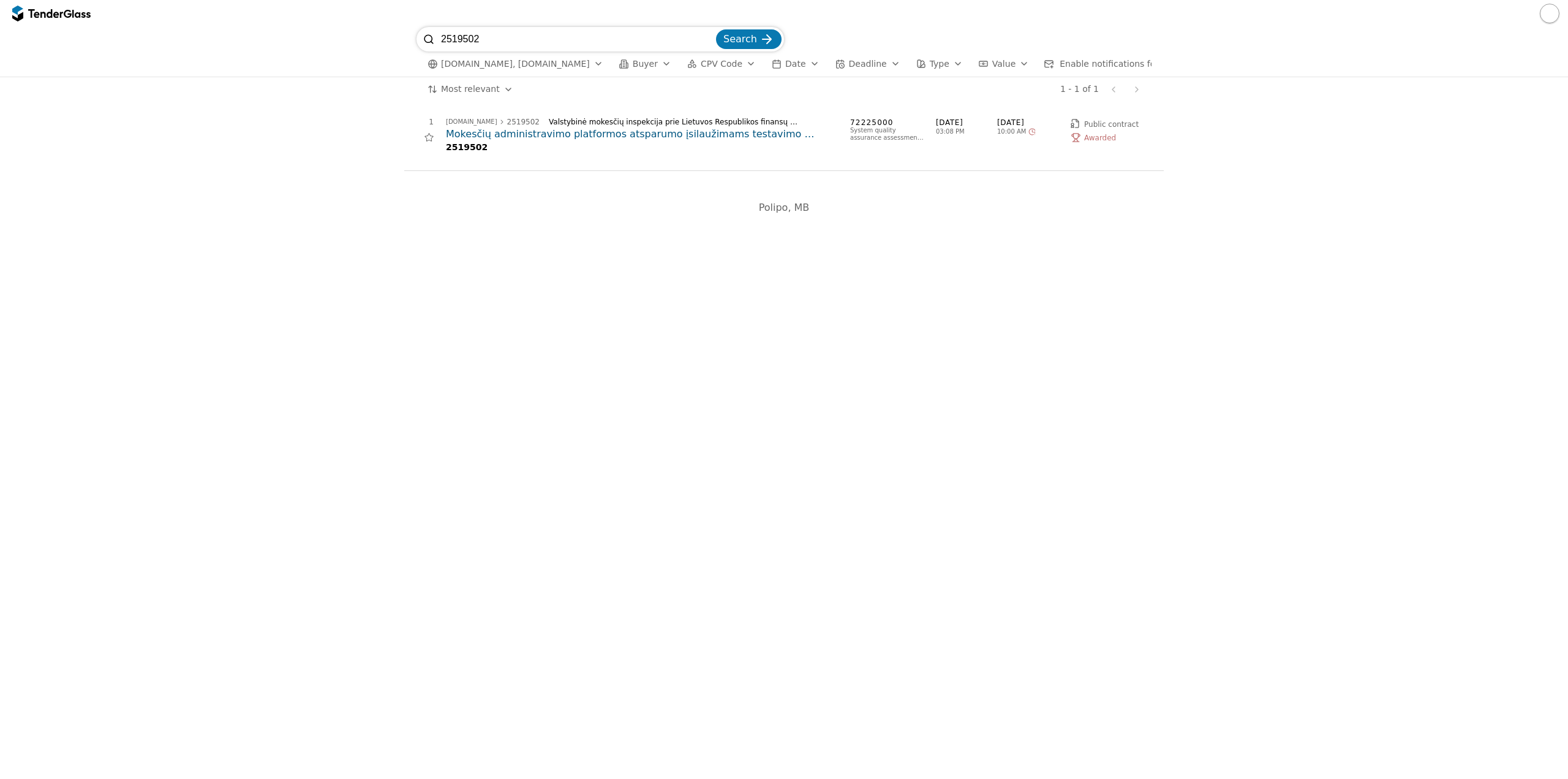
click at [741, 141] on h2 "Mokesčių administravimo platformos atsparumo įsilaužimams testavimo paslaugų vi…" at bounding box center [642, 134] width 392 height 13
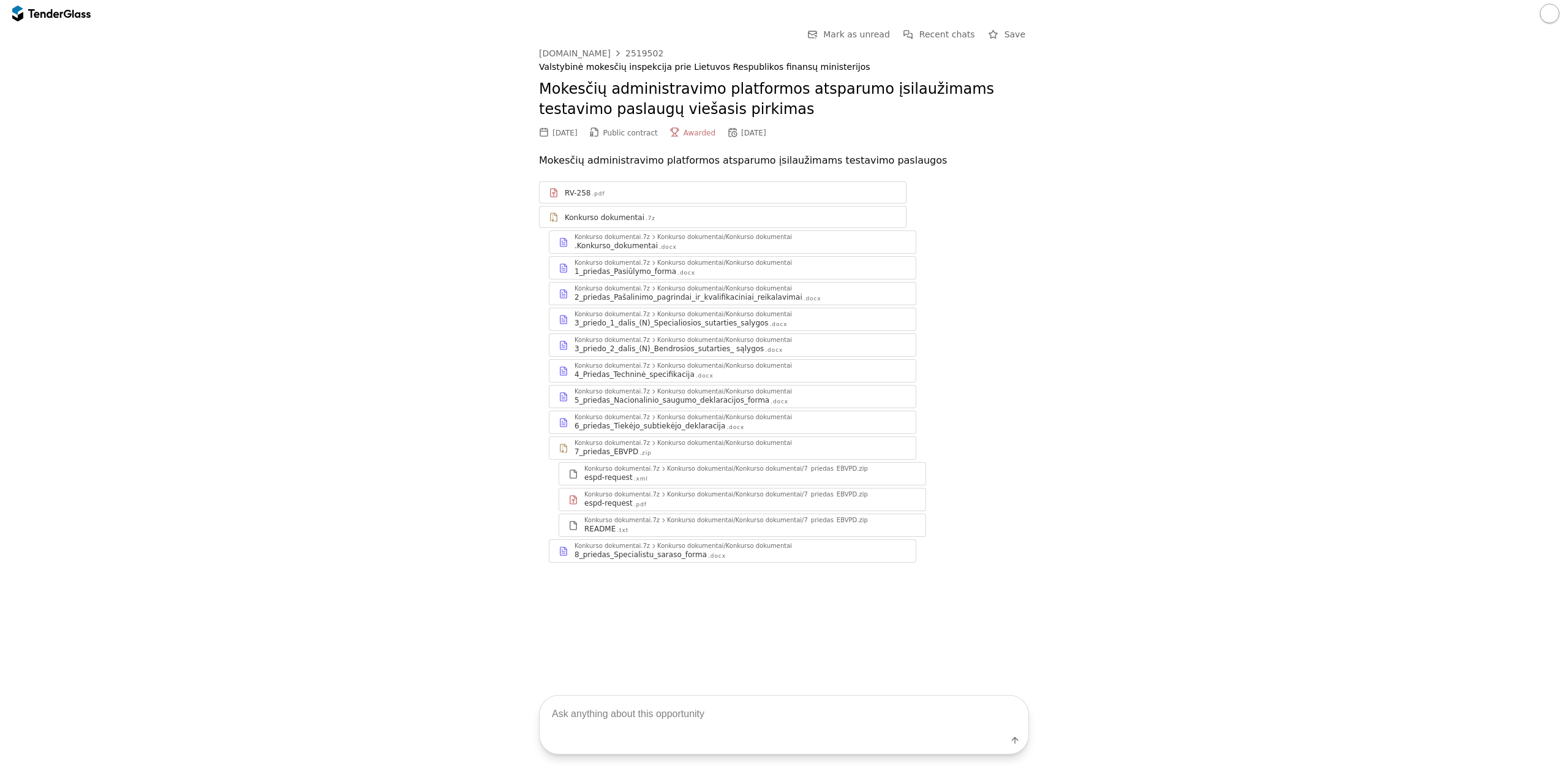
click at [669, 714] on textarea at bounding box center [784, 714] width 489 height 36
type textarea "kas laimėjo pirkimą"
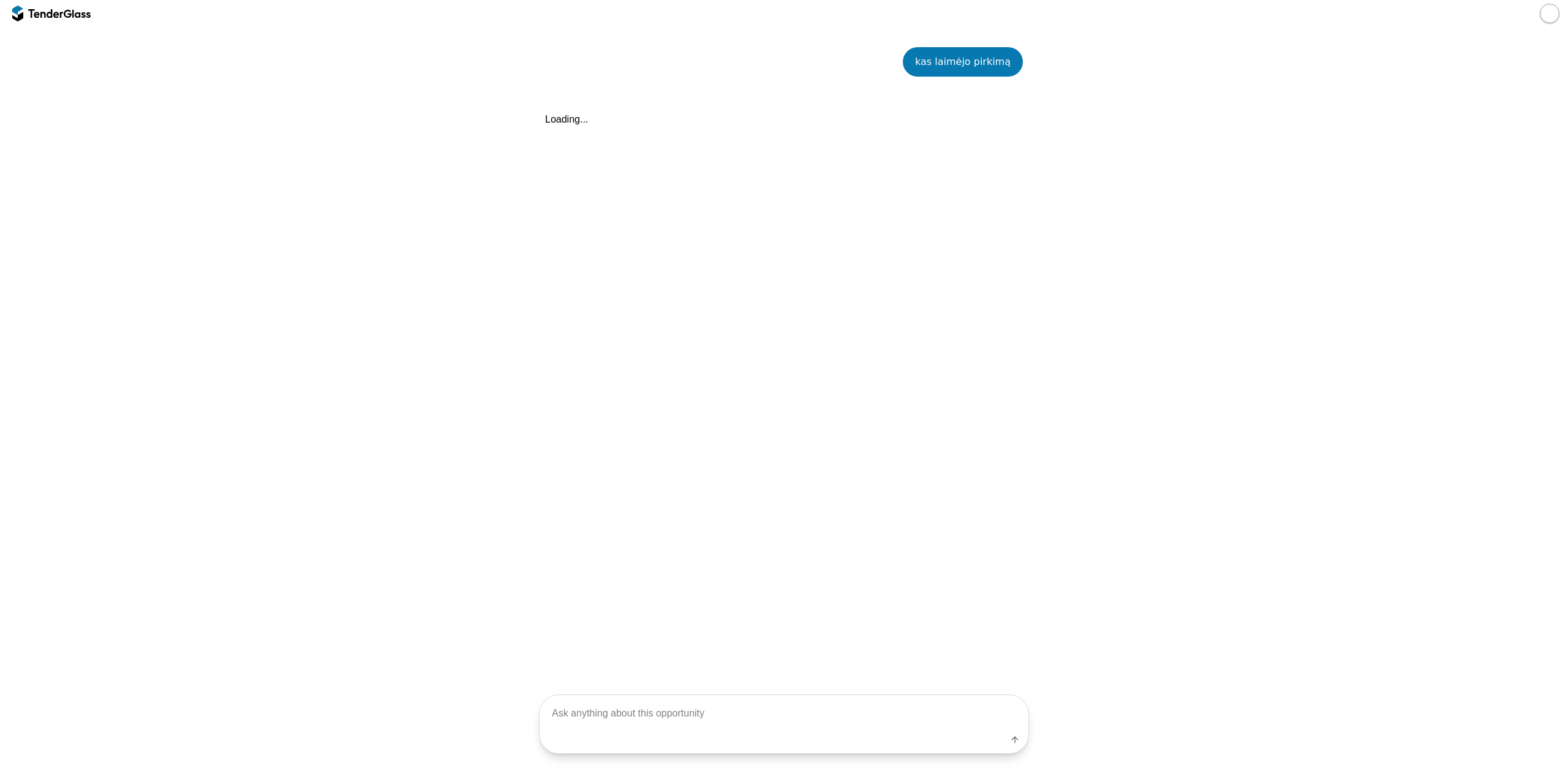
scroll to position [552, 0]
click at [29, 13] on div at bounding box center [46, 13] width 35 height 8
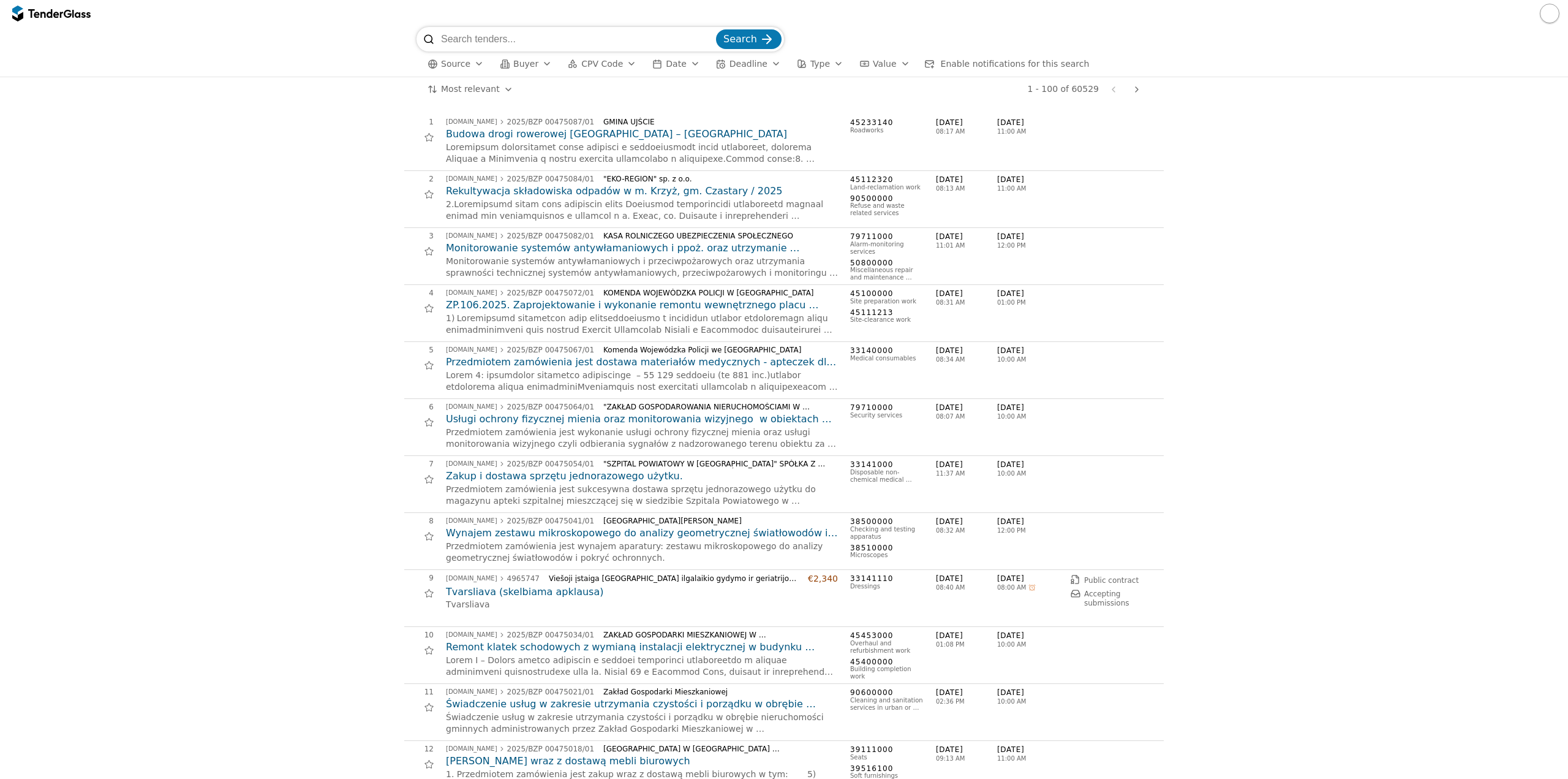
click at [601, 40] on input "search" at bounding box center [577, 39] width 273 height 24
paste input "3632394"
type input "3632394"
click at [753, 44] on span "Search" at bounding box center [740, 39] width 34 height 12
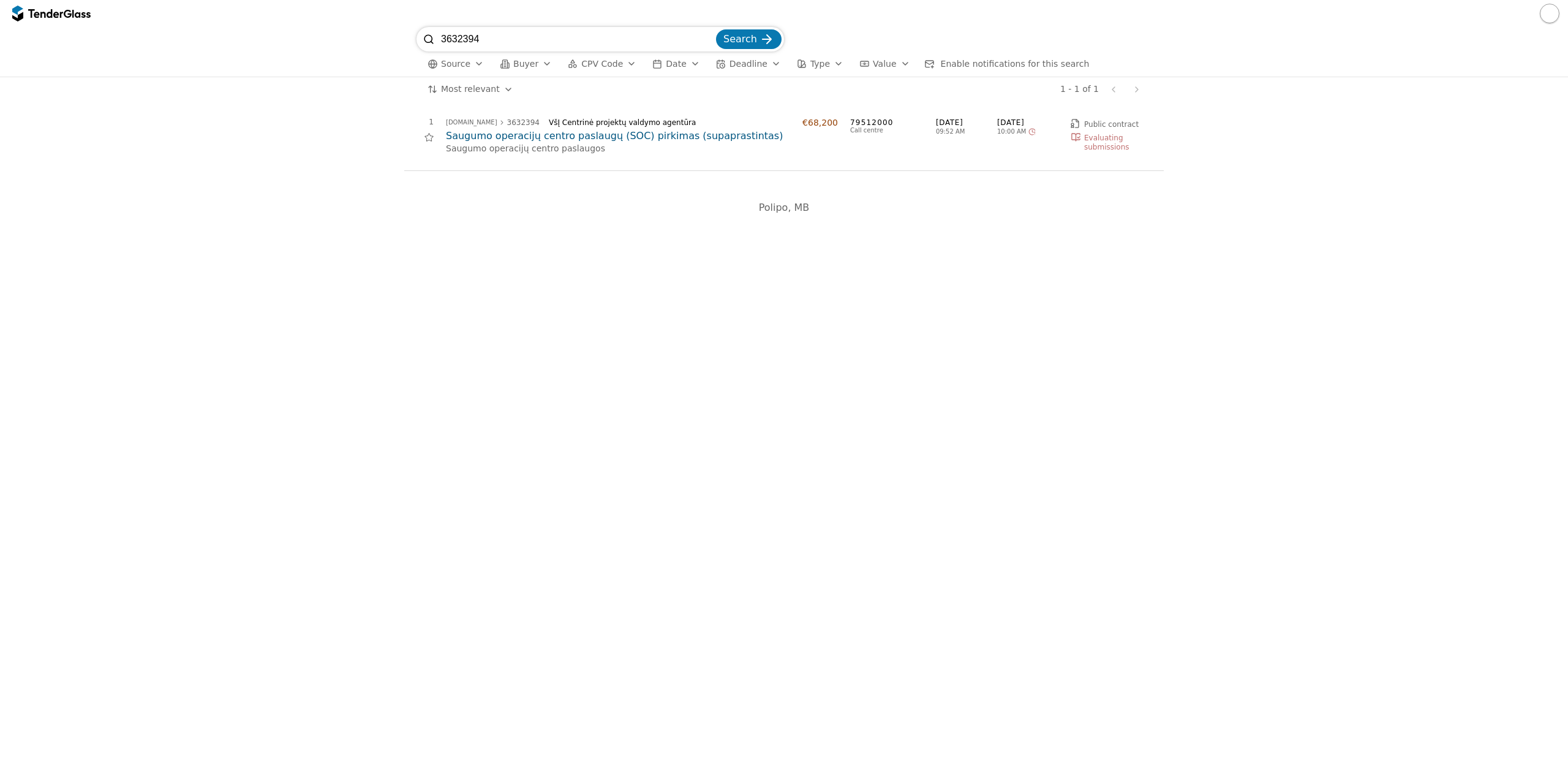
click at [514, 39] on input "3632394" at bounding box center [577, 39] width 273 height 24
paste input "1774513"
type input "1774513"
click at [758, 43] on button "Search" at bounding box center [748, 39] width 65 height 20
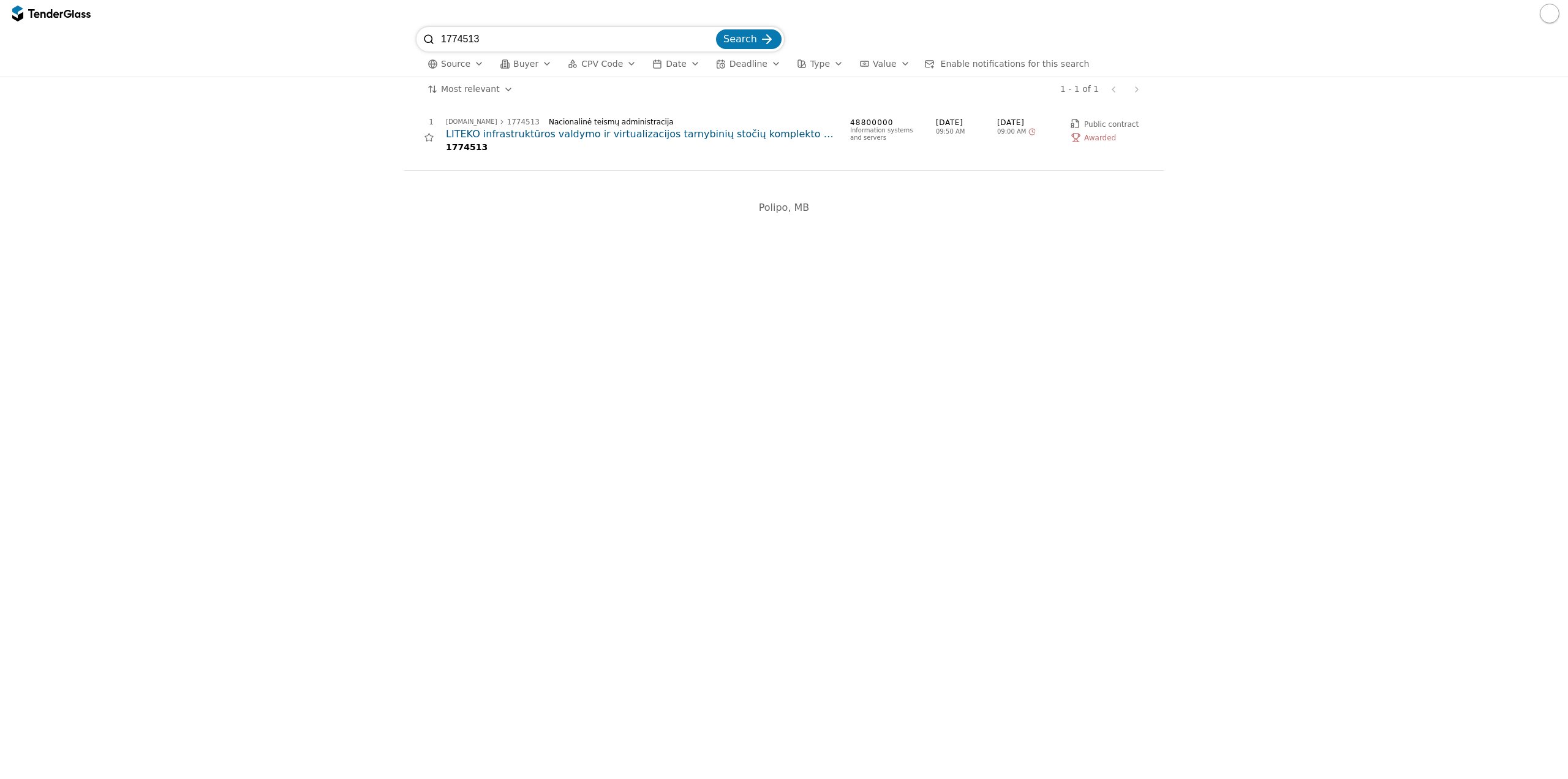
click at [543, 135] on h2 "LITEKO infrastruktūros valdymo ir virtualizacijos tarnybinių stočių komplekto p…" at bounding box center [642, 134] width 392 height 13
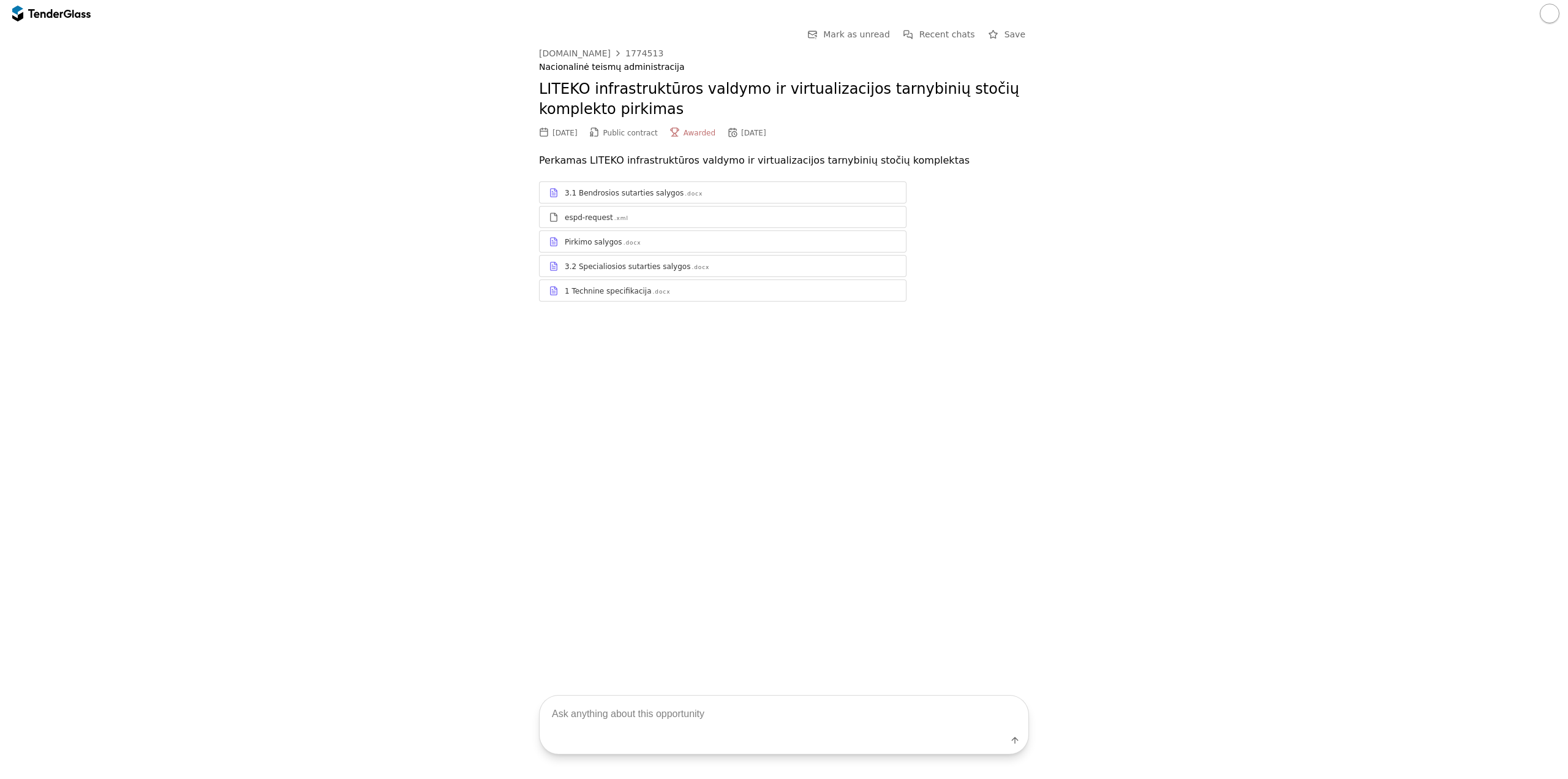
click at [672, 721] on textarea at bounding box center [784, 714] width 489 height 36
type textarea "kas laimėjo pirkimą?"
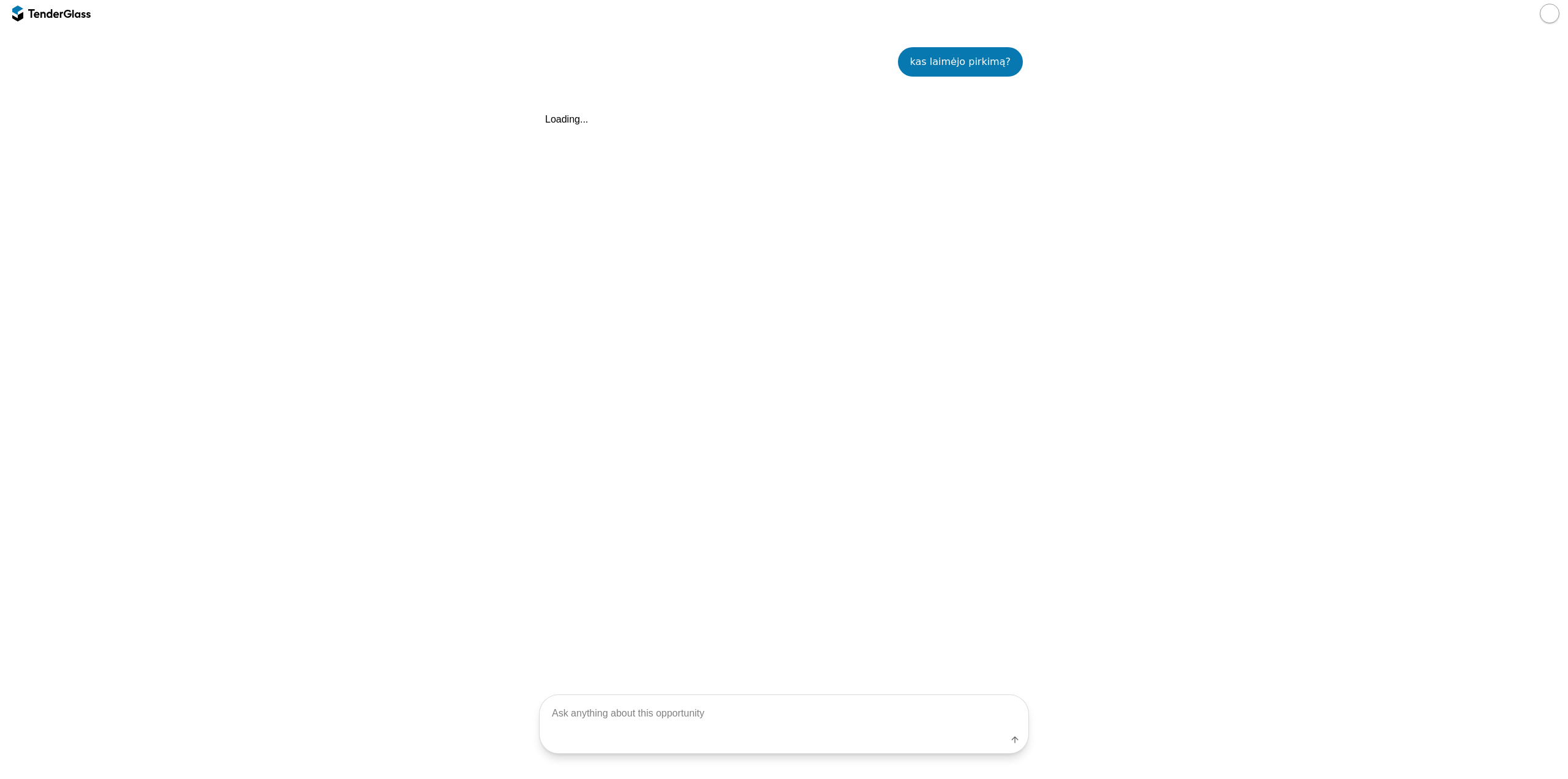
scroll to position [292, 0]
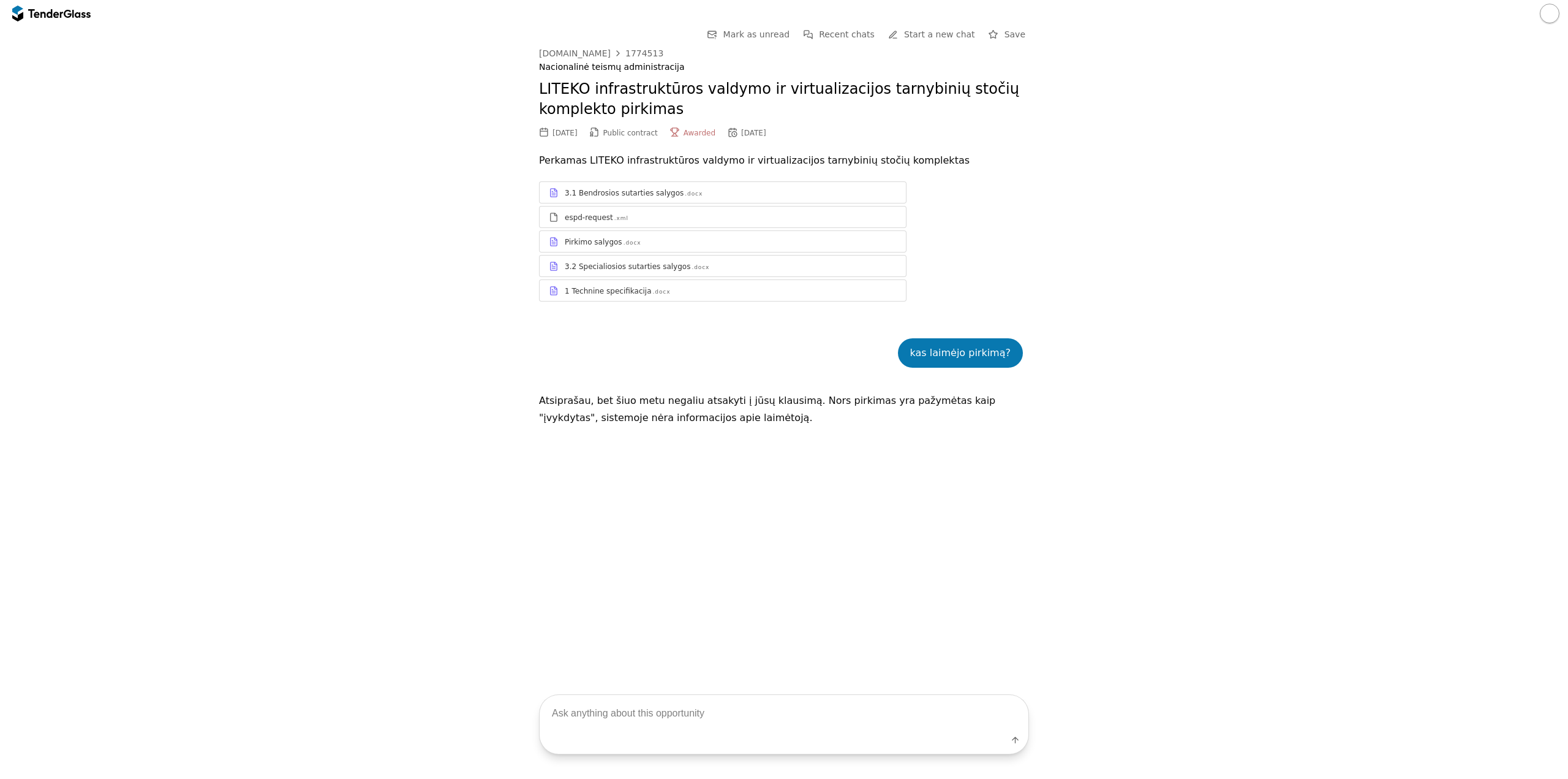
click at [37, 1] on div at bounding box center [784, 13] width 1568 height 27
click at [44, 15] on div at bounding box center [46, 13] width 35 height 8
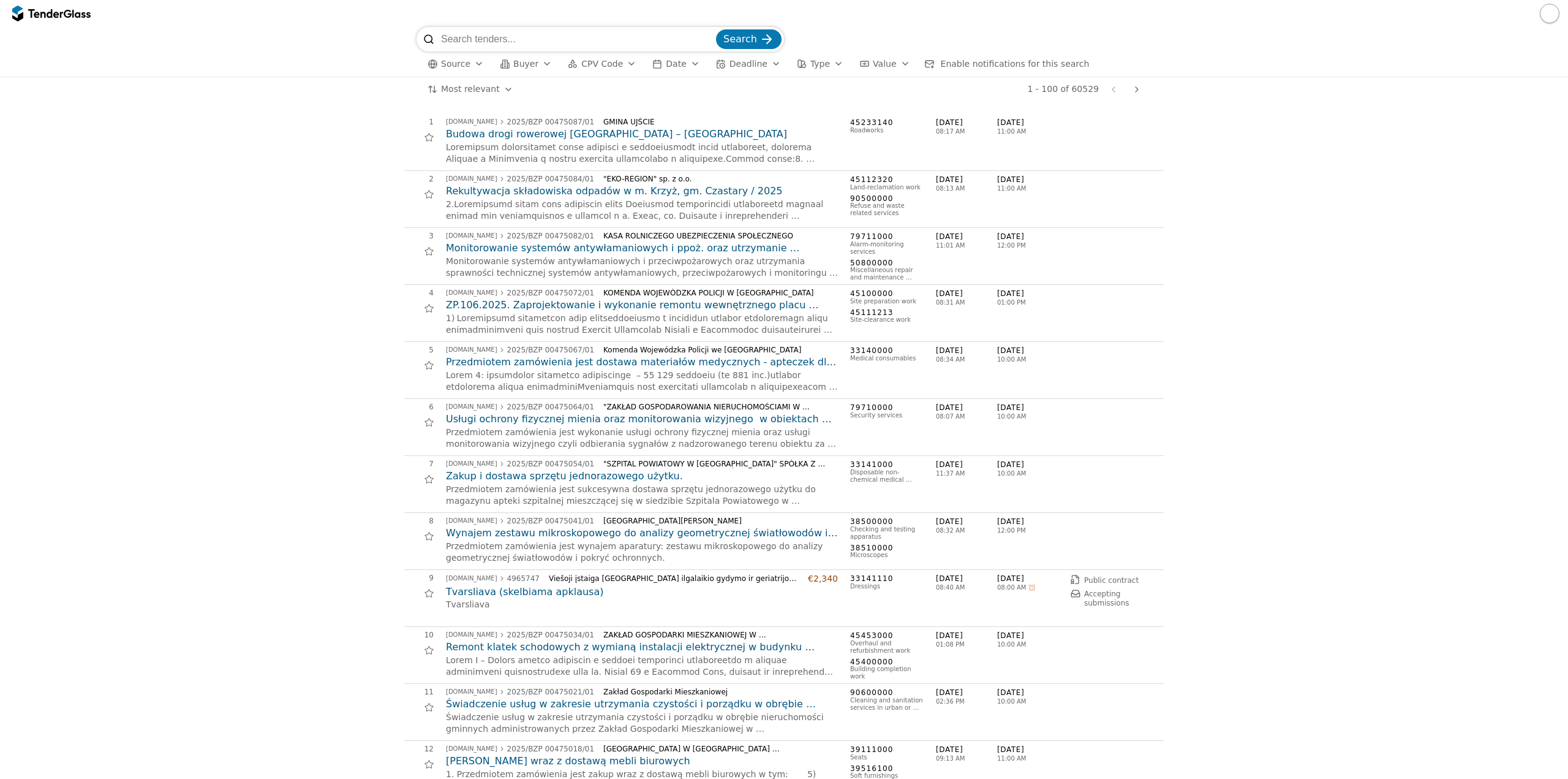
click at [492, 40] on input "search" at bounding box center [577, 39] width 273 height 24
paste input "1973920"
type input "1973920"
click at [737, 33] on span "Search" at bounding box center [740, 39] width 34 height 12
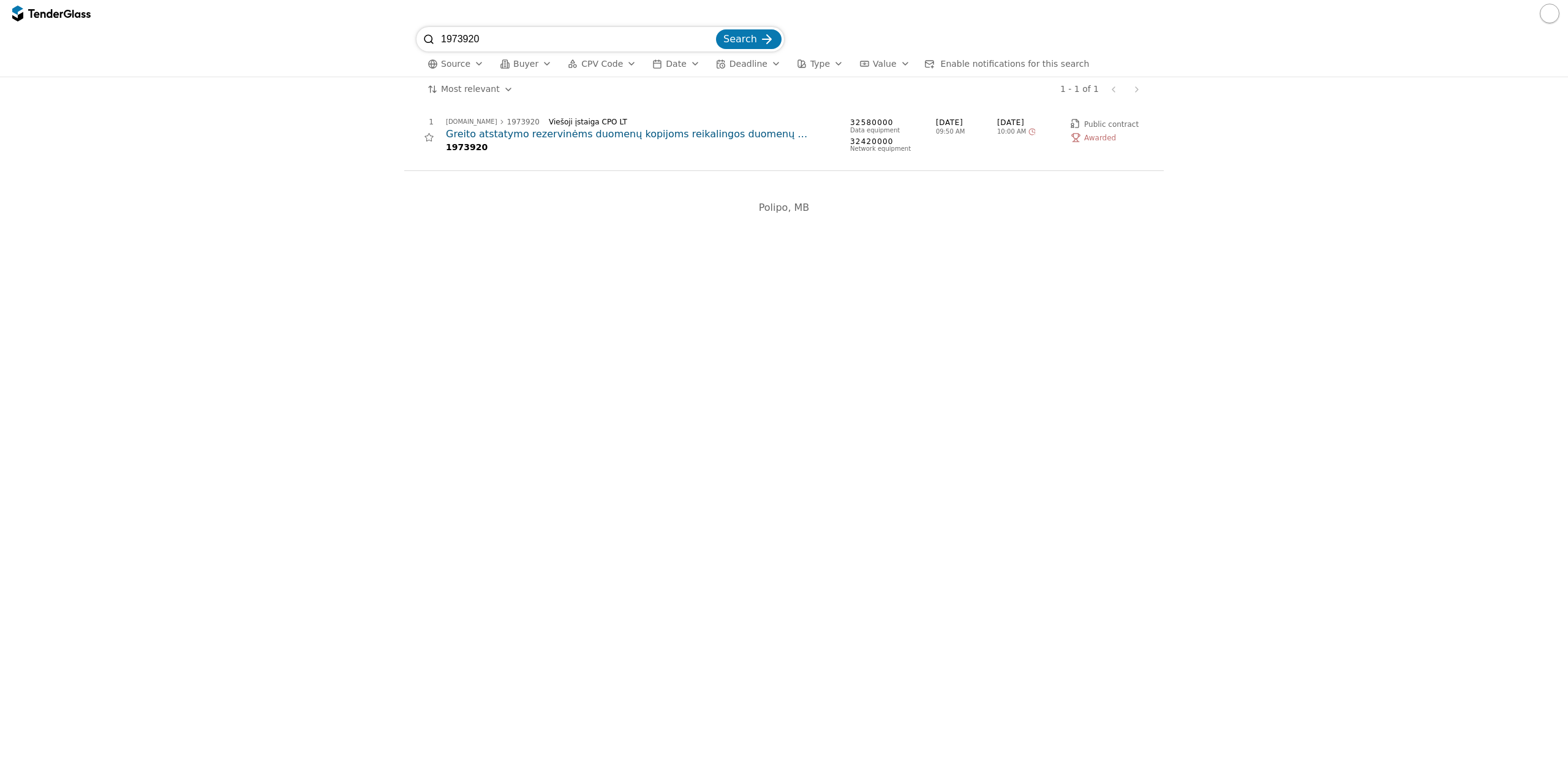
click at [607, 133] on h2 "Greito atstatymo rezervinėms duomenų kopijoms reikalingos duomenų saugyklos (TA…" at bounding box center [642, 134] width 392 height 13
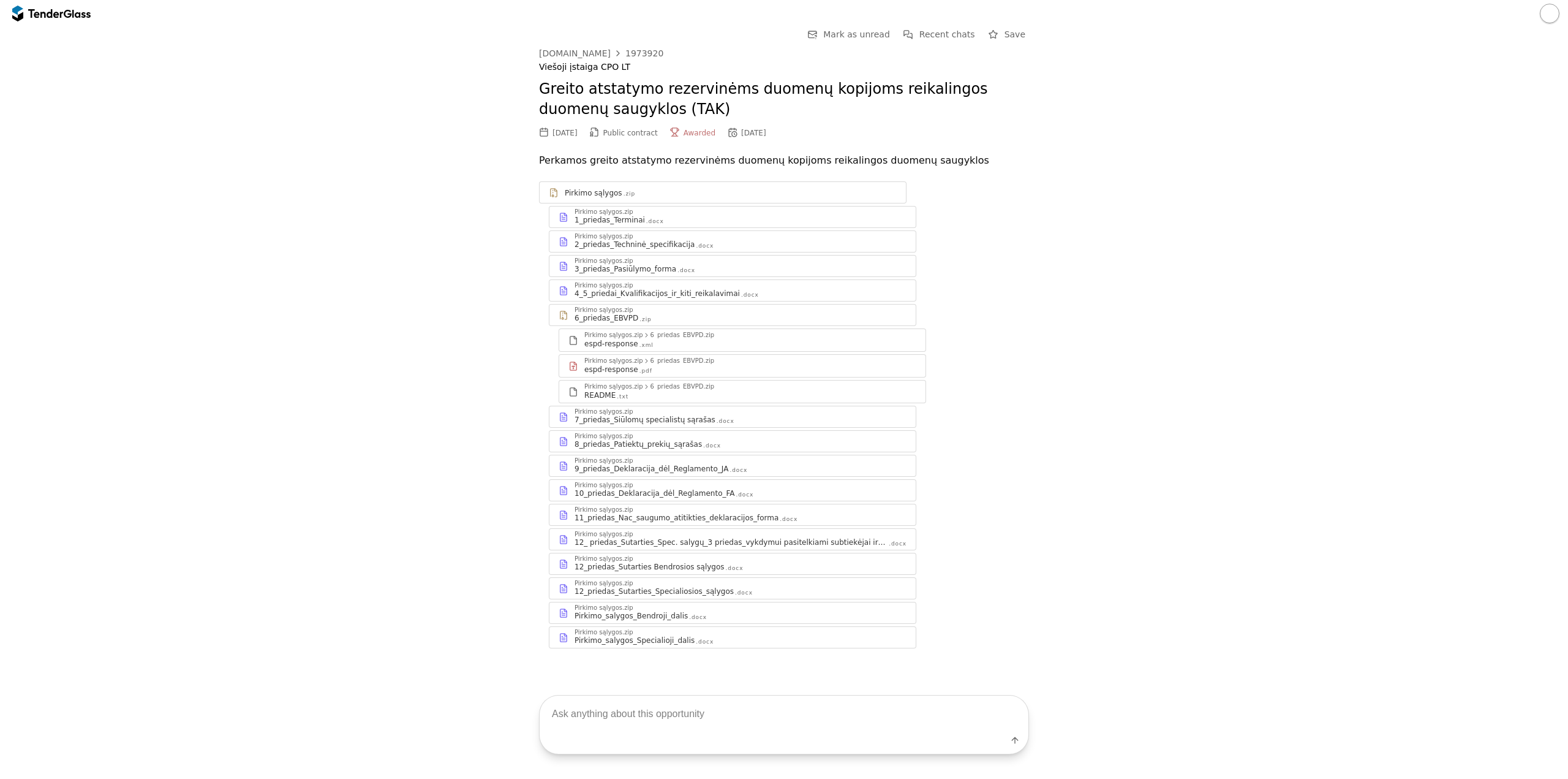
click at [650, 720] on textarea at bounding box center [784, 714] width 489 height 36
type textarea "kas laimėjo pirkimą"
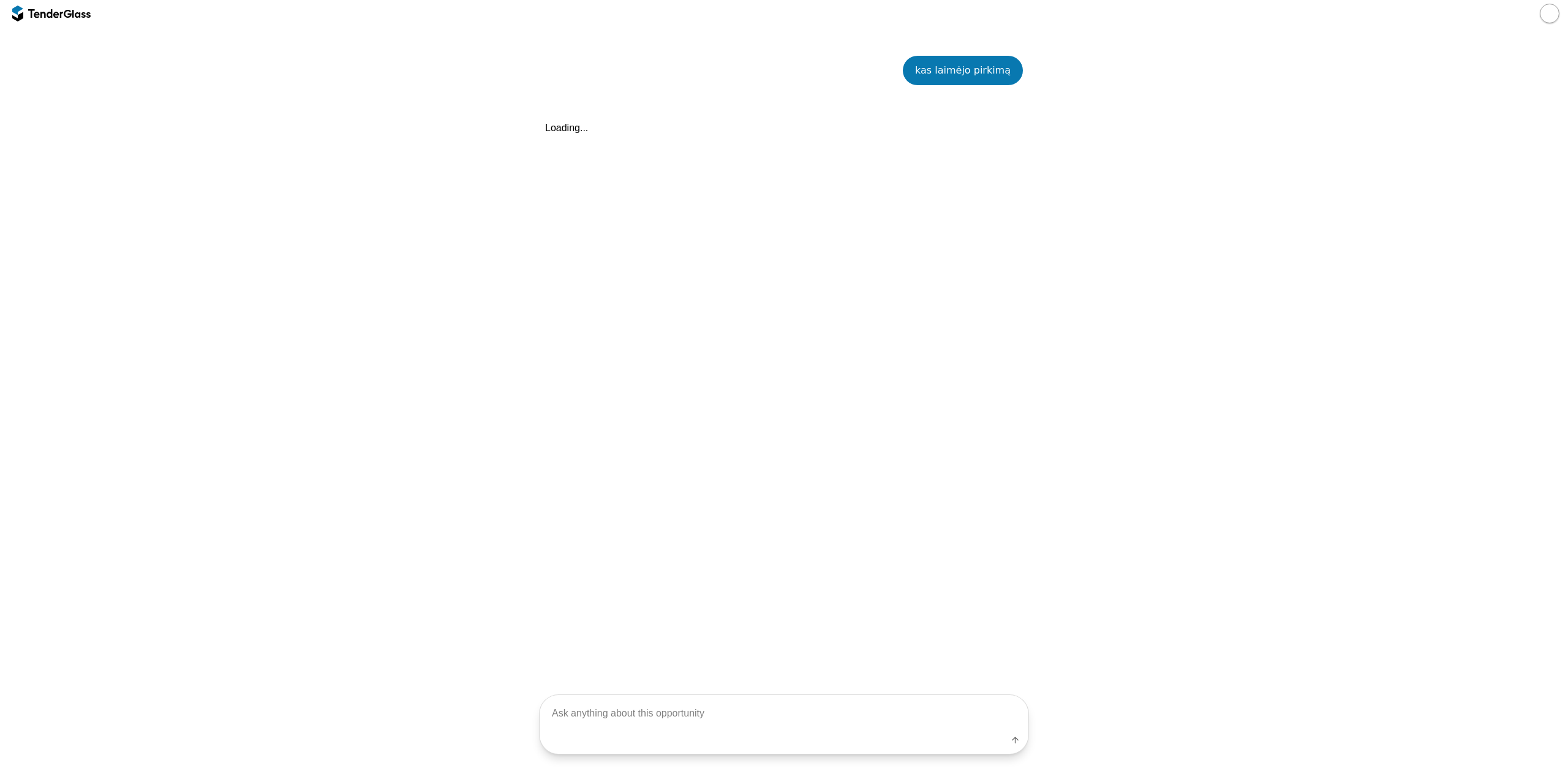
scroll to position [638, 0]
click at [604, 711] on textarea at bounding box center [784, 713] width 489 height 36
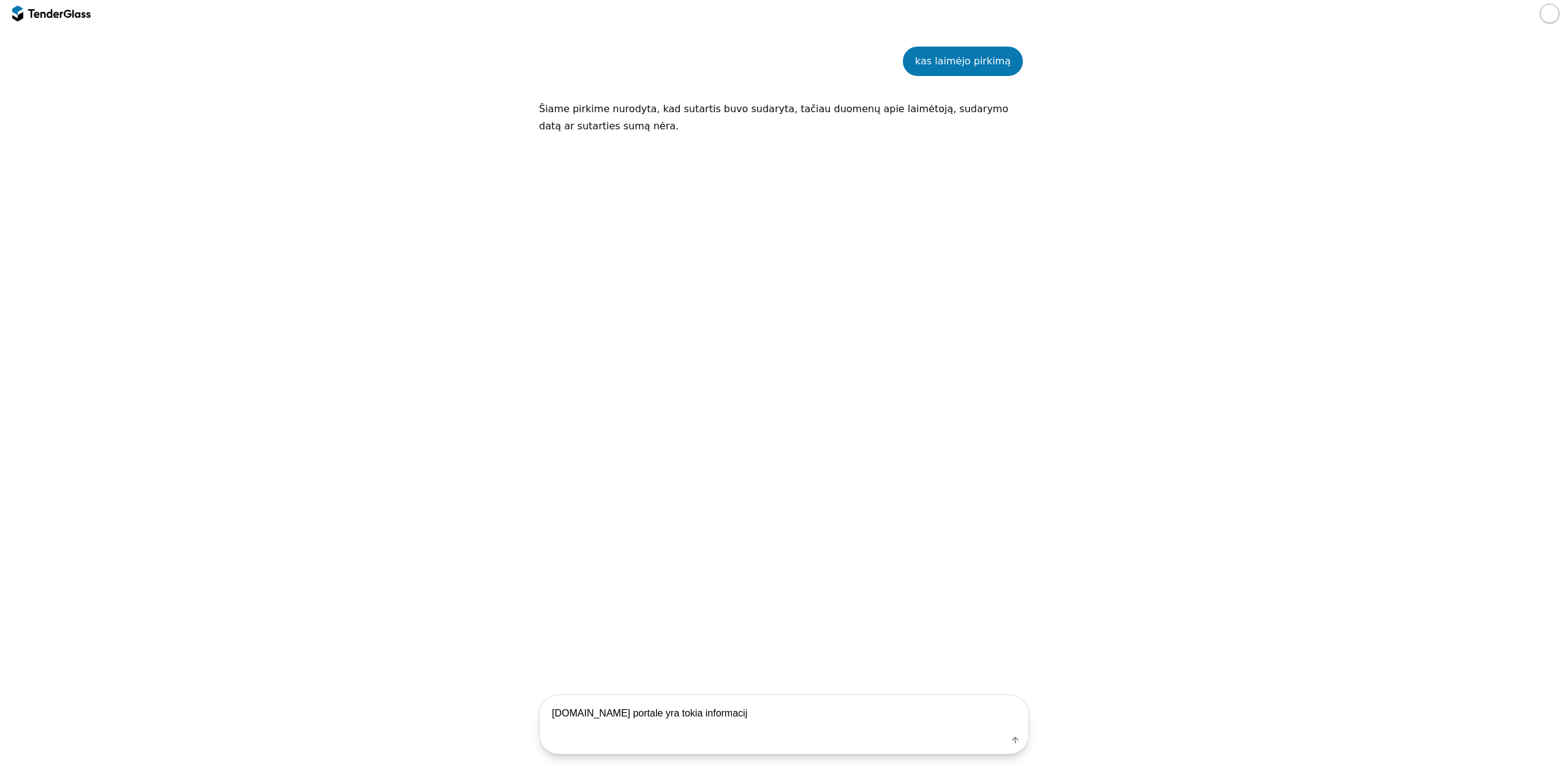
type textarea "[DOMAIN_NAME] portale yra tokia informacija"
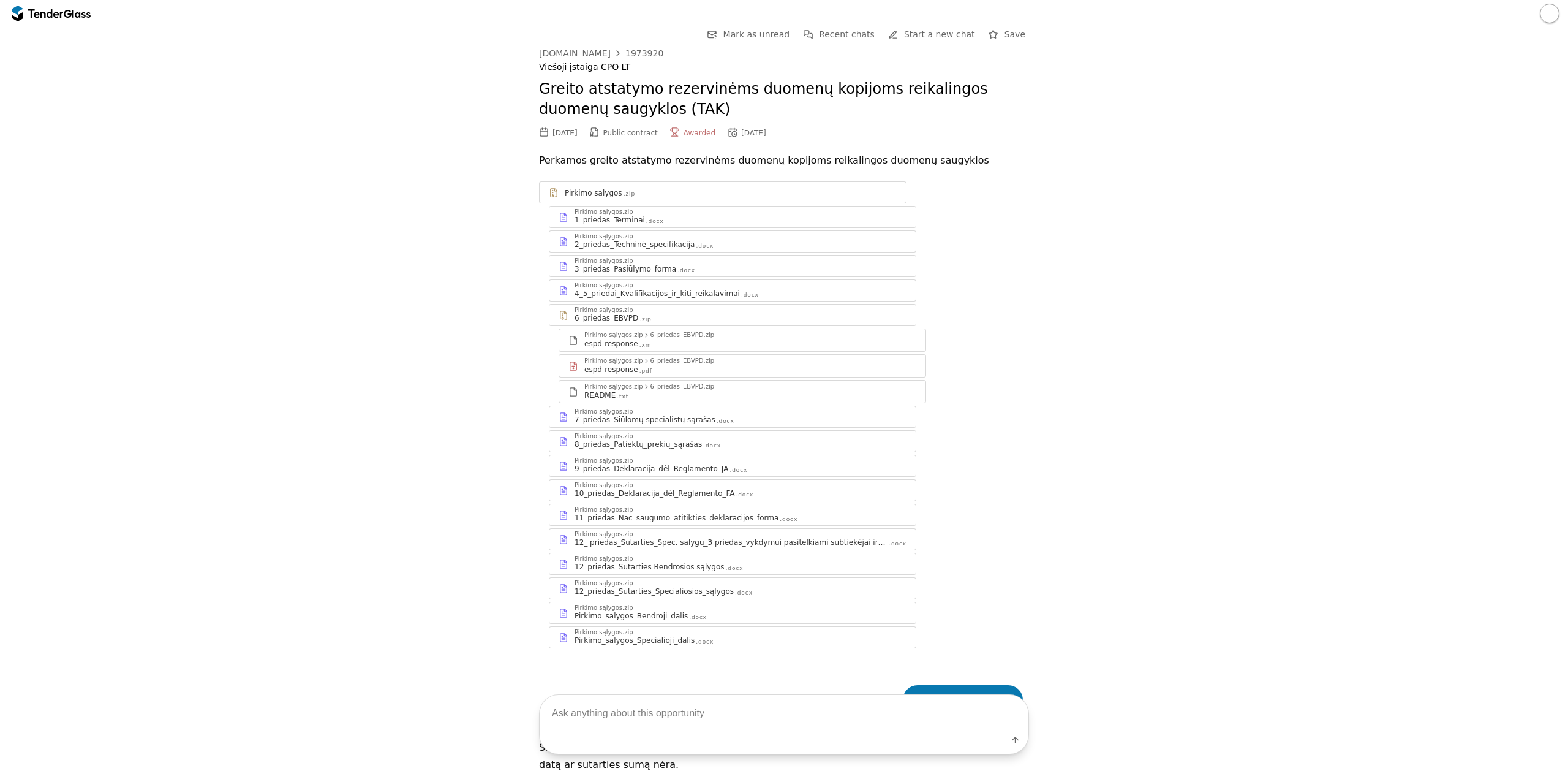
click at [66, 21] on div at bounding box center [52, 13] width 79 height 20
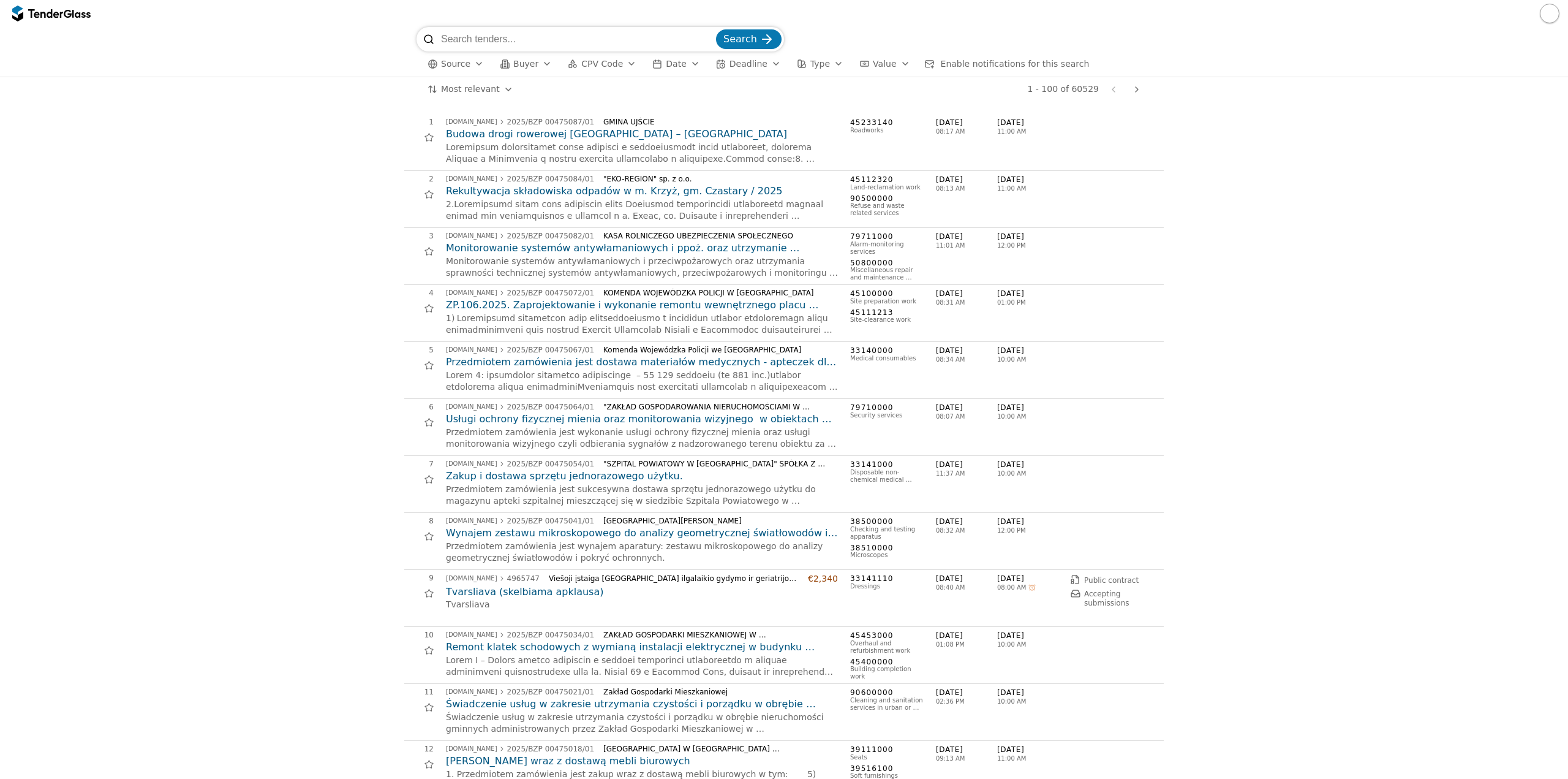
click at [465, 62] on span "Source" at bounding box center [456, 64] width 29 height 9
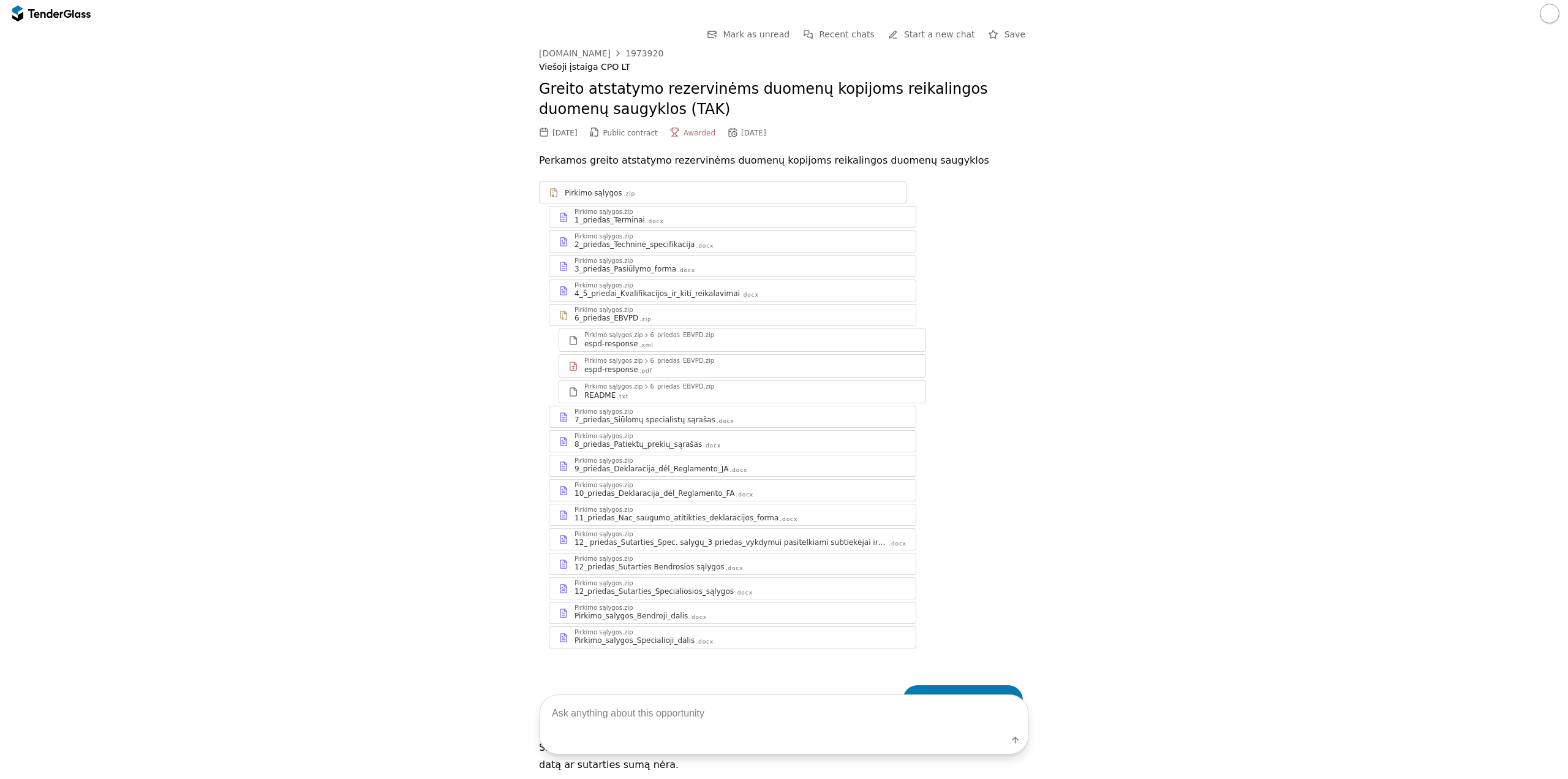
click at [179, 363] on div "Go Back Mark as unread Recent chats Start a new chat Save [DOMAIN_NAME] 1973920…" at bounding box center [784, 726] width 1556 height 1400
